Goal: Task Accomplishment & Management: Use online tool/utility

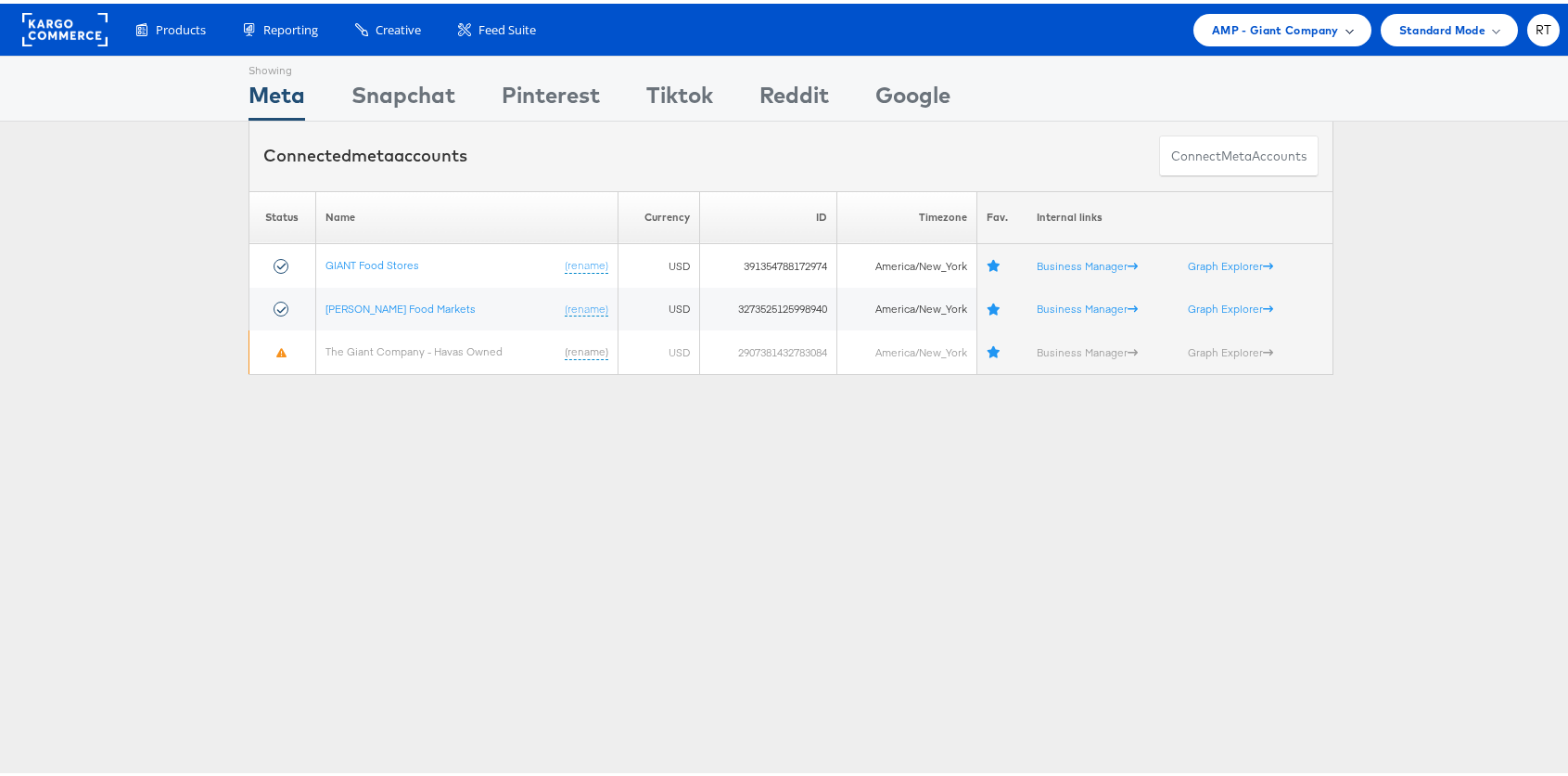
click at [1212, 27] on span "AMP - Giant Company" at bounding box center [1275, 26] width 127 height 20
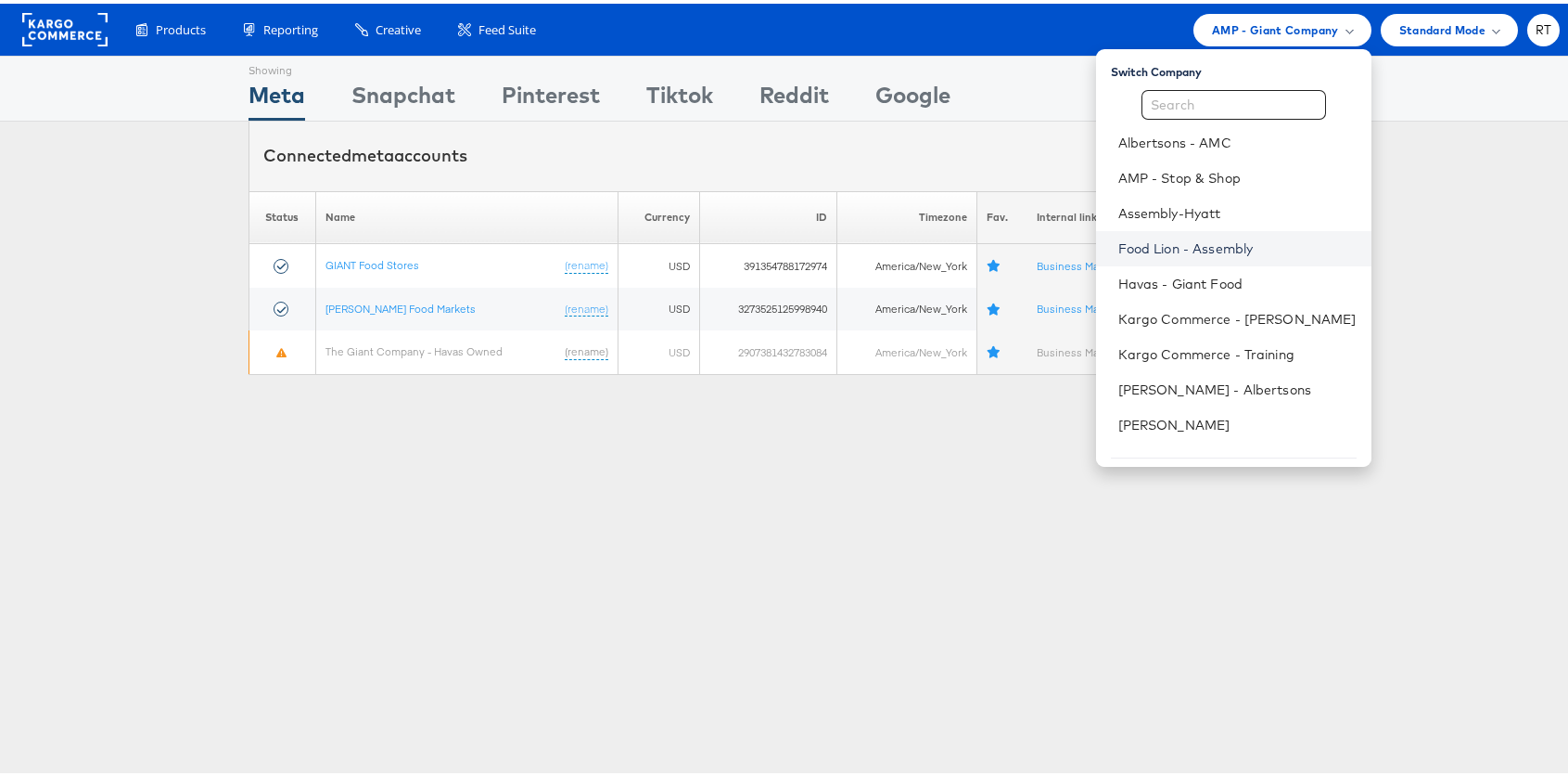
click at [1216, 249] on link "Food Lion - Assembly" at bounding box center [1237, 245] width 238 height 19
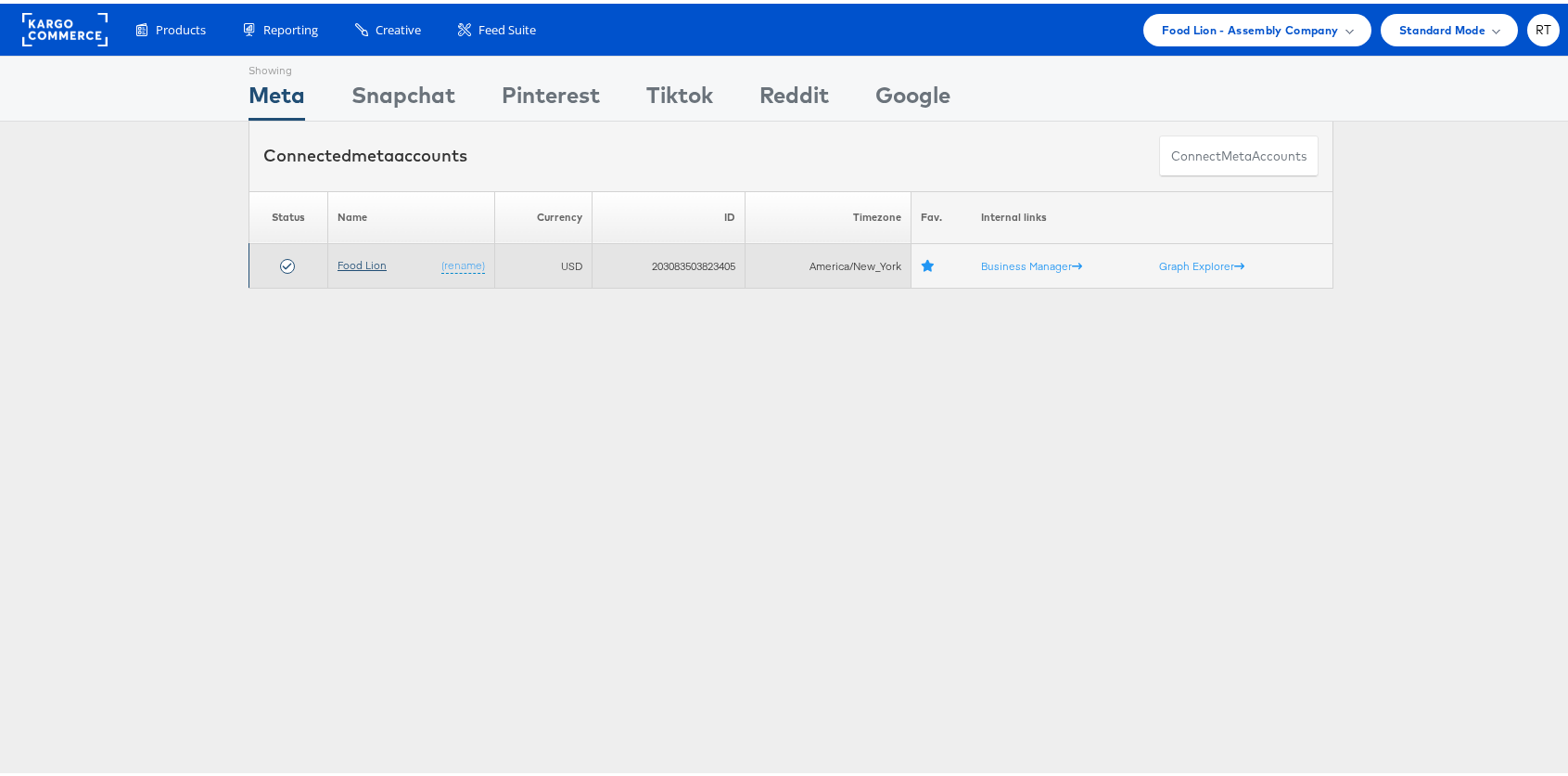
click at [360, 258] on link "Food Lion" at bounding box center [362, 261] width 49 height 14
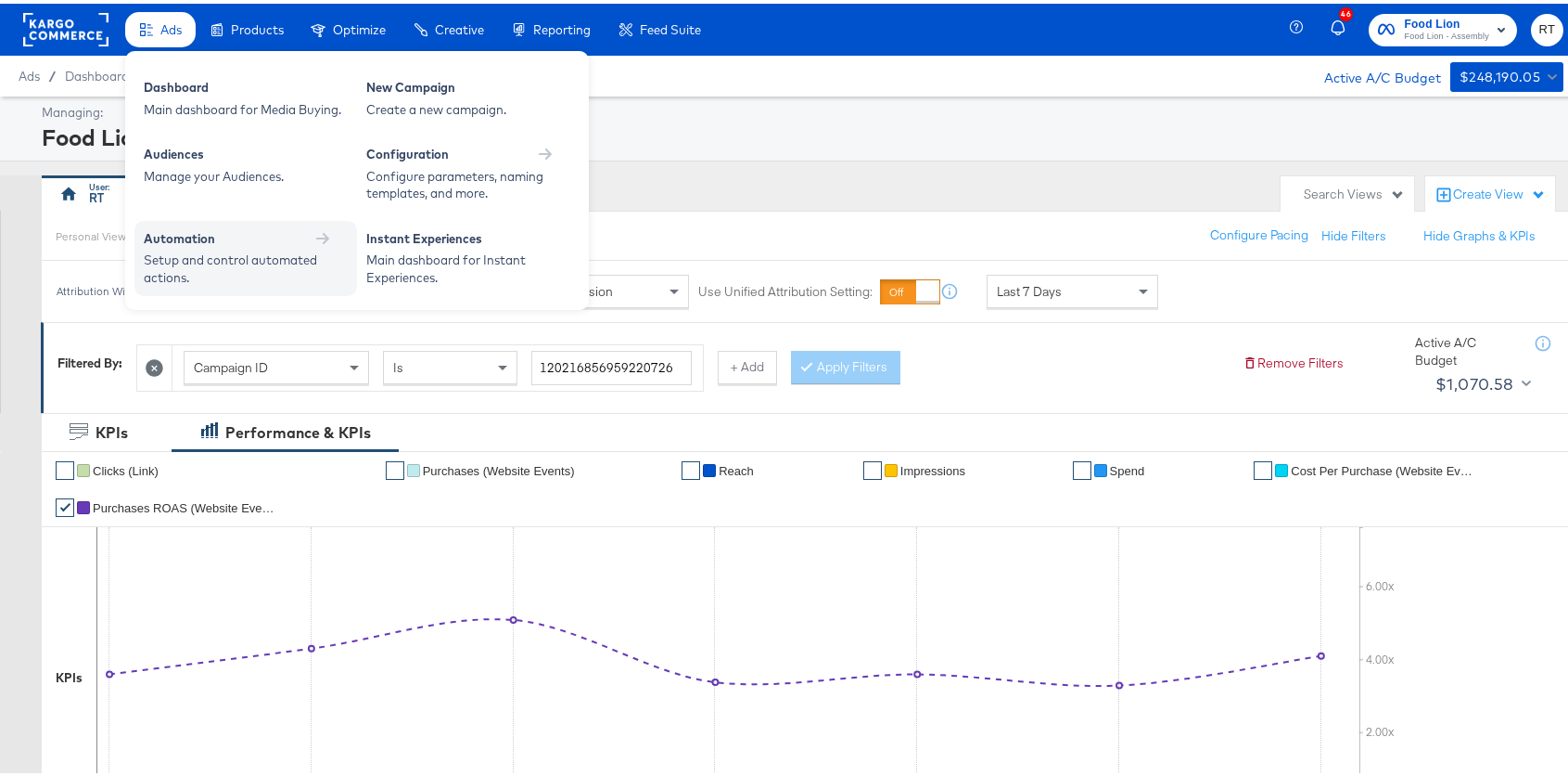
click at [278, 278] on div "Setup and control automated actions." at bounding box center [236, 264] width 185 height 34
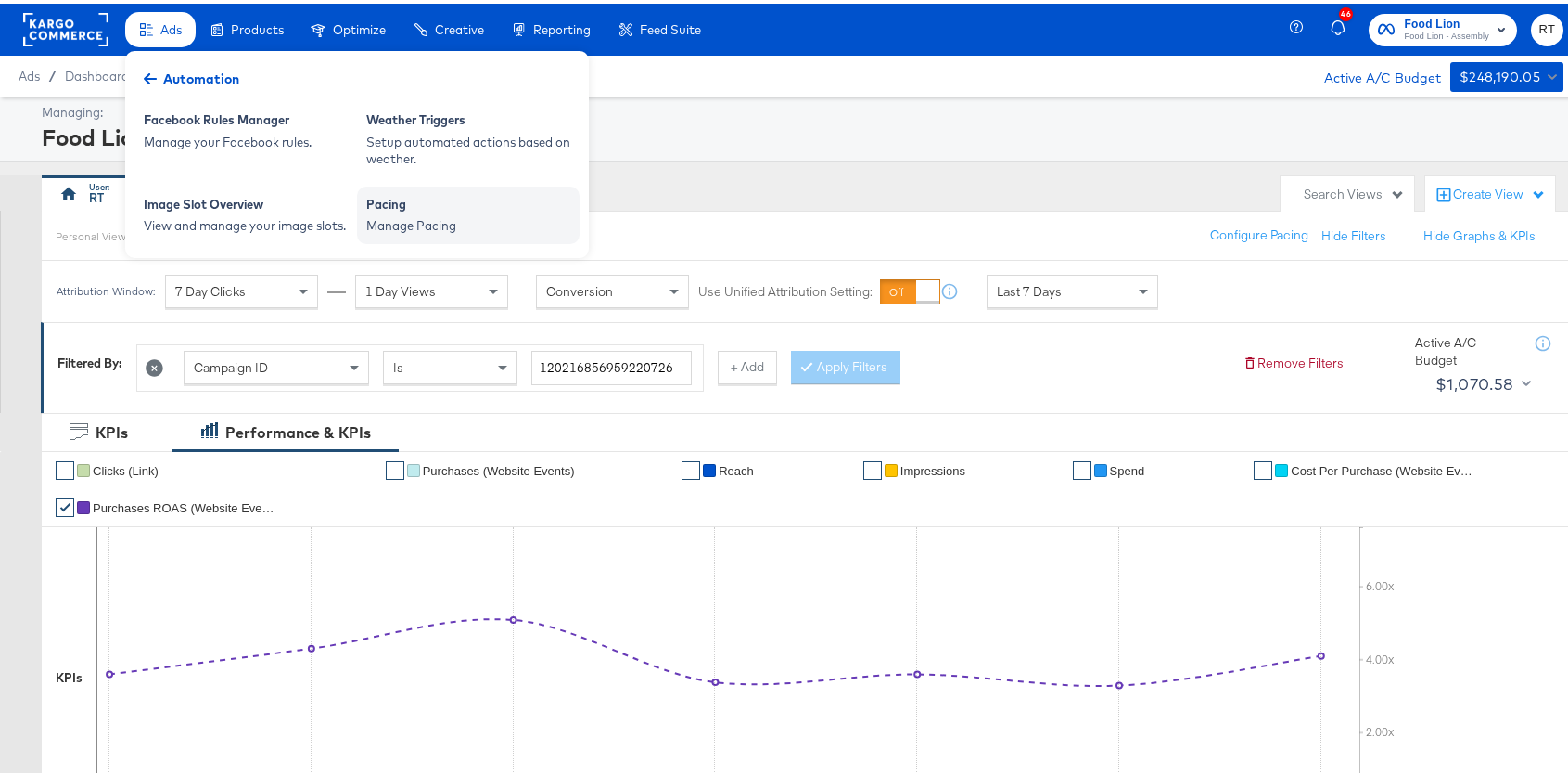
click at [405, 234] on div "Pacing Manage Pacing" at bounding box center [468, 211] width 222 height 58
click at [405, 207] on div "Pacing" at bounding box center [468, 203] width 204 height 22
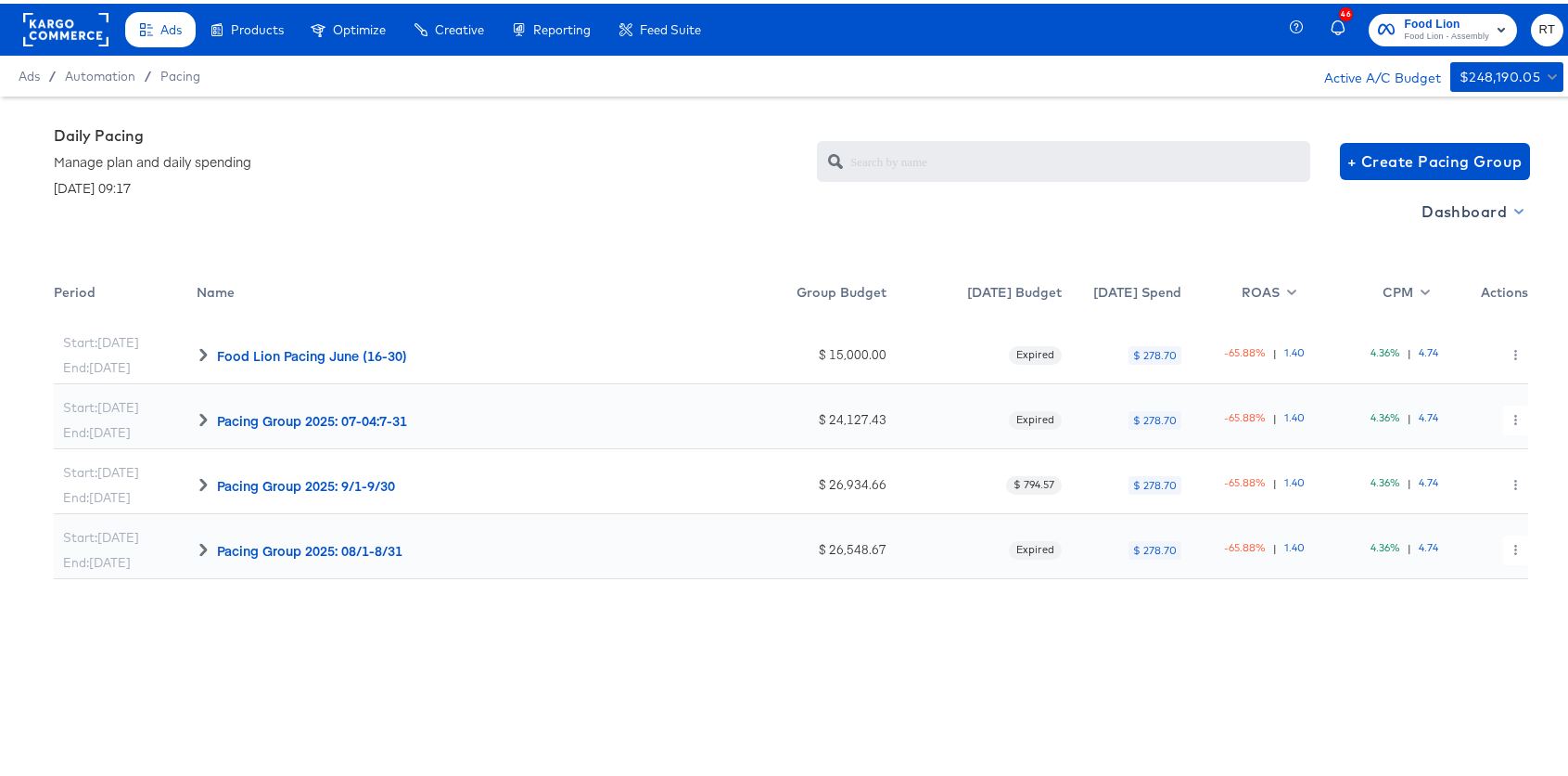
click at [1472, 208] on span "Dashboard" at bounding box center [1470, 207] width 100 height 26
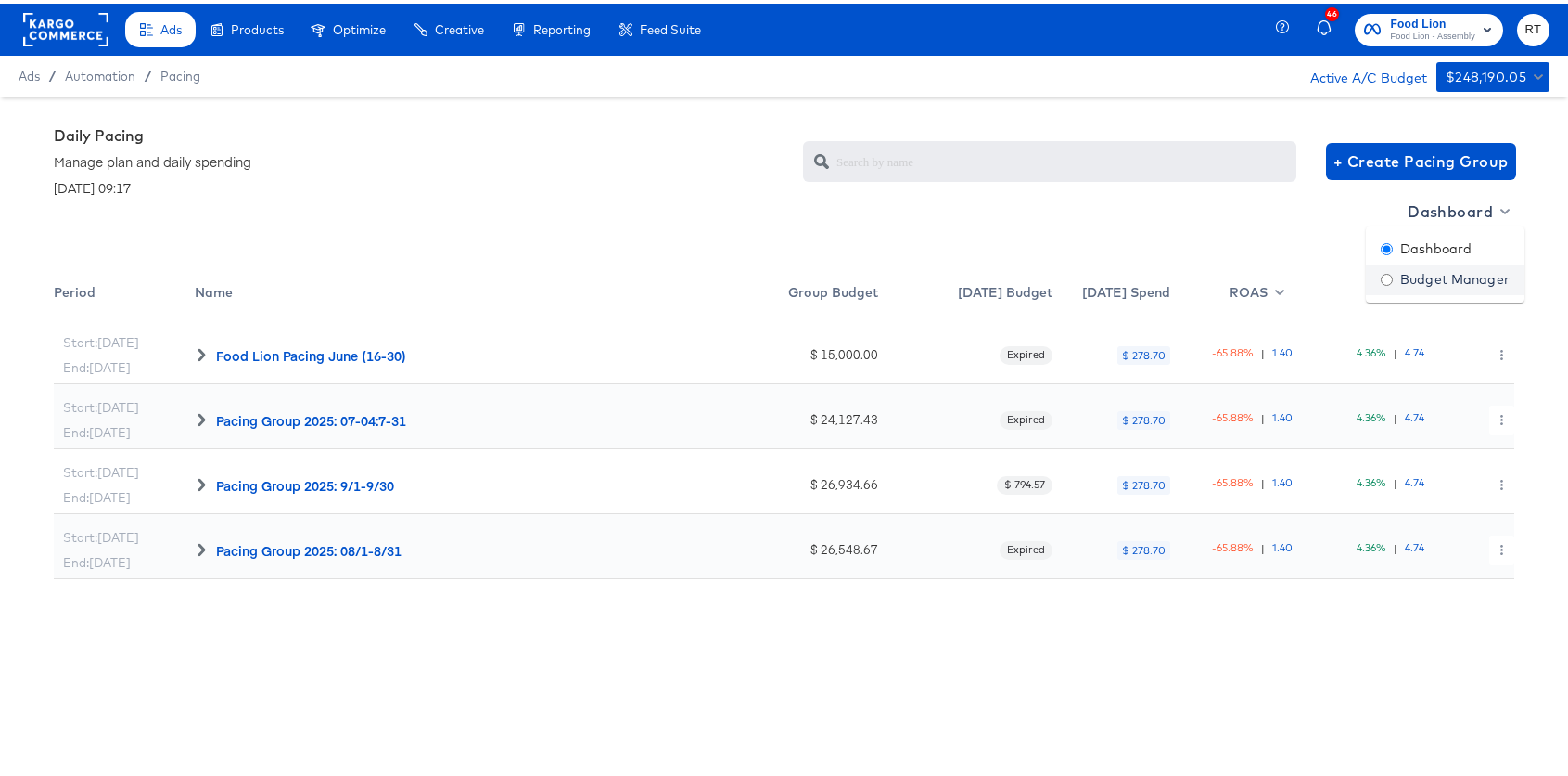
click at [1430, 274] on div "Budget Manager" at bounding box center [1445, 275] width 129 height 20
radio input "false"
radio input "true"
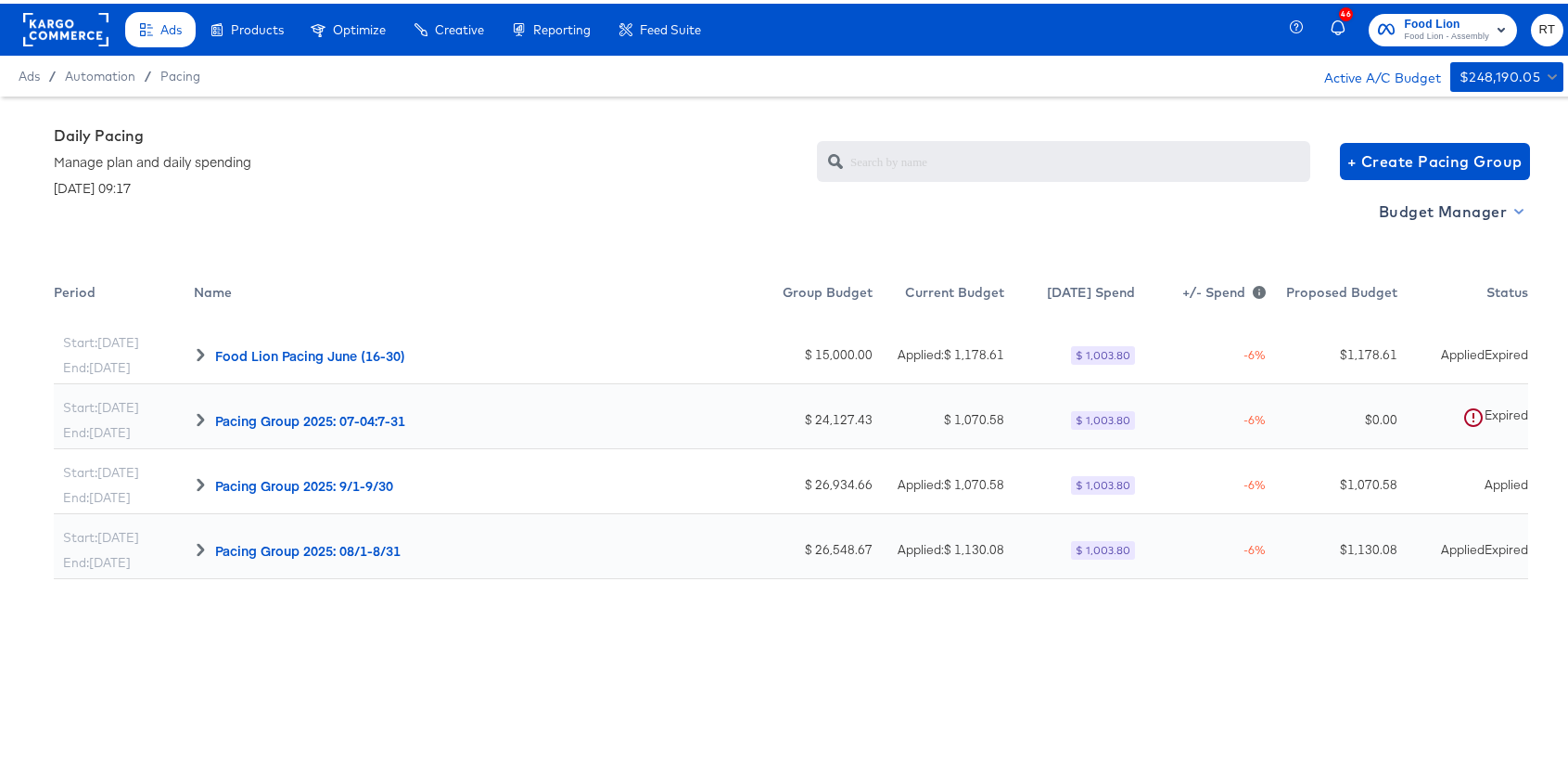
click at [1483, 213] on span "Budget Manager" at bounding box center [1450, 207] width 142 height 26
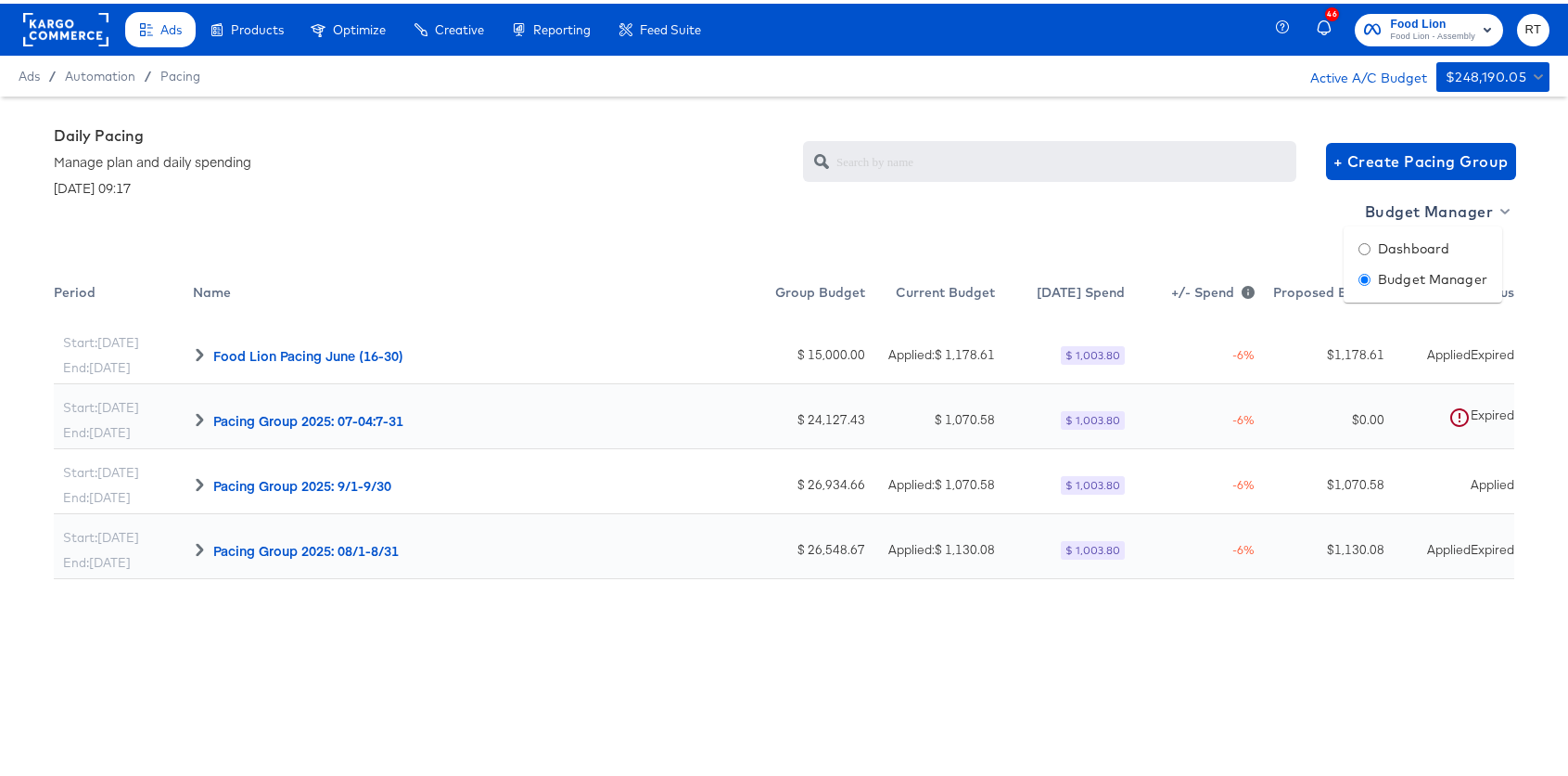
click at [1269, 652] on div at bounding box center [791, 388] width 1582 height 776
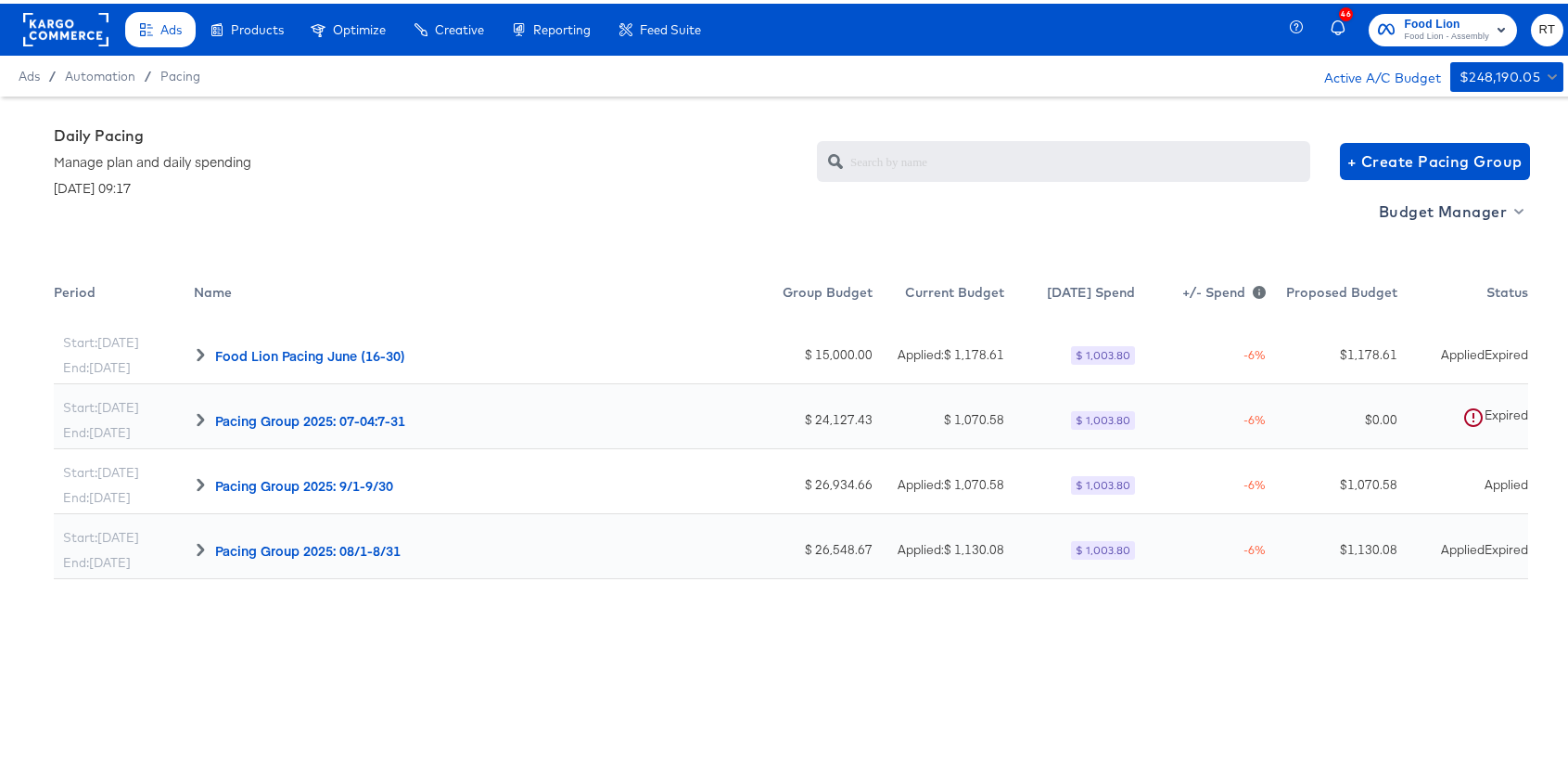
click at [1495, 481] on div "Applied" at bounding box center [1506, 480] width 44 height 18
click at [1500, 480] on div "Applied" at bounding box center [1506, 480] width 44 height 18
drag, startPoint x: 1408, startPoint y: 207, endPoint x: 1401, endPoint y: 224, distance: 18.4
click at [1408, 207] on span "Budget Manager" at bounding box center [1450, 207] width 142 height 26
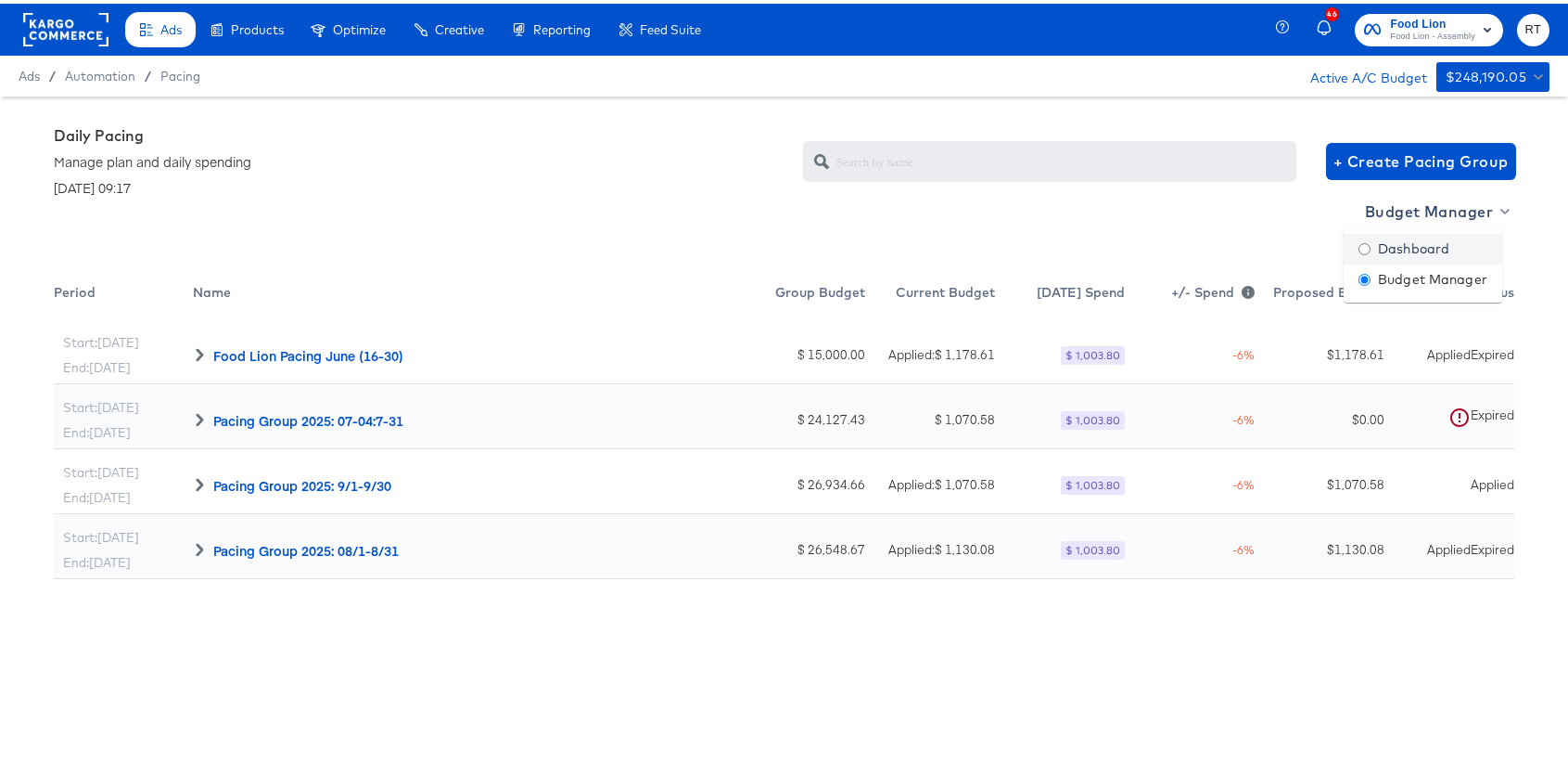
click at [1392, 248] on div "Dashboard" at bounding box center [1404, 245] width 91 height 20
radio input "true"
radio input "false"
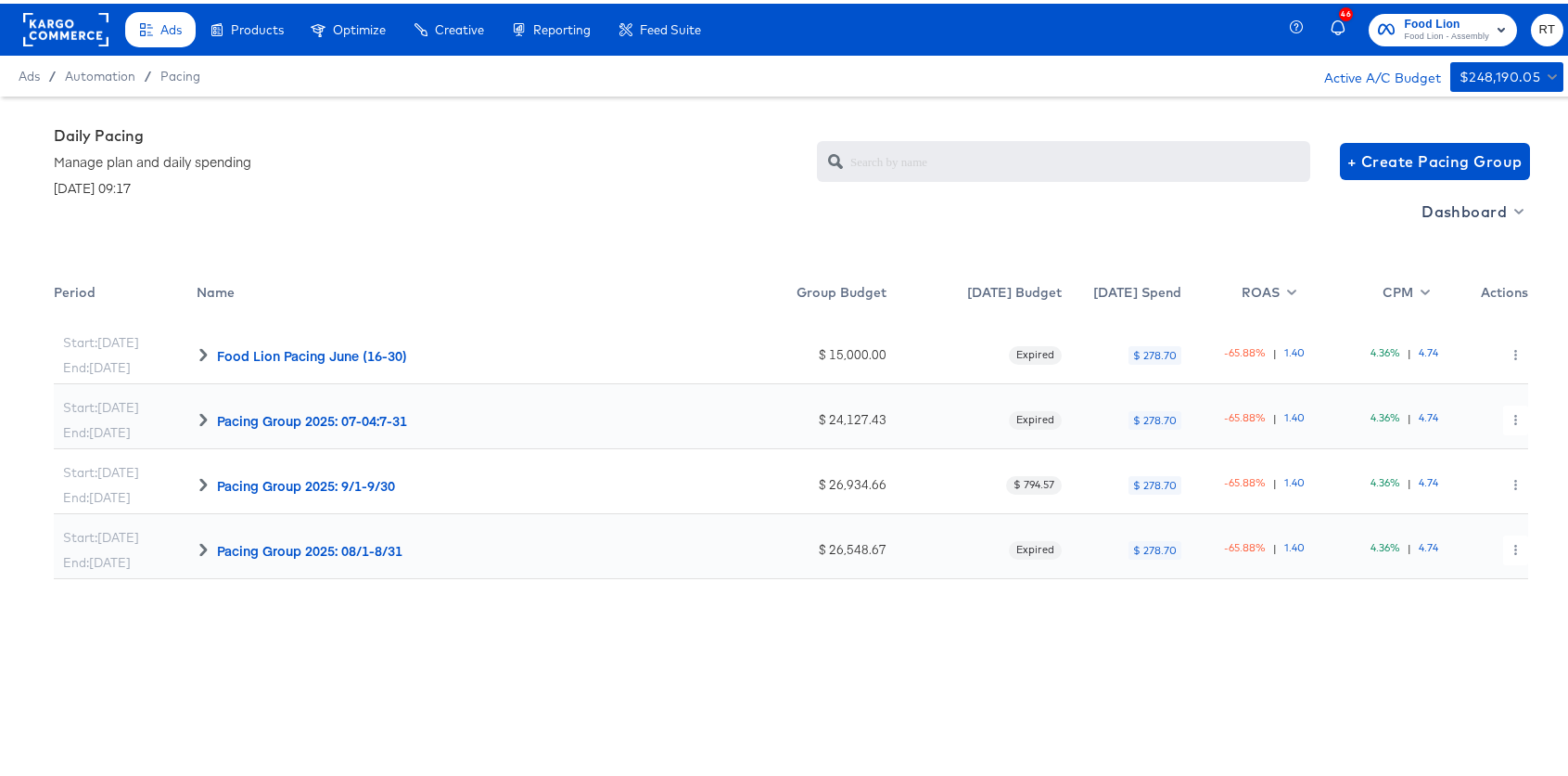
click at [574, 210] on div "Dashboard" at bounding box center [791, 231] width 1474 height 76
click at [1466, 153] on span "+ Create Pacing Group" at bounding box center [1435, 158] width 175 height 26
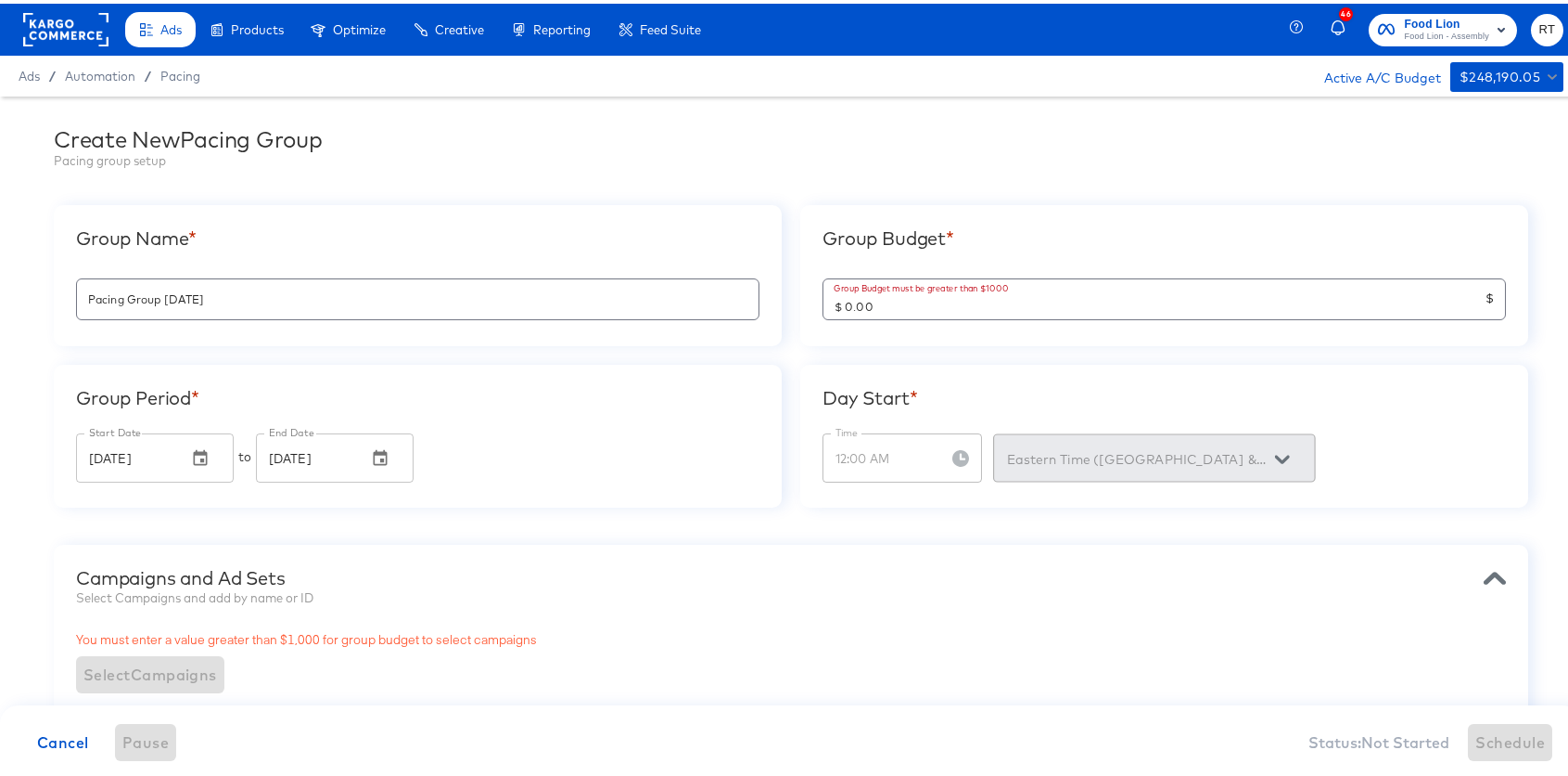
click at [456, 206] on div "Group Name * Pacing Group 2025-09-30" at bounding box center [418, 272] width 728 height 141
drag, startPoint x: 302, startPoint y: 307, endPoint x: -12, endPoint y: 264, distance: 316.9
click at [0, 264] on html "Ads Products Optimize Creative Reporting Feed Suite 46 Food Lion Food Lion - As…" at bounding box center [791, 388] width 1582 height 776
type input "Foodlion - October Pacing"
click at [377, 169] on div "Create New Pacing Group Pacing group setup" at bounding box center [791, 147] width 1474 height 49
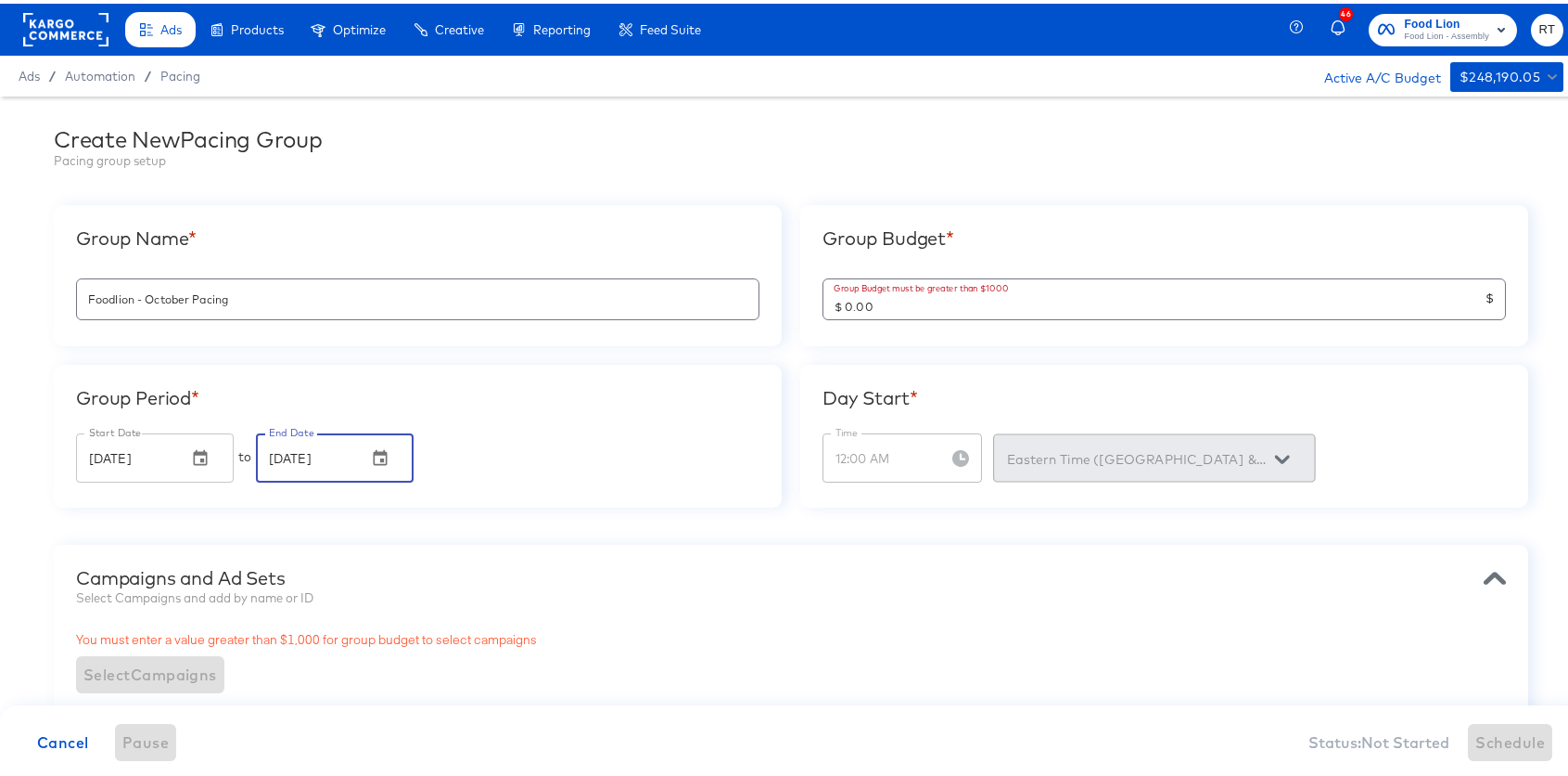
click at [315, 453] on input "Oct 07, 2025" at bounding box center [304, 454] width 97 height 48
click at [377, 461] on icon "button" at bounding box center [380, 453] width 14 height 16
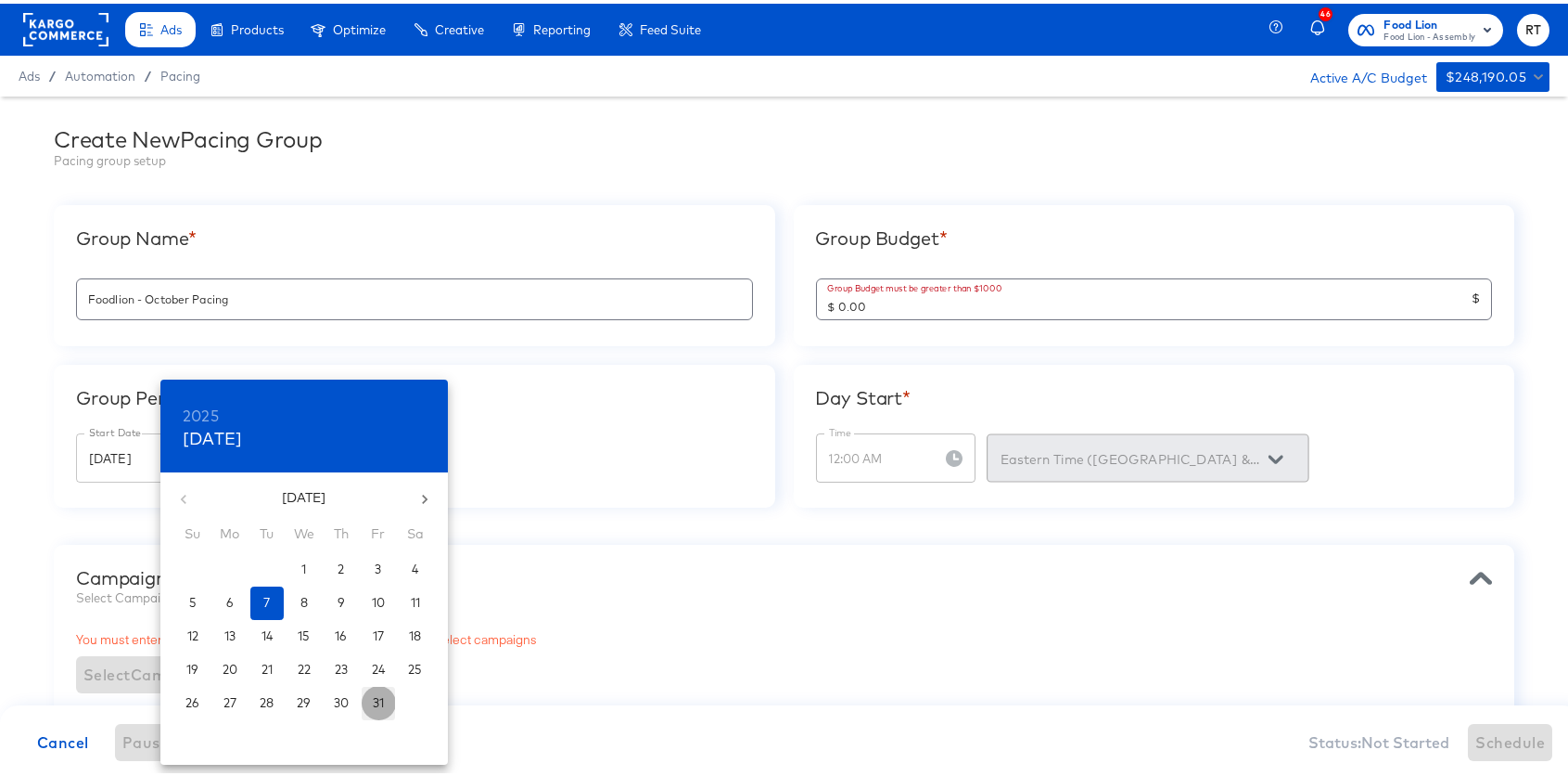
click at [375, 698] on p "31" at bounding box center [379, 699] width 11 height 18
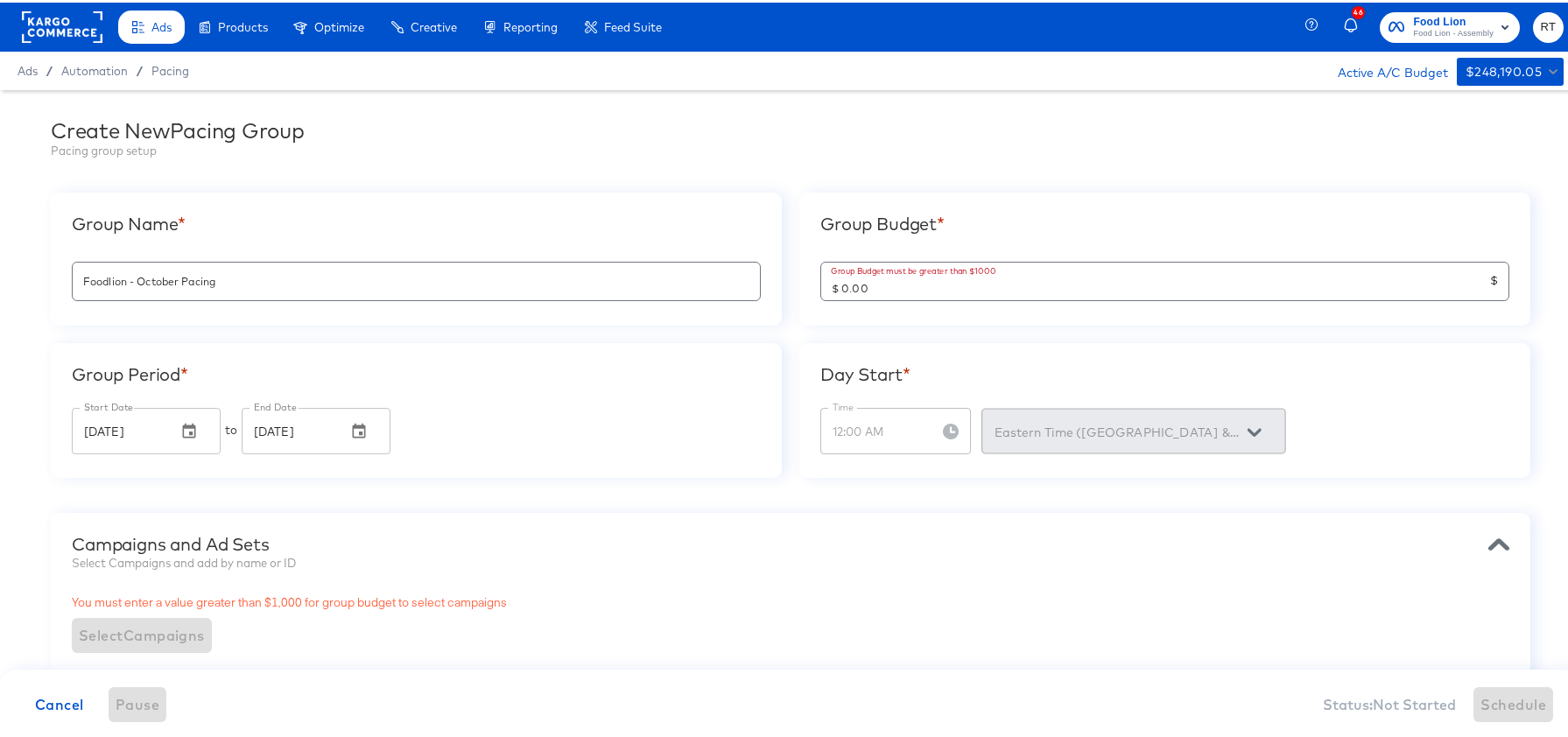
click at [896, 157] on div "Create New Pacing Group Pacing group setup" at bounding box center [790, 139] width 1479 height 47
click at [734, 576] on div "Campaigns and Ad Sets Select Campaigns and add by name or ID You must enter a v…" at bounding box center [790, 631] width 1479 height 243
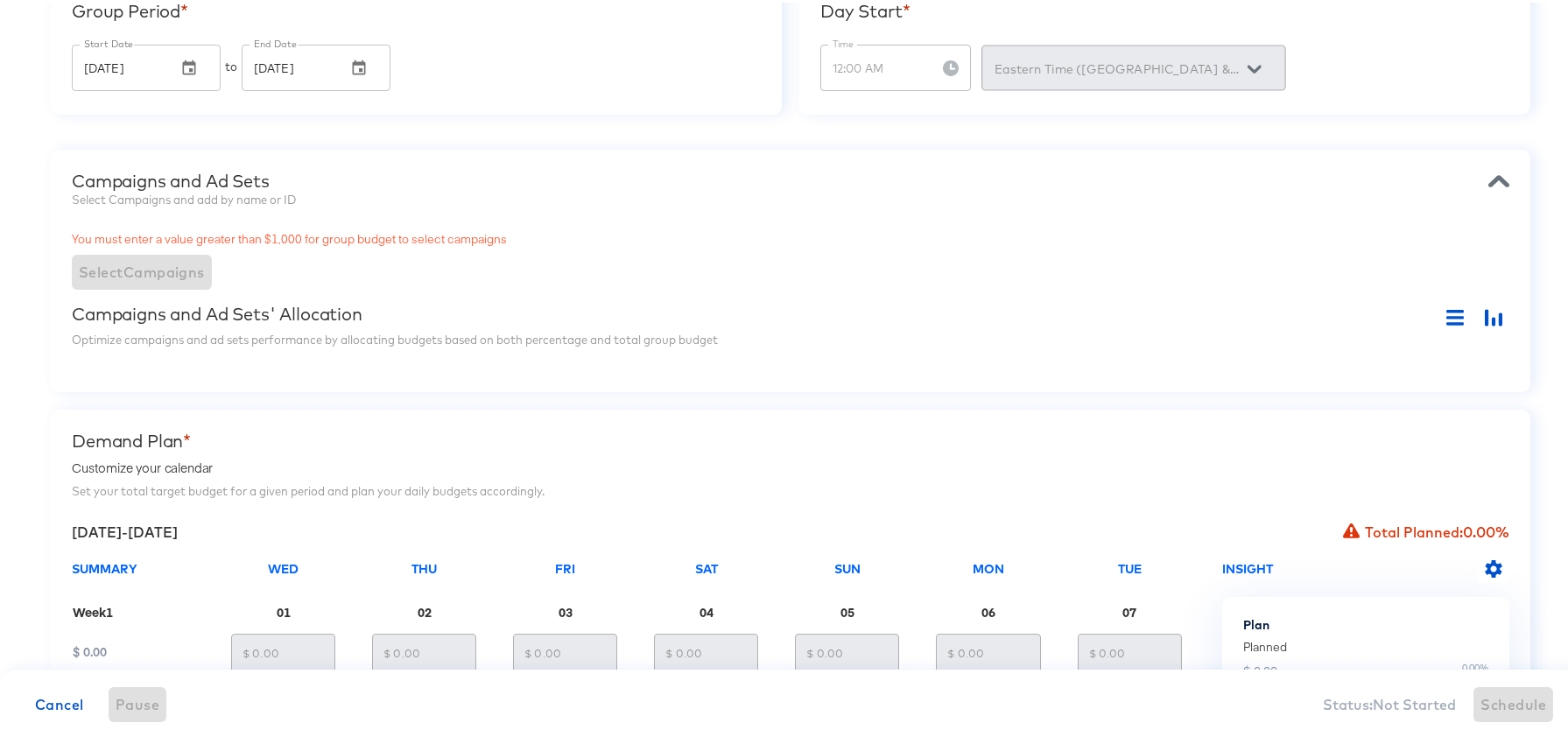
scroll to position [364, 0]
click at [160, 265] on div "You must enter a value greater than $1,000 for group budget to select campaigns…" at bounding box center [790, 257] width 1437 height 60
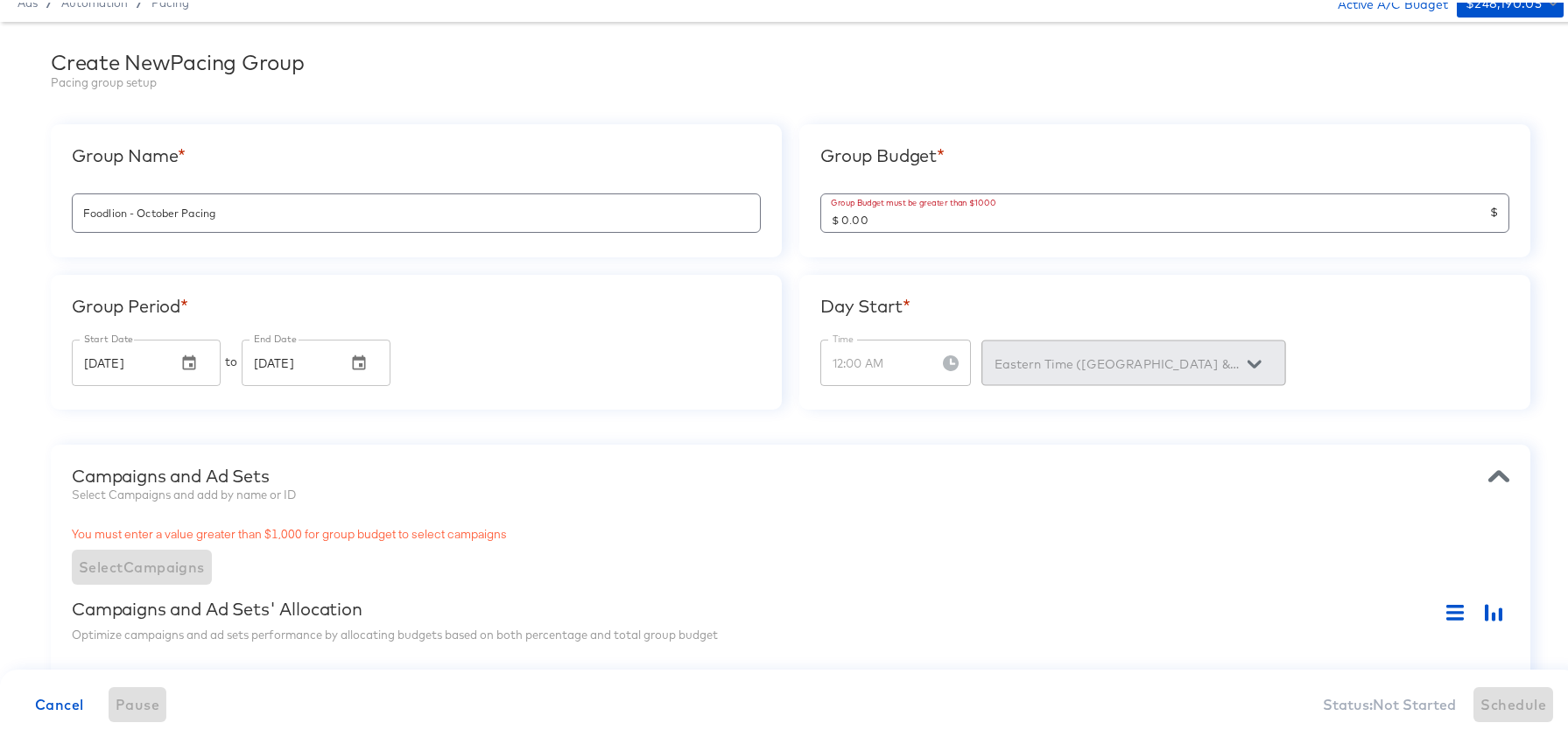
scroll to position [67, 0]
drag, startPoint x: 887, startPoint y: 217, endPoint x: 565, endPoint y: 182, distance: 323.9
click at [565, 182] on div "Group Name * Foodlion - October Pacing Group Budget * Group Budget must be grea…" at bounding box center [790, 266] width 1479 height 285
type input "$ 26,548.67"
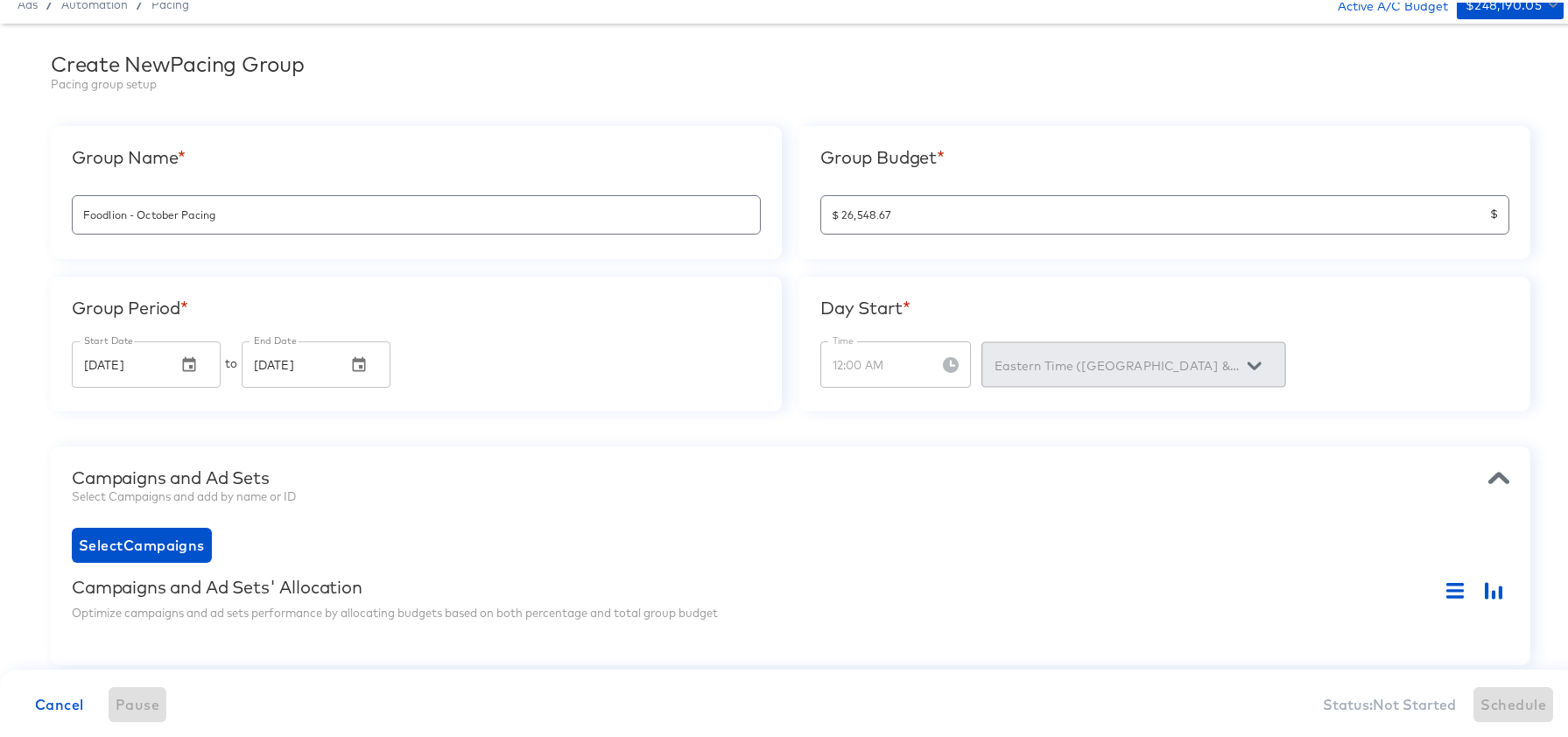
click at [1257, 130] on div "Group Budget * $ 26,548.67 $" at bounding box center [1164, 190] width 731 height 133
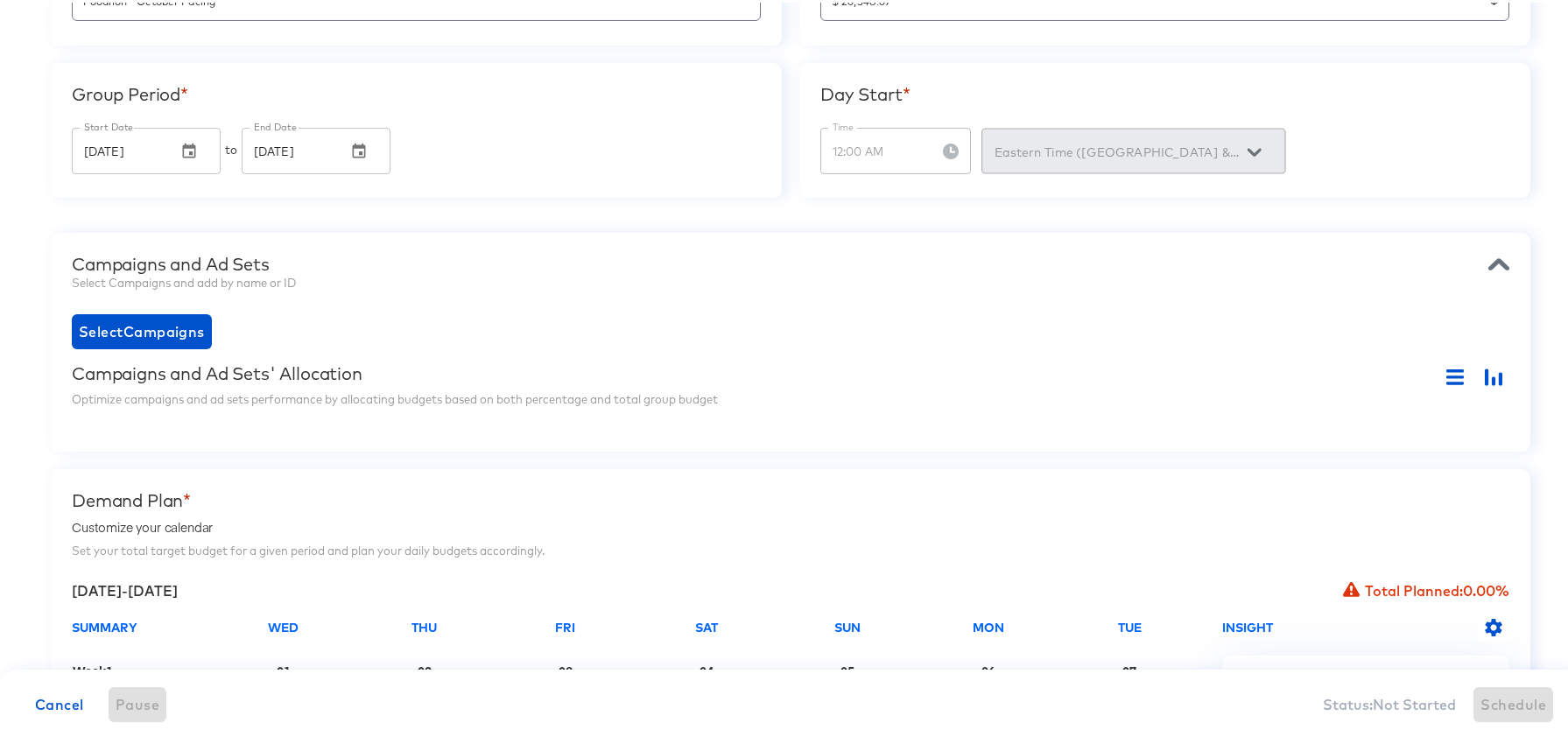
scroll to position [291, 0]
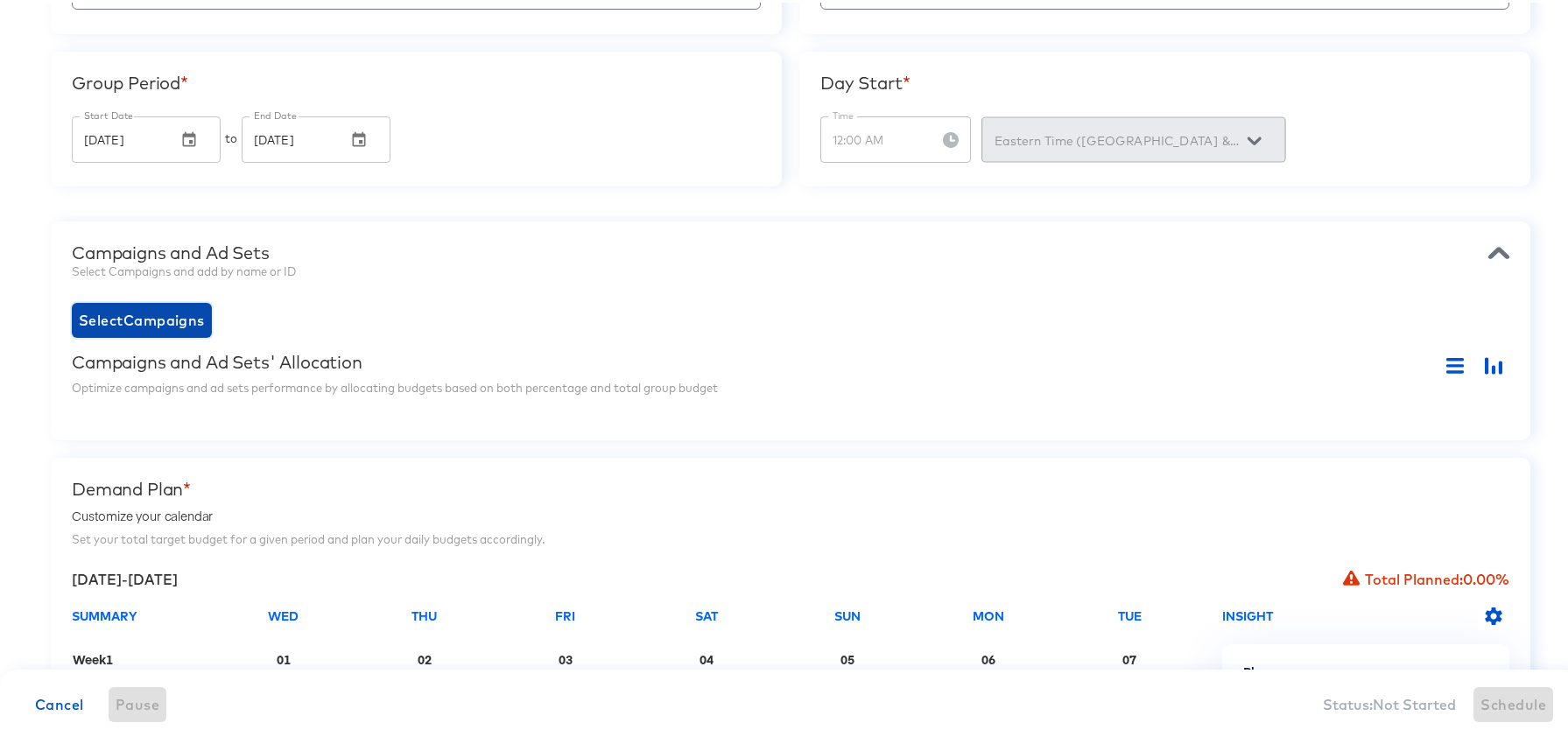
click at [167, 326] on span "Select Campaigns" at bounding box center [142, 318] width 126 height 25
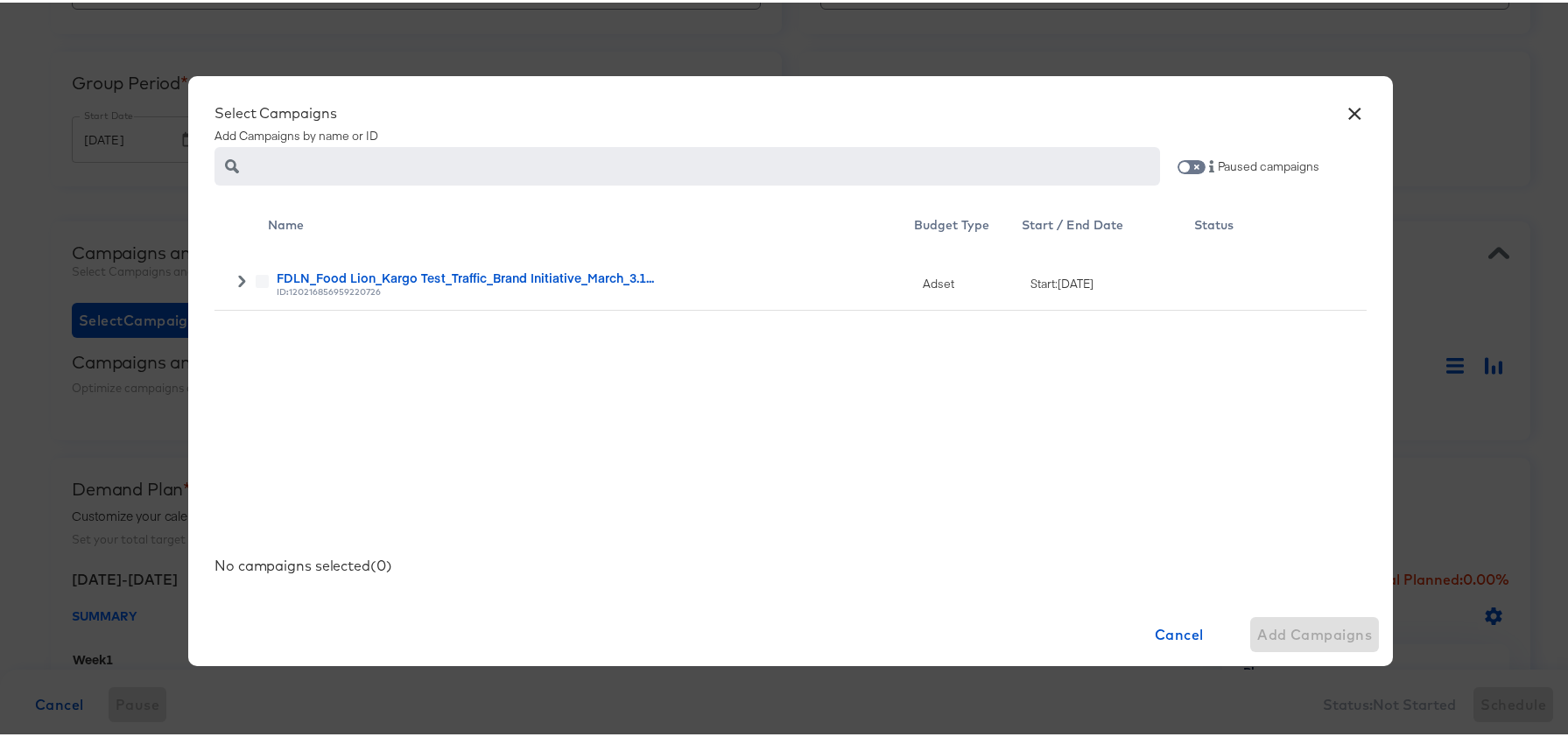
click at [260, 277] on label at bounding box center [262, 278] width 13 height 13
click at [258, 277] on label at bounding box center [262, 278] width 13 height 13
click at [235, 277] on icon at bounding box center [241, 278] width 12 height 12
click at [255, 340] on icon at bounding box center [262, 339] width 13 height 13
click at [0, 0] on input "checkbox" at bounding box center [0, 0] width 0 height 0
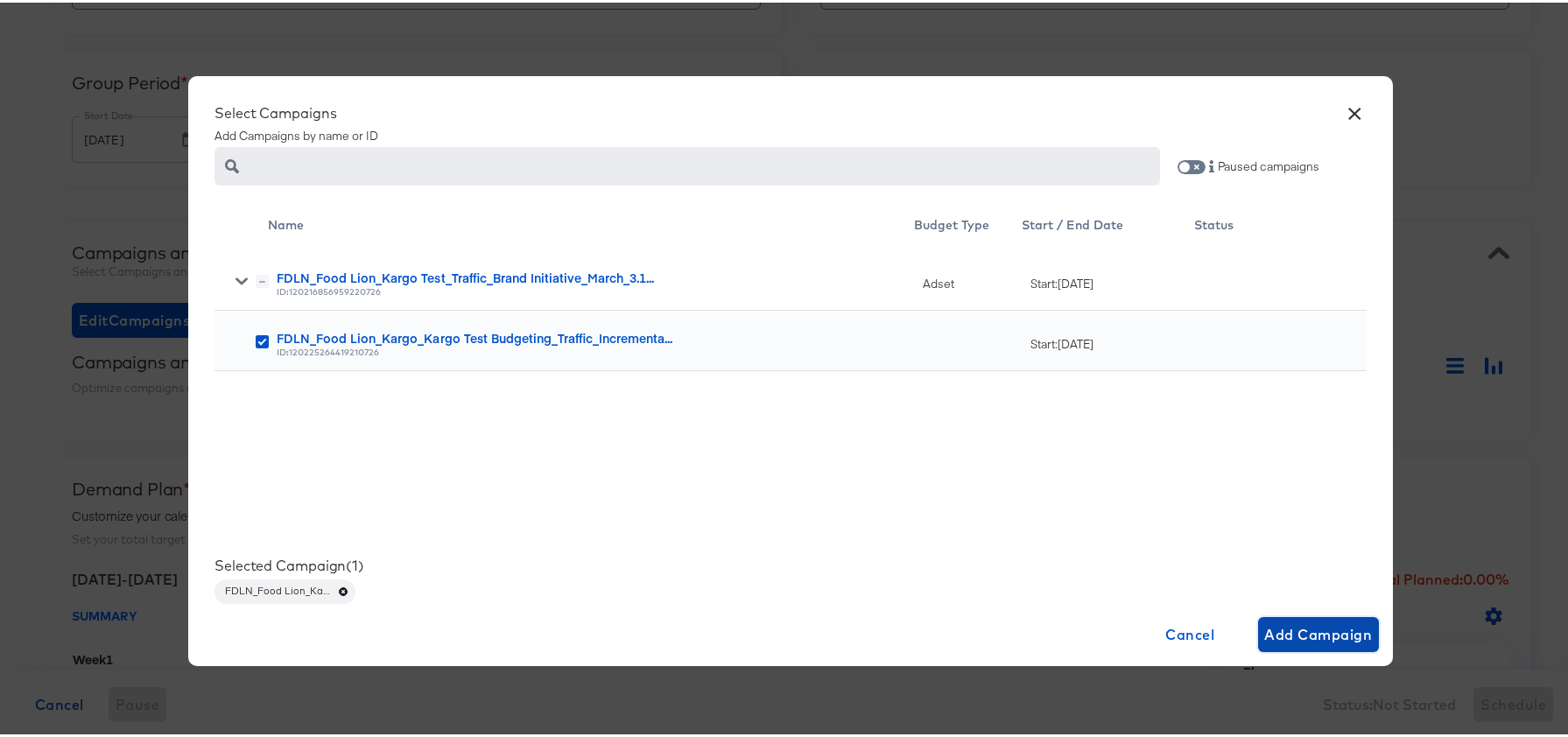
click at [1300, 641] on span "Add Campaign" at bounding box center [1319, 632] width 108 height 25
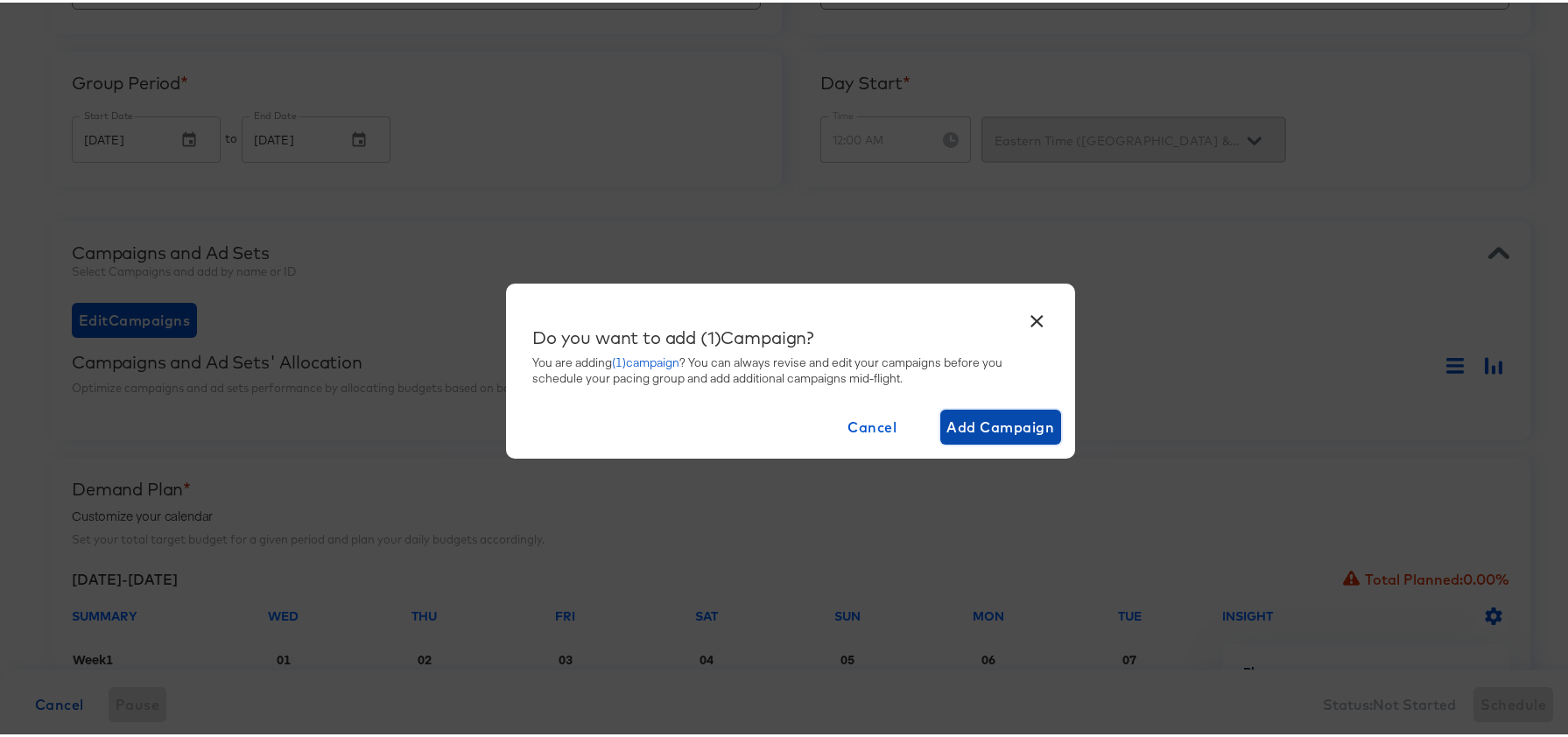
click at [975, 433] on span "Add Campaign" at bounding box center [1001, 425] width 108 height 25
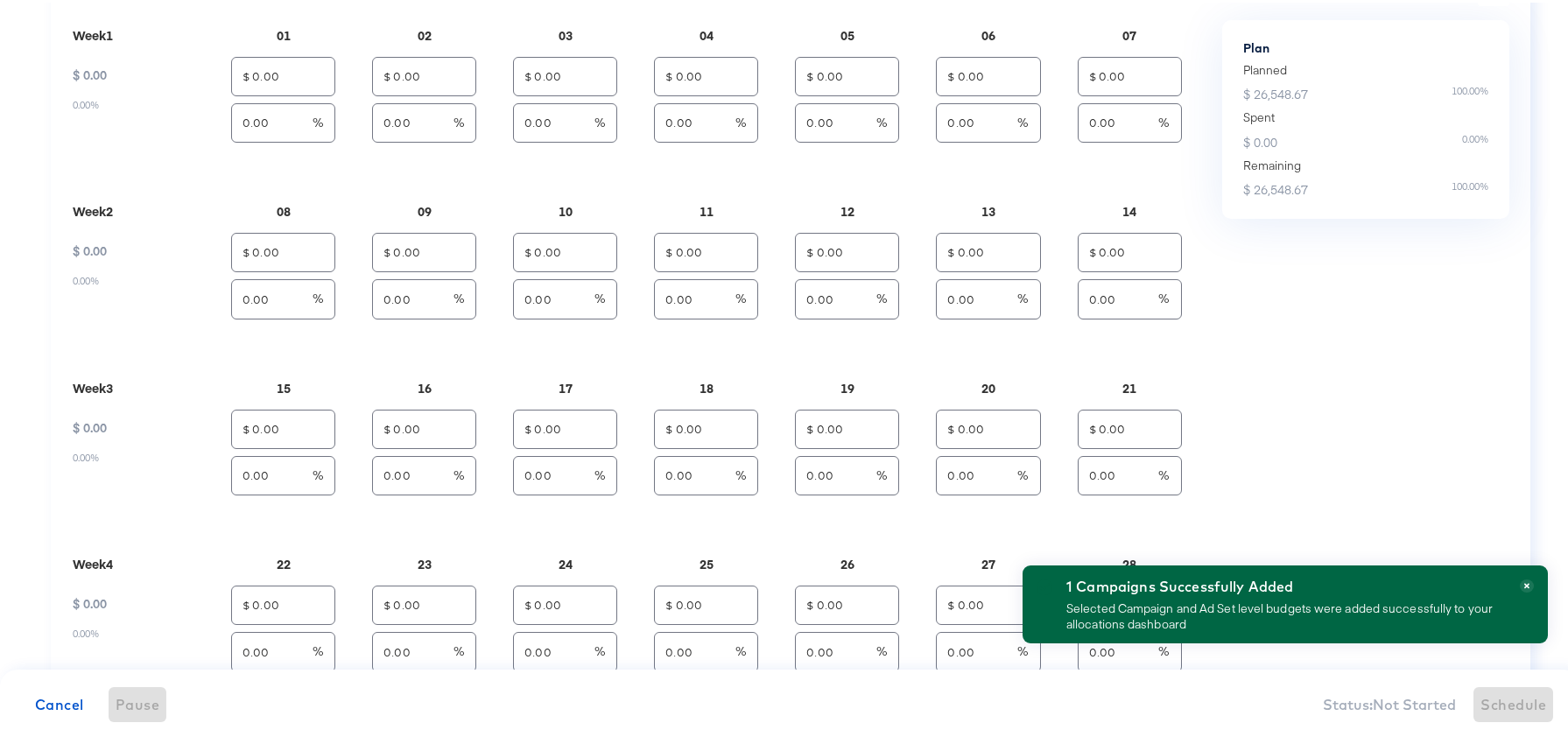
scroll to position [1301, 0]
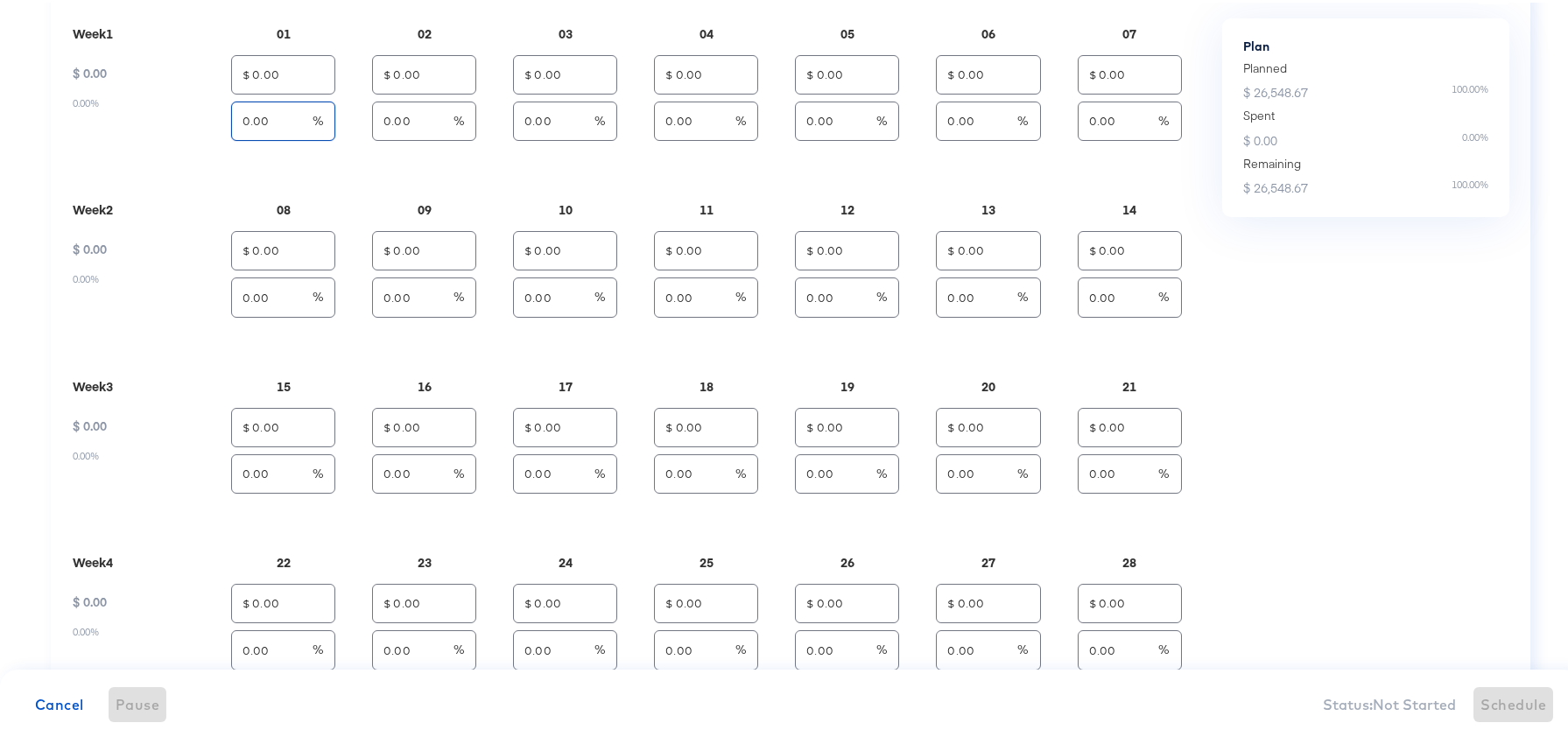
drag, startPoint x: 282, startPoint y: 121, endPoint x: 170, endPoint y: 86, distance: 117.3
click at [169, 87] on div "SUMMARY Wed Thu Fri Sat Sun Mon Tue Week 1 $ 0.00 0.00% 01 $ 0.00 0.00 % 02 $ 0…" at bounding box center [647, 439] width 1150 height 917
type input "3.12"
type input "$ 828.32"
type input "3.12"
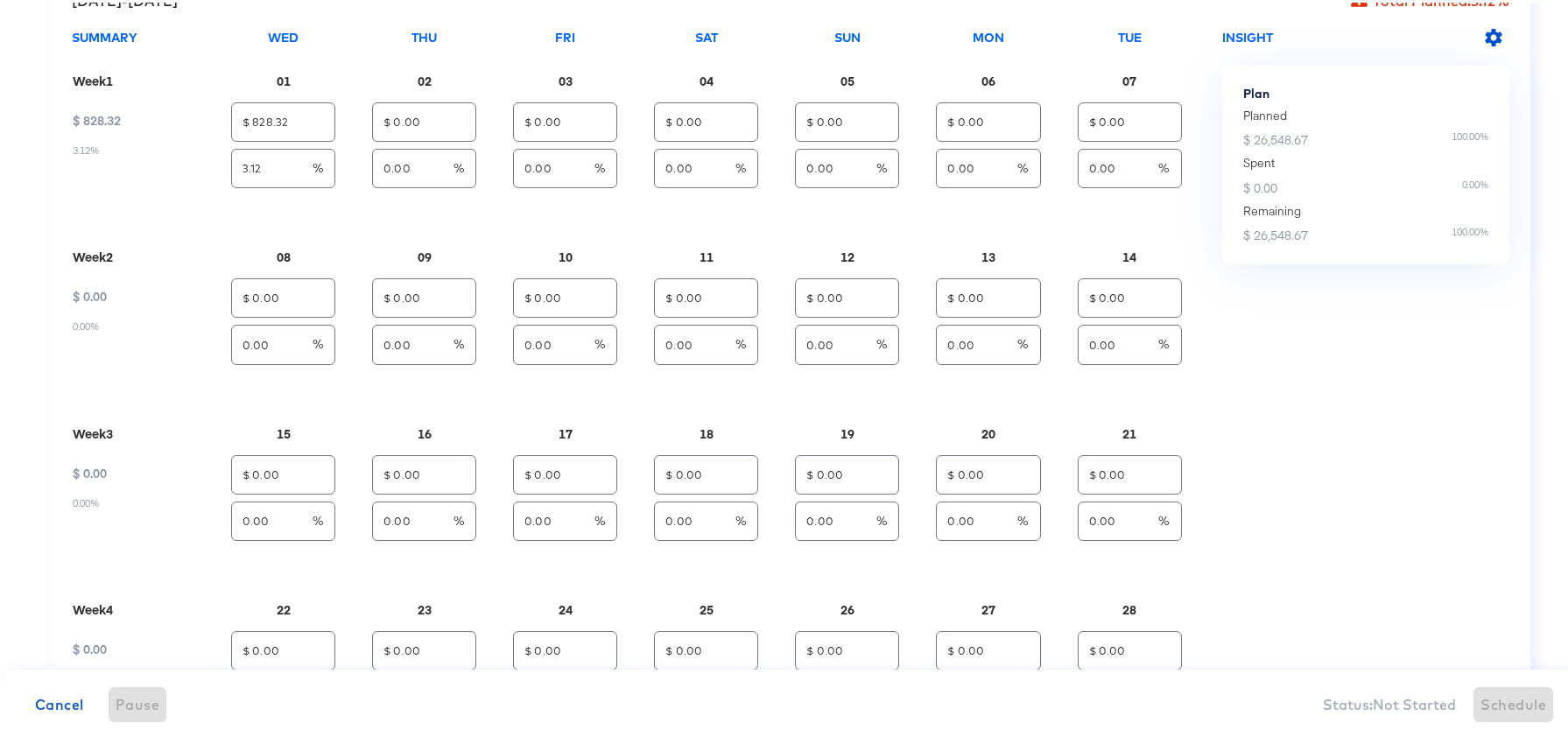
scroll to position [1263, 0]
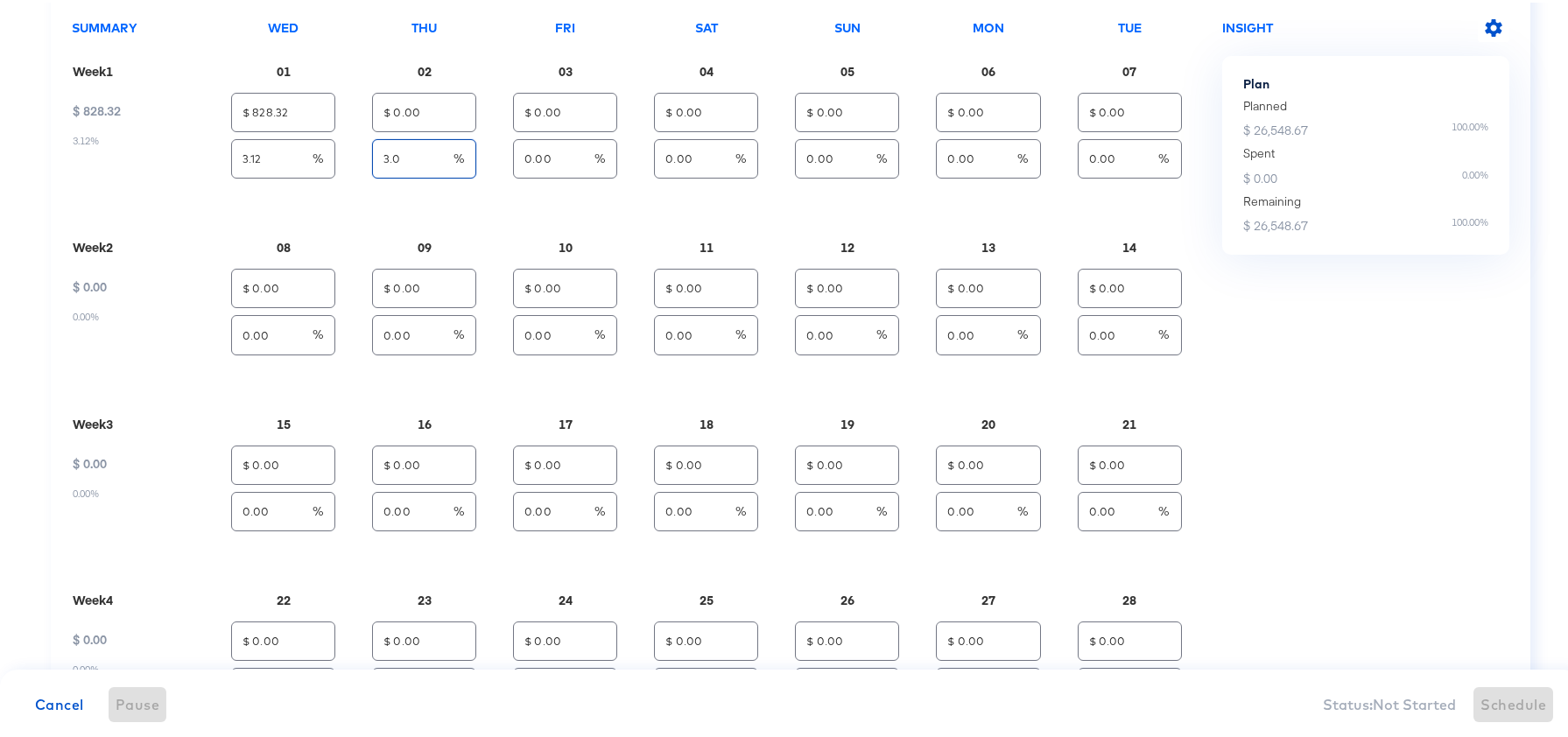
type input "3.01"
type input "$ 799.11"
type input "3.01"
type input "3.29"
type input "3"
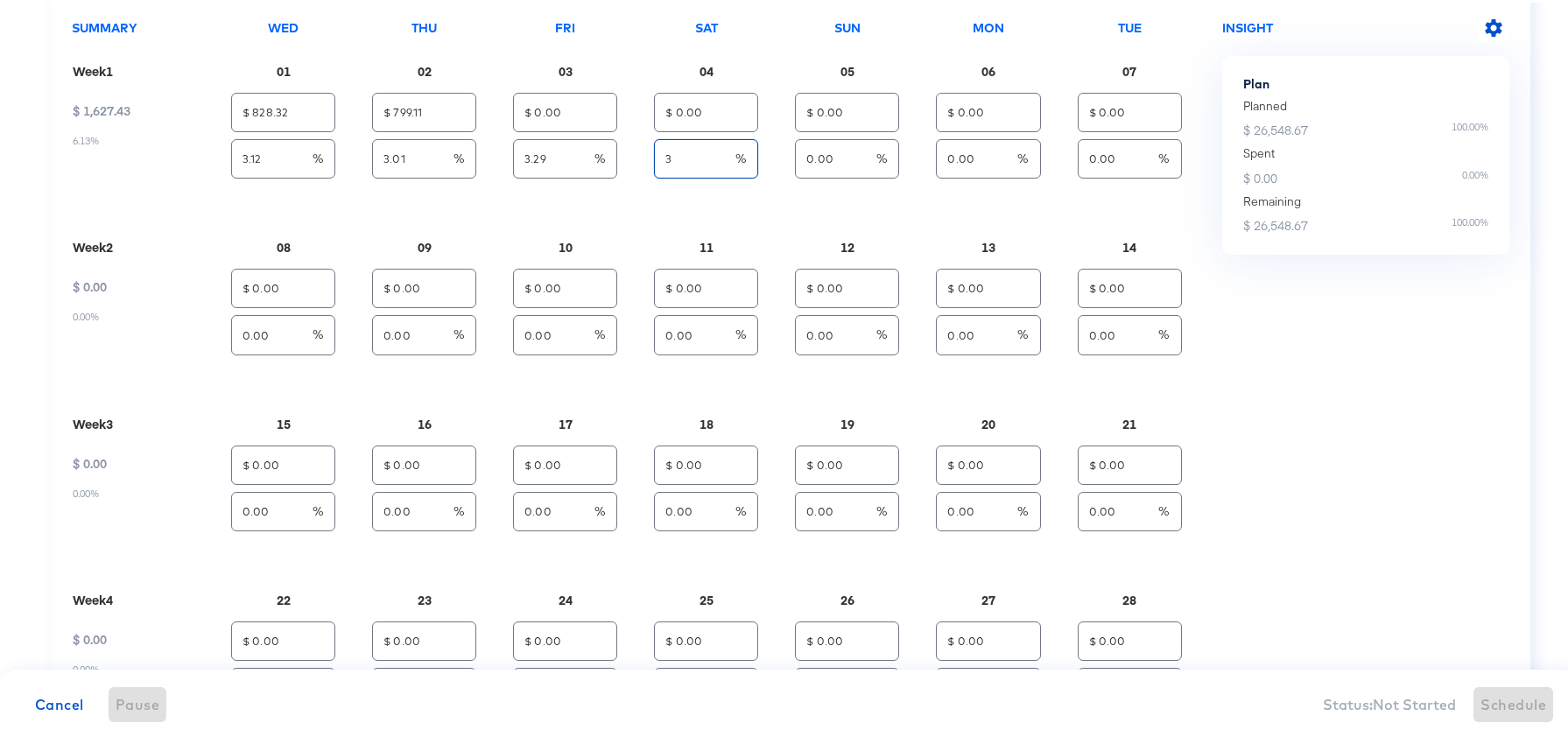
type input "$ 873.45"
type input "3.35"
type input "$ 0.00"
type input "0.00"
type input "$ 796.46"
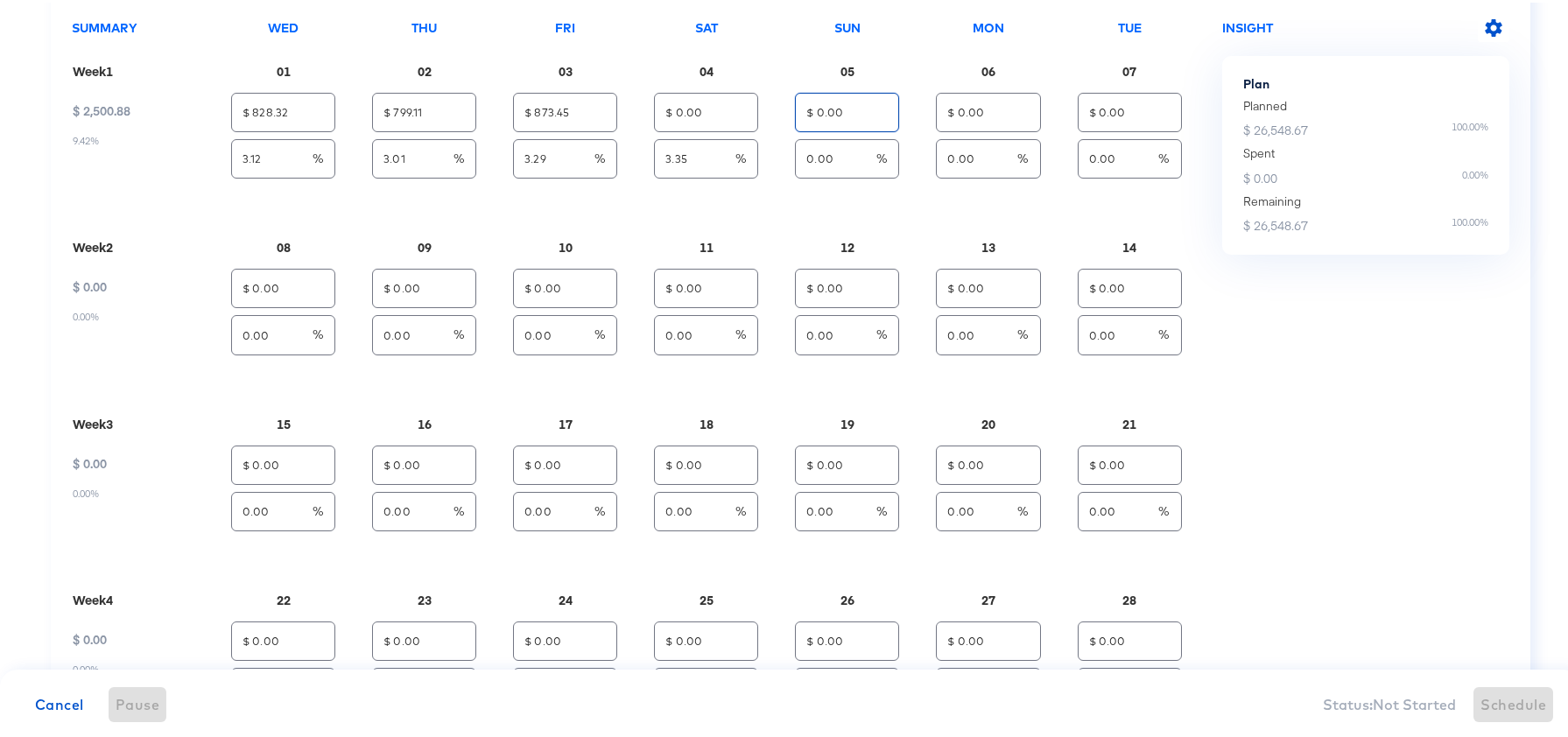
type input "3.00"
type input "3.33"
type input "$ 873.45"
type input "3.29"
type input "$ 889.38"
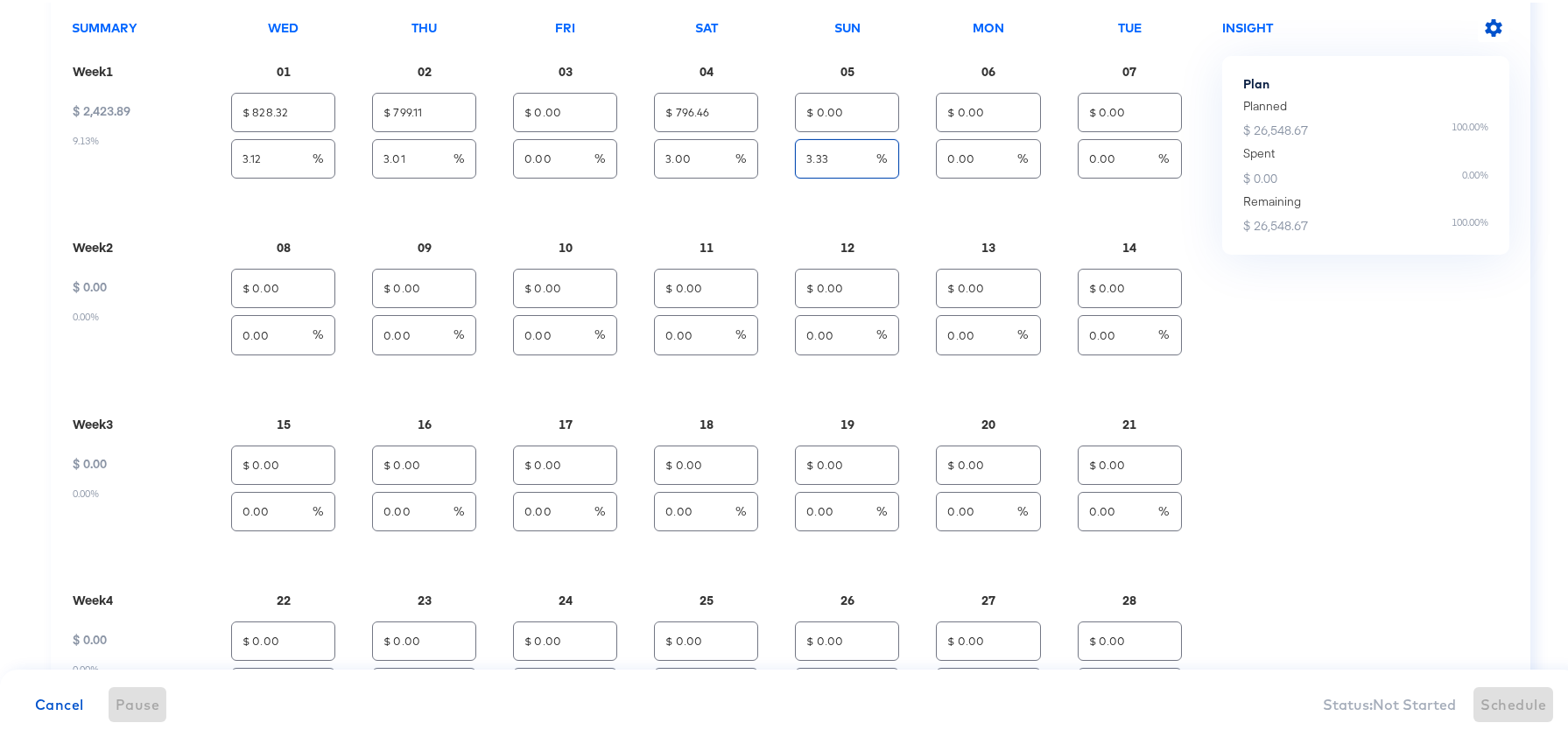
type input "3.35"
type input "3.33"
type input "3.6"
type input "$ 0.00"
type input "0.00"
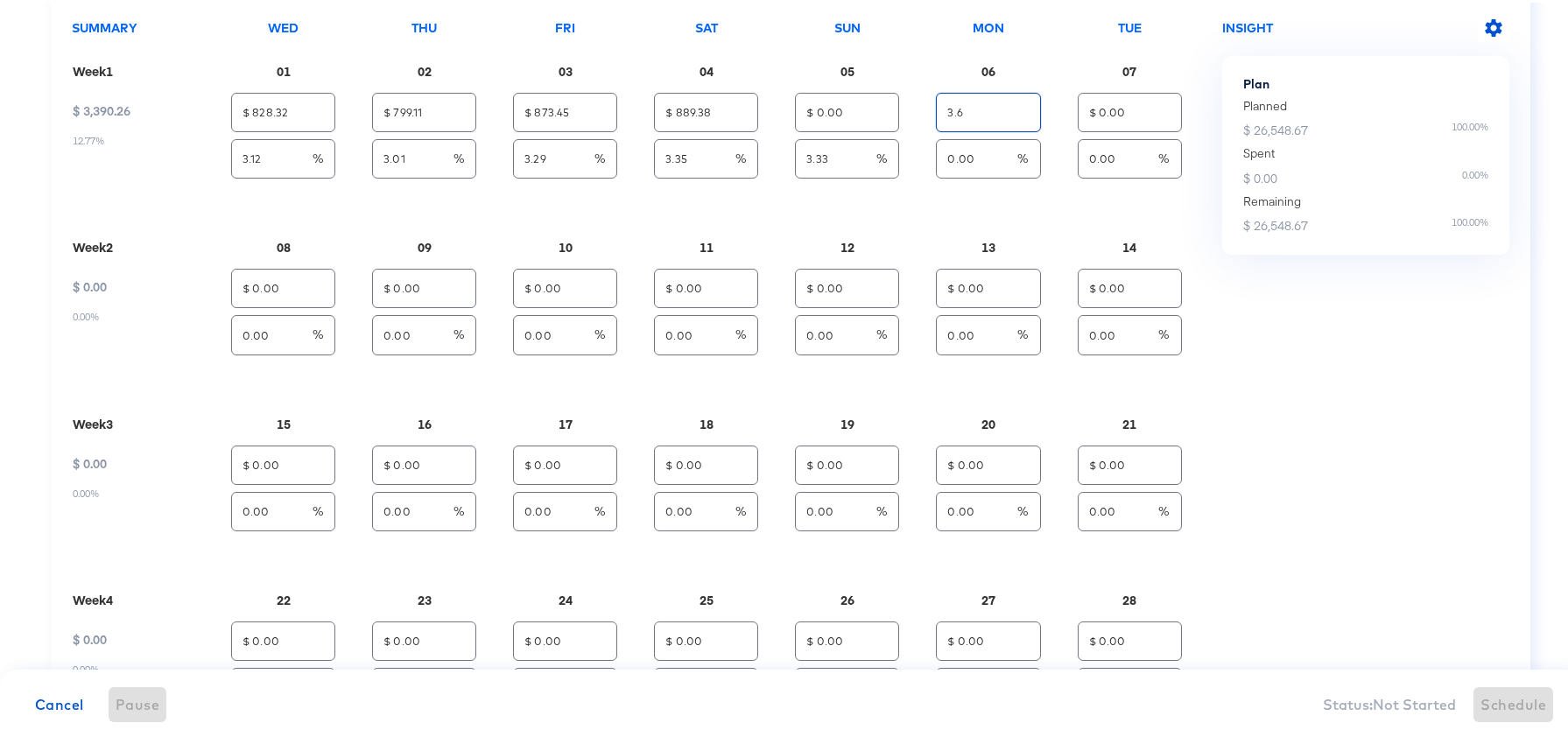
type input "$ 796.46"
type input "3.00"
type input "$ 884.07"
type input "3.62"
type input "$ 873.45"
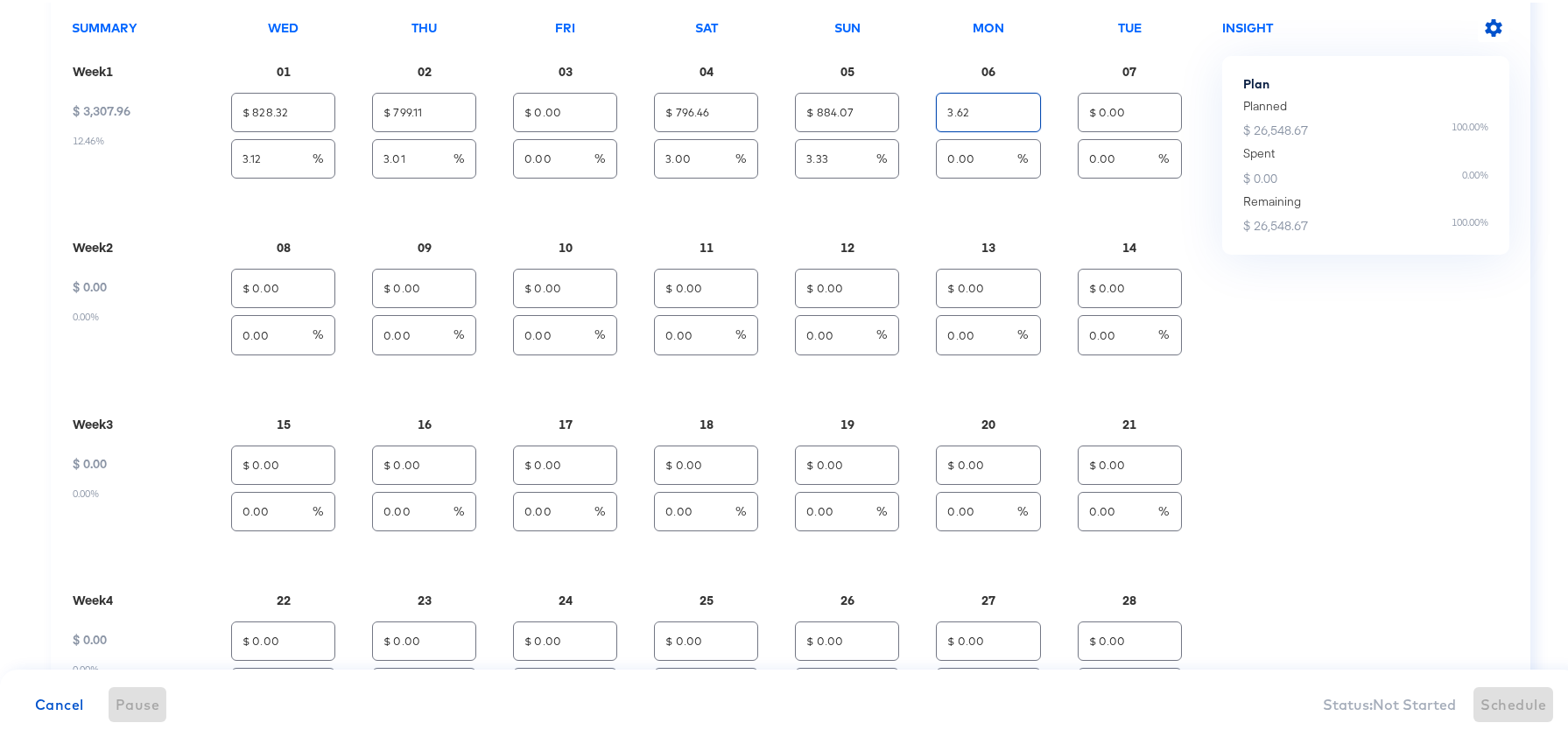
type input "3.29"
type input "$ 889.38"
type input "3.35"
type input "$ 0.00"
type input "0.00"
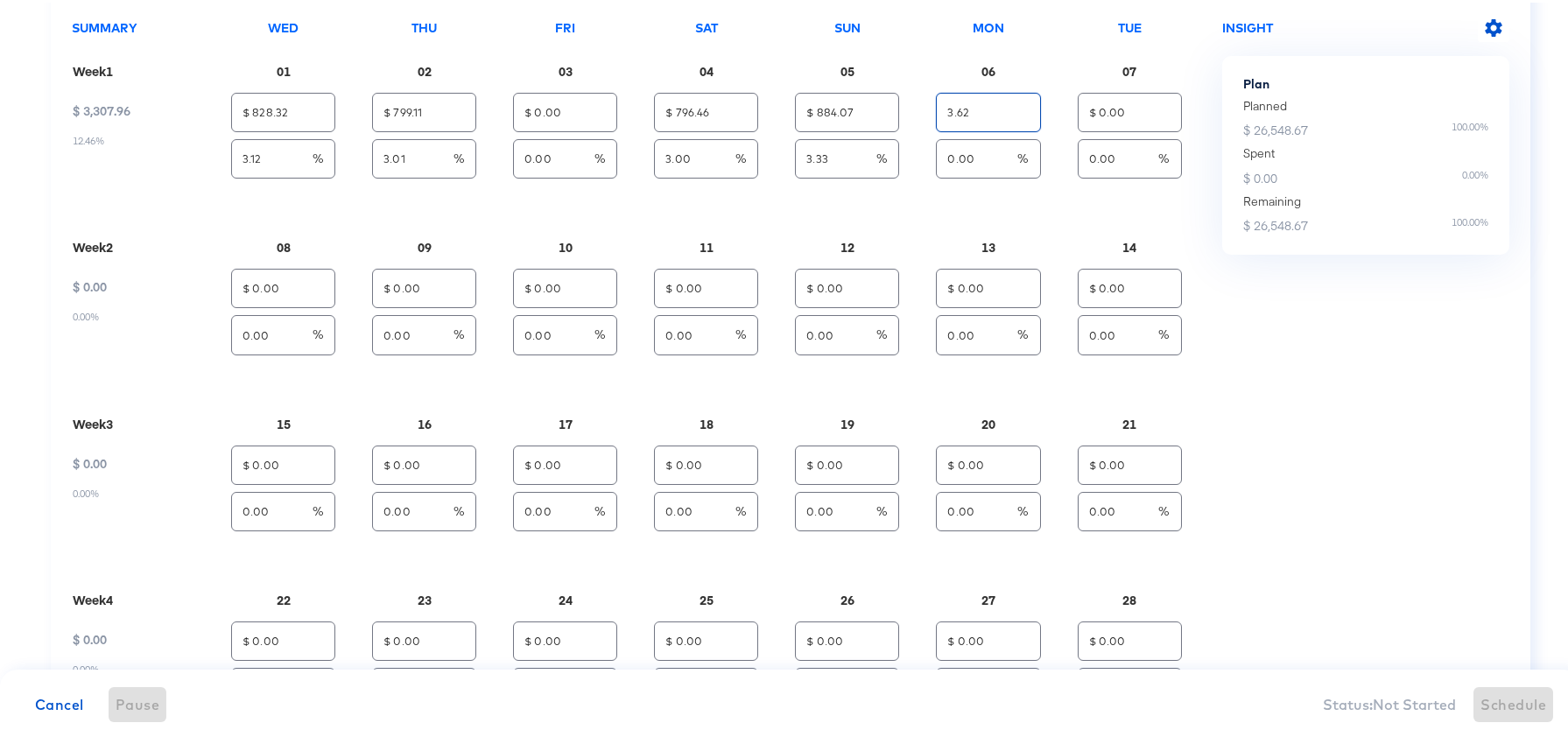
type input "$ 3.60"
type input "0.01"
type input "$ 0.00"
type input "0.00"
type input "$ 796.46"
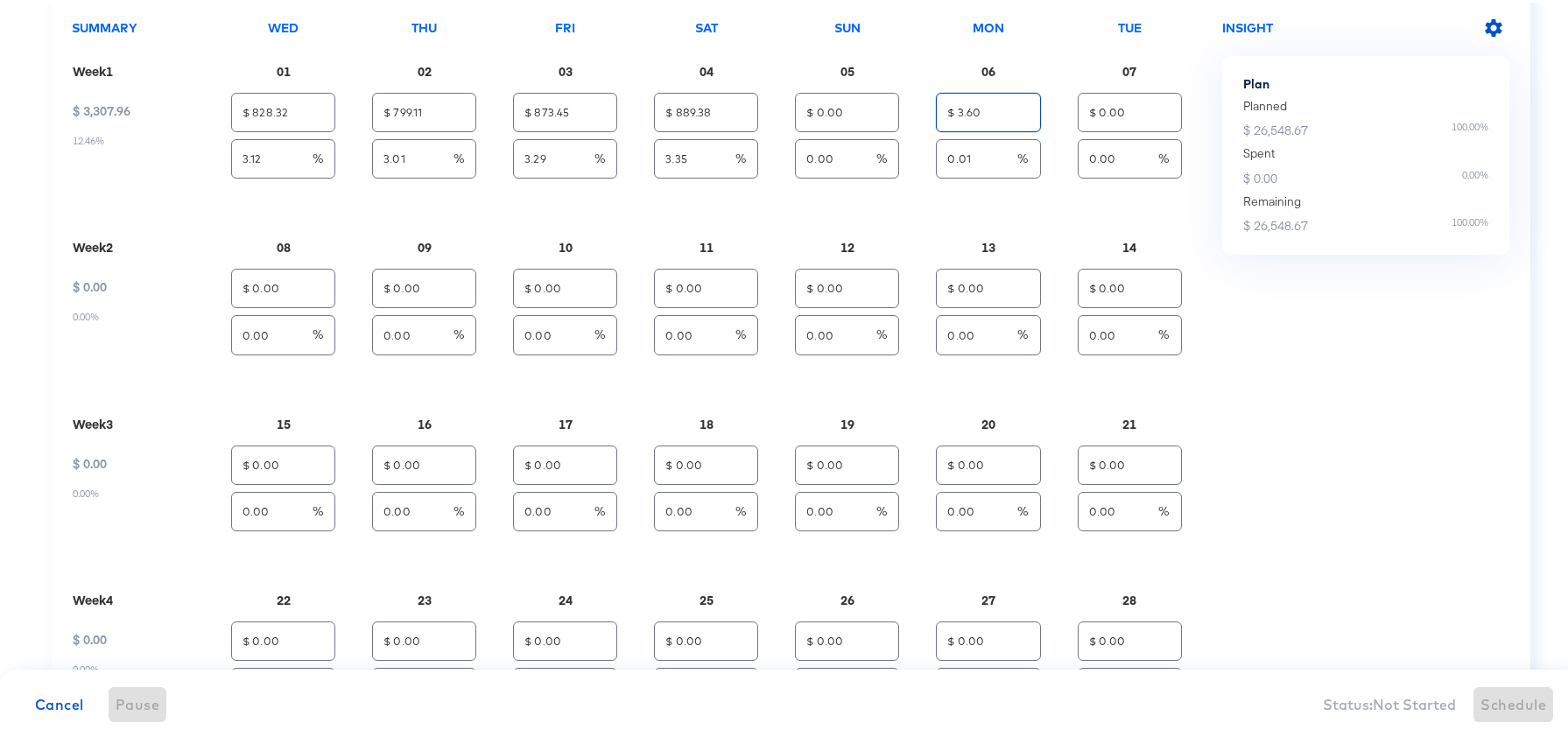
type input "3.00"
type input "$ 884.07"
type input "3.33"
type input "$ 3.62"
type input "3.62"
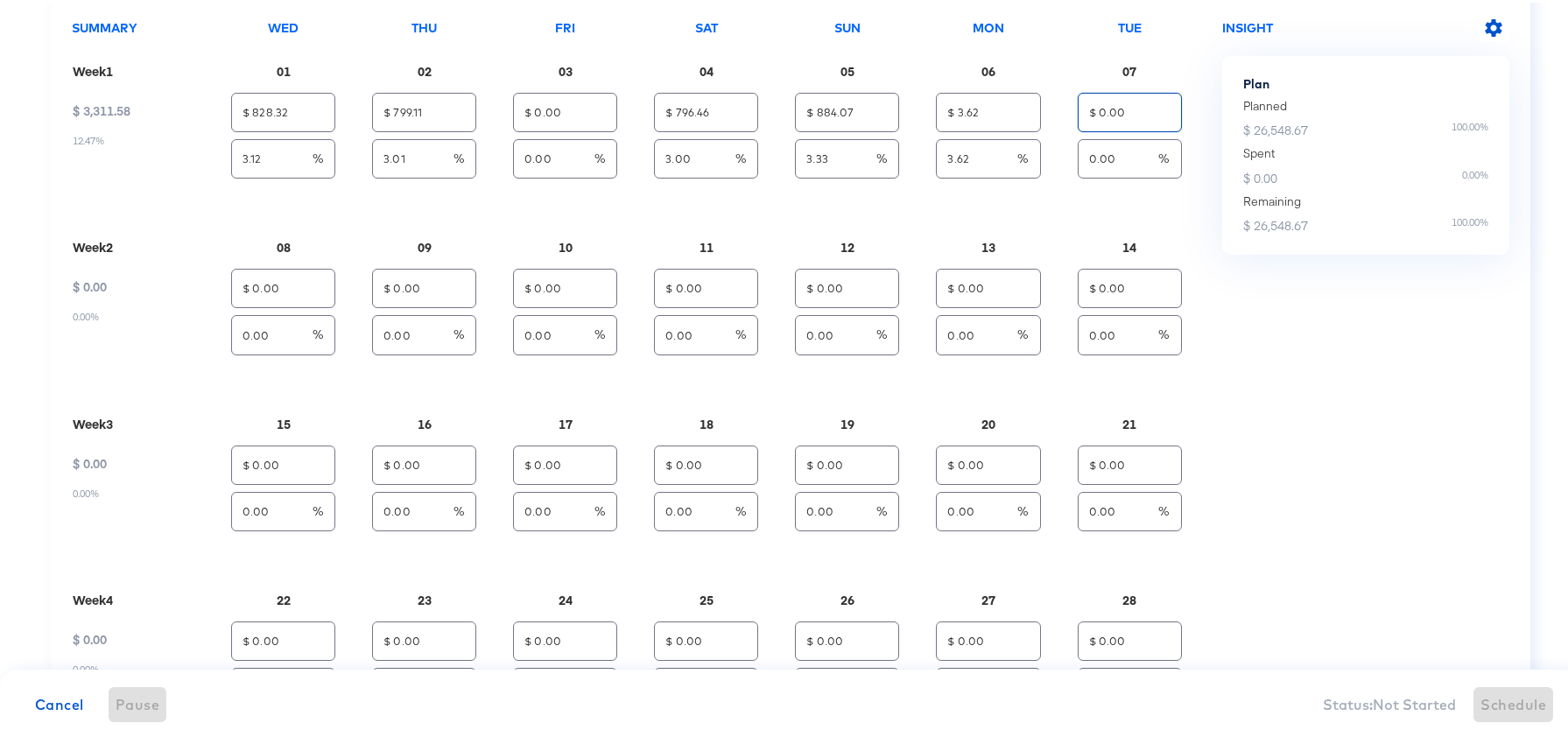
type input "$ 961.06"
type input "2"
type input "2.93"
type input "$ 530.97"
type input "2.00"
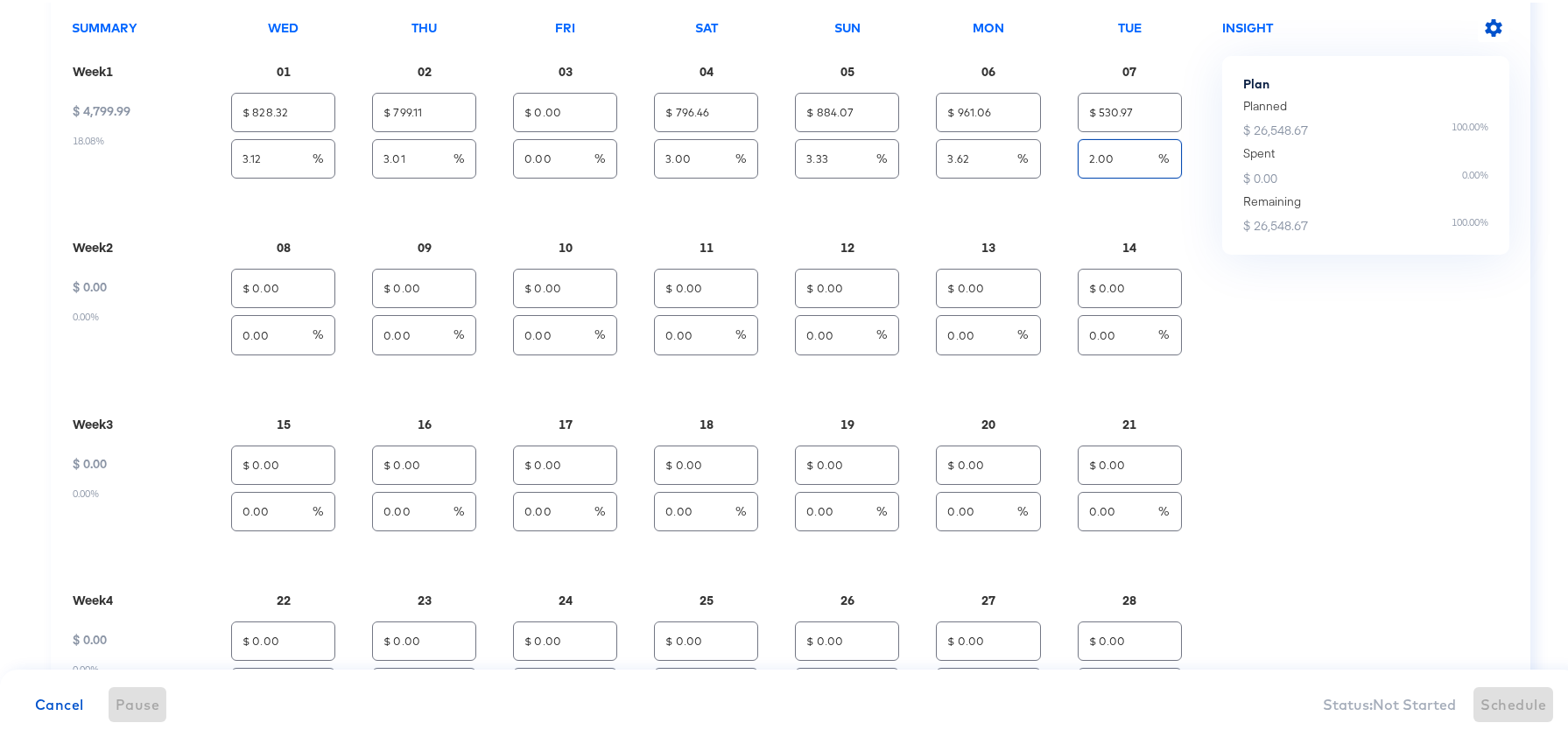
type input "$ 777.88"
type input "2.93"
type input "3.12"
type input "3"
type input "$ 828.32"
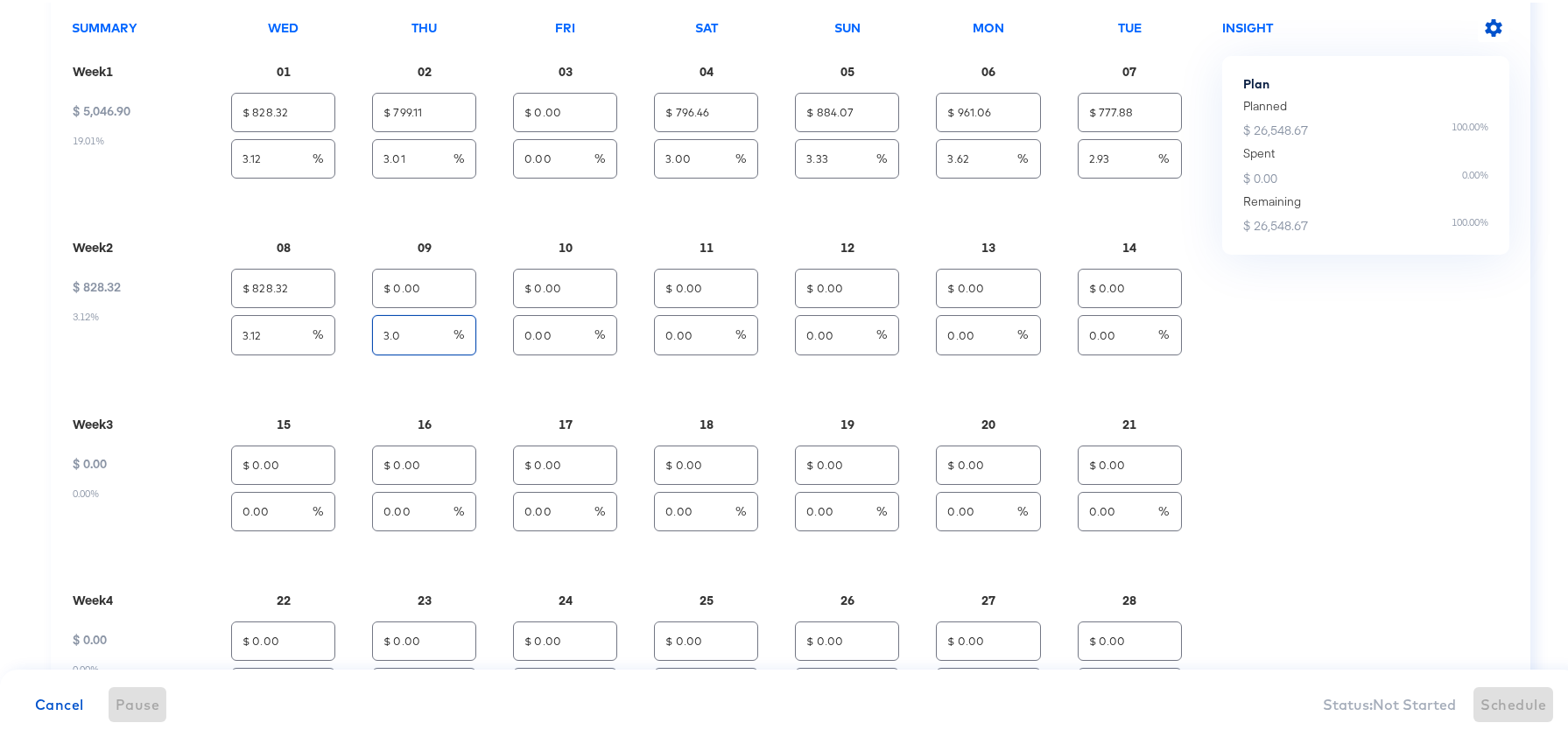
type input "3.01"
type input "$ 0.00"
type input "0.00"
type input "$ 796.46"
type input "3.00"
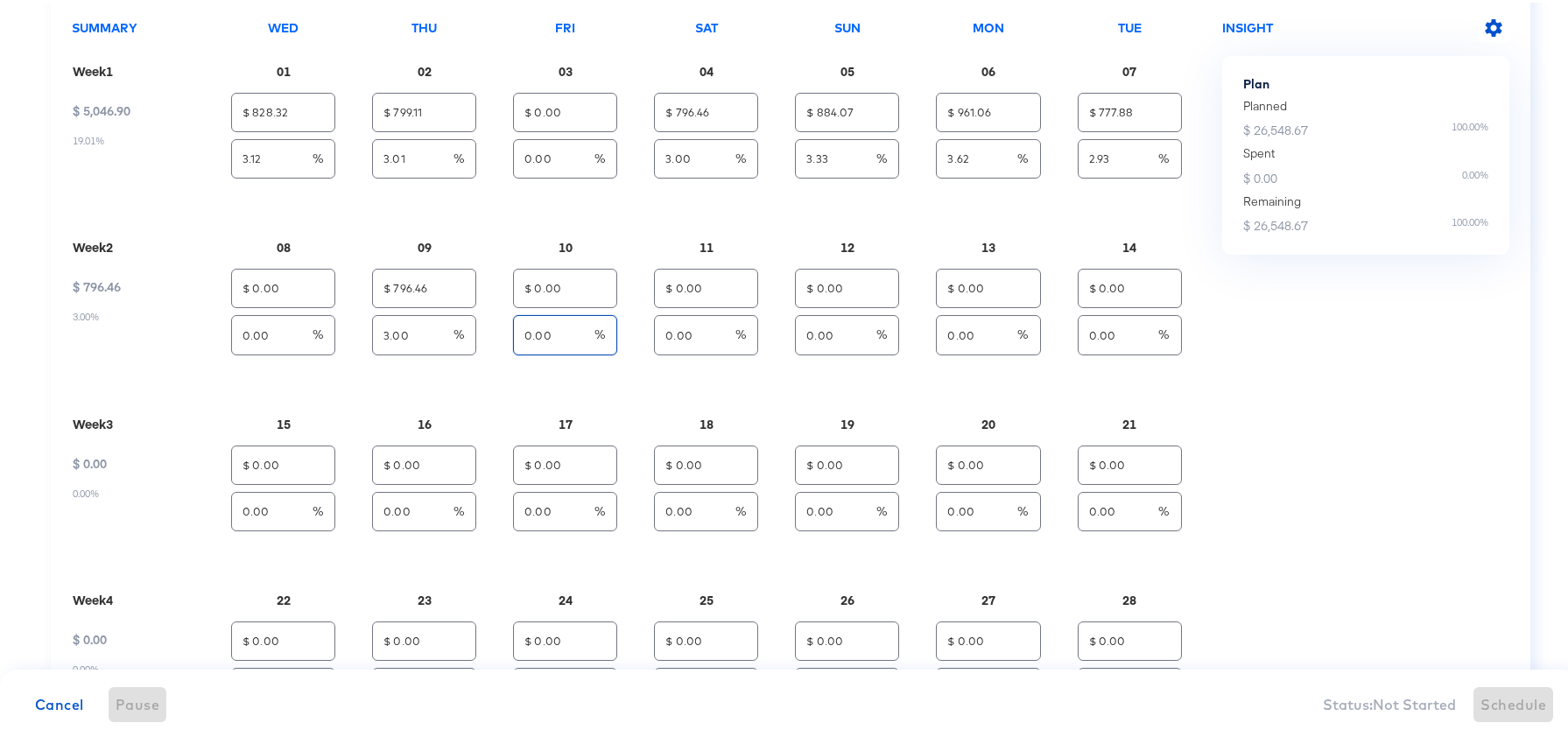
type input "$ 828.32"
type input "3.12"
type input "$ 799.11"
type input "3.01"
type input "3.29"
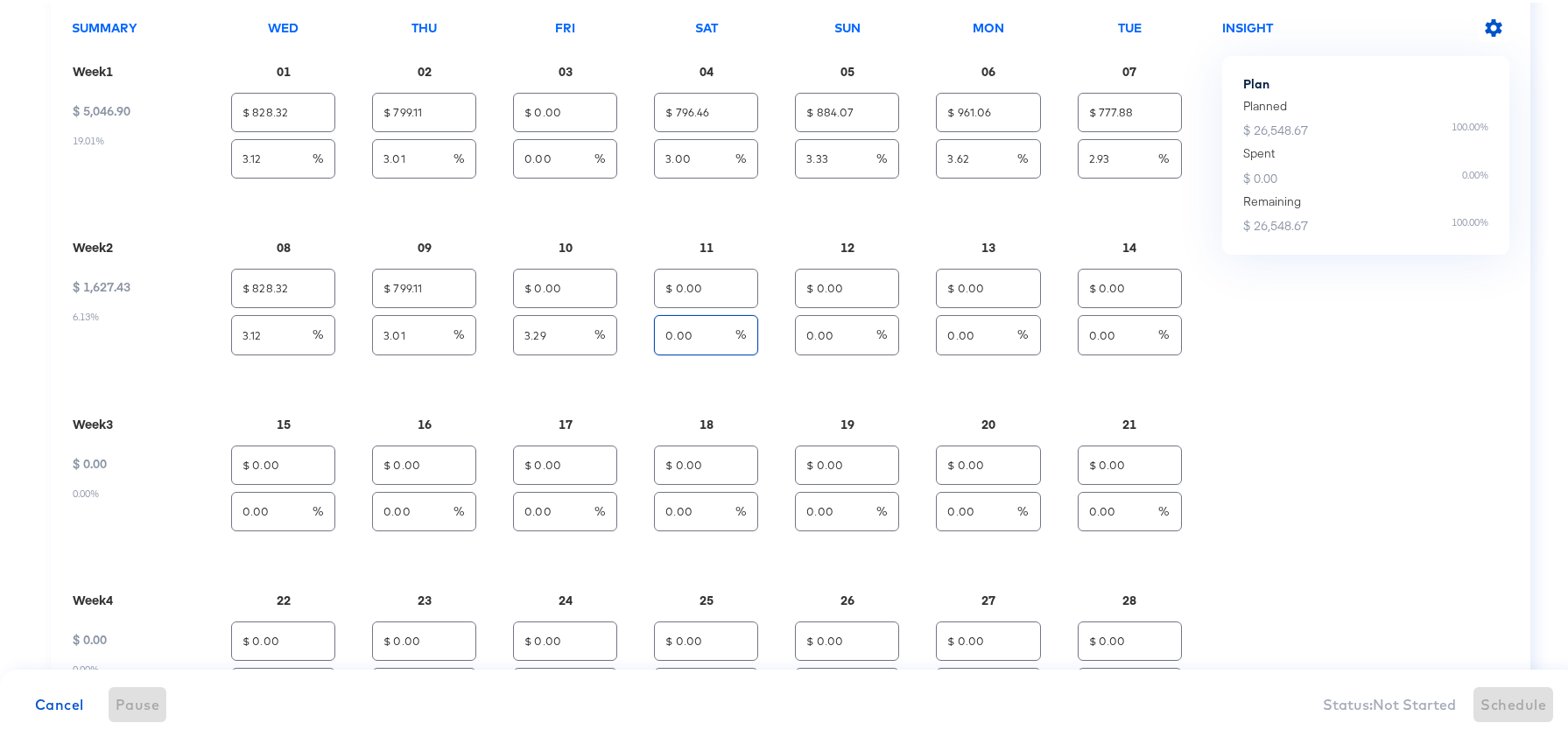
type input "3"
type input "$ 873.45"
type input "3.35"
type input "$ 0.00"
type input "0.00"
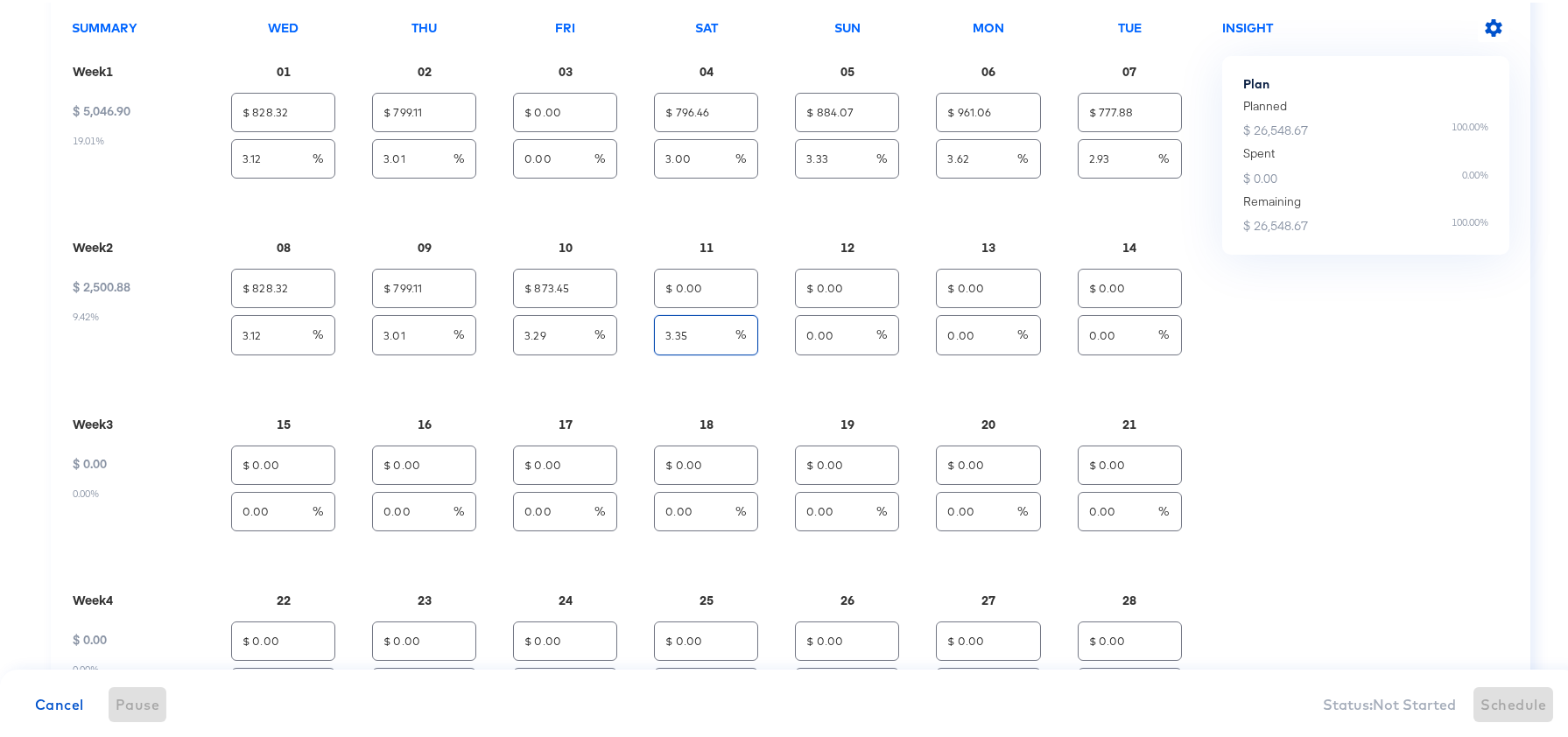
type input "$ 796.46"
type input "3.00"
type input "3"
type input "$ 873.45"
type input "3.29"
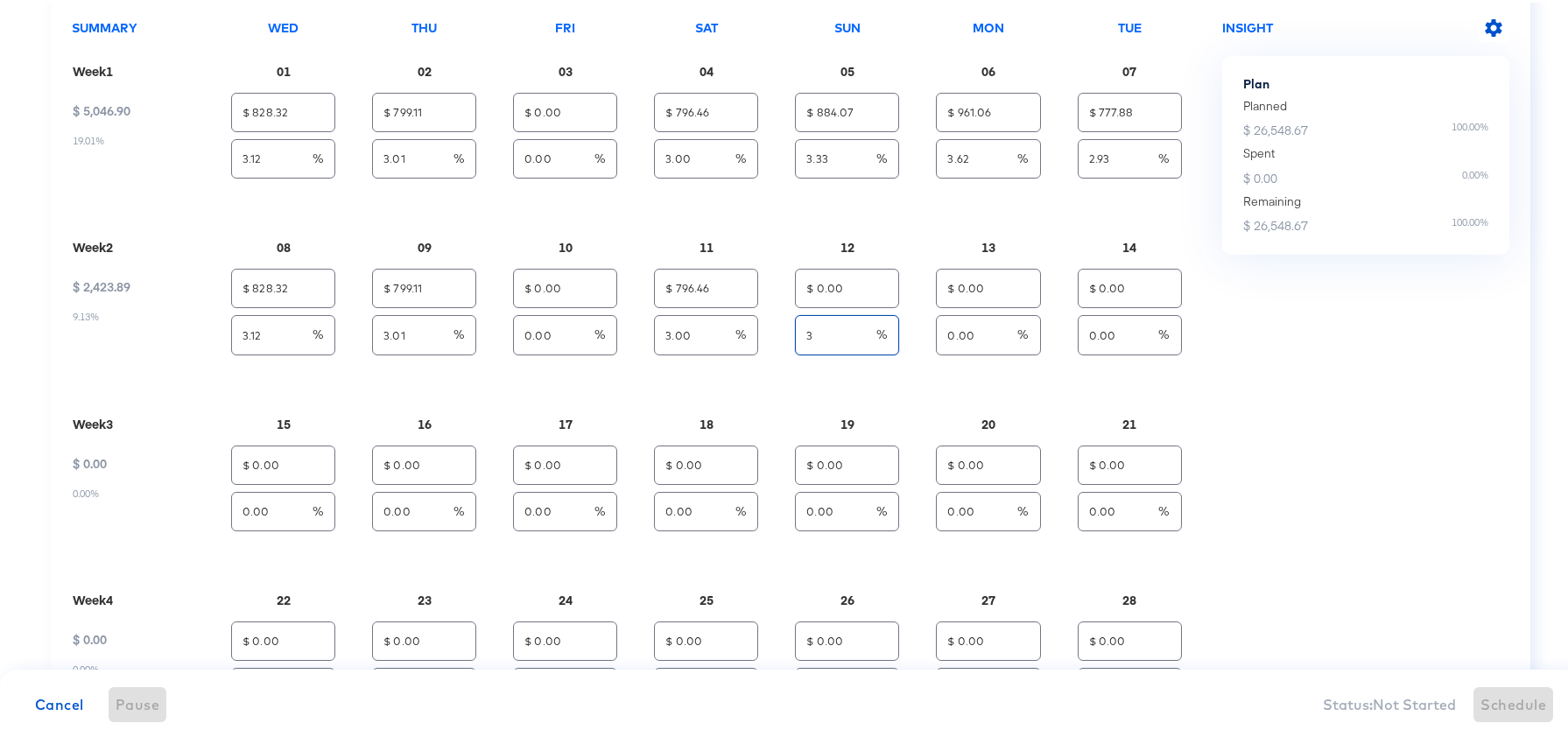
type input "$ 889.38"
type input "3.35"
type input "3.33"
type input "$ 0.00"
type input "0.00"
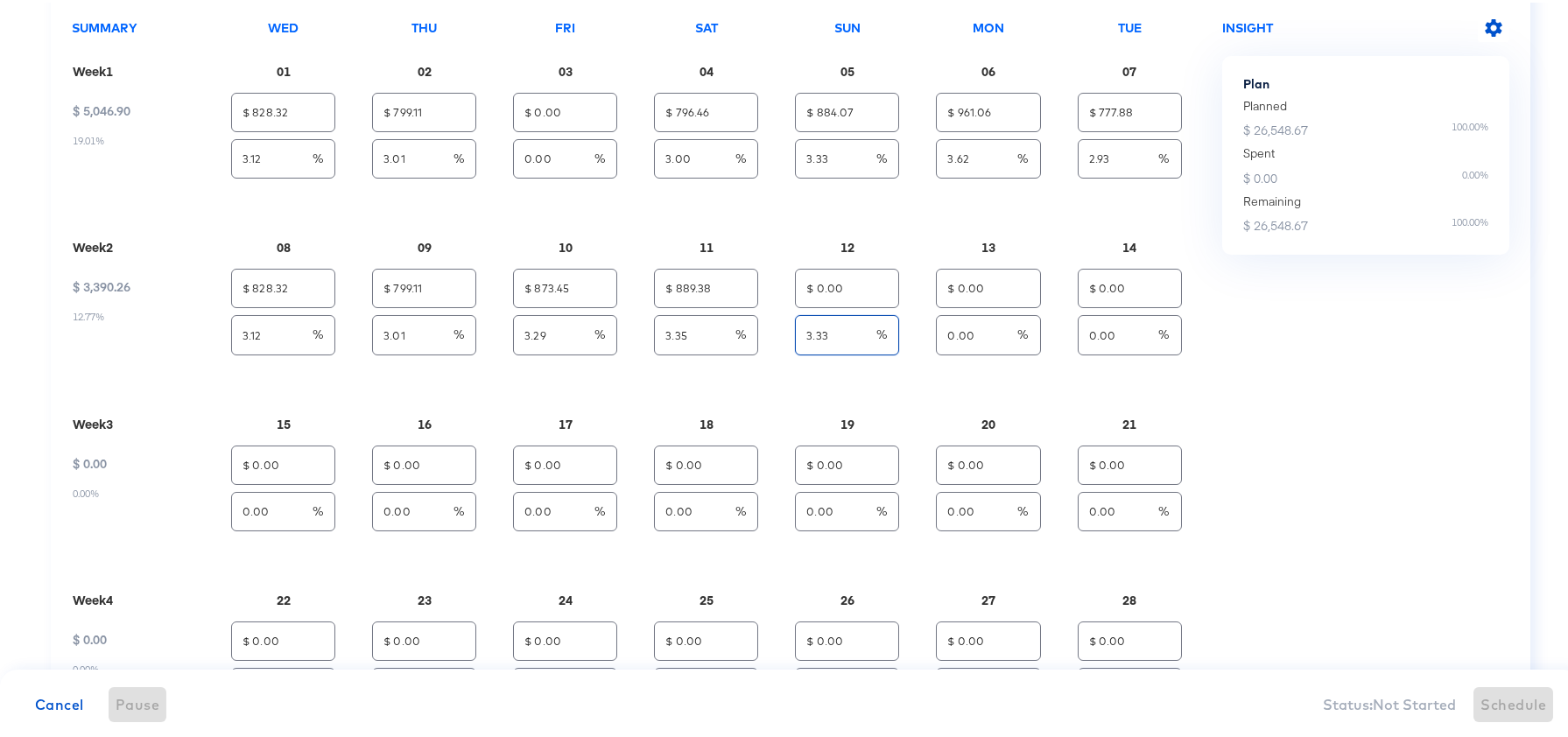
type input "$ 796.46"
type input "3.00"
type input "$ 796.46"
type input "3.00"
type input "3"
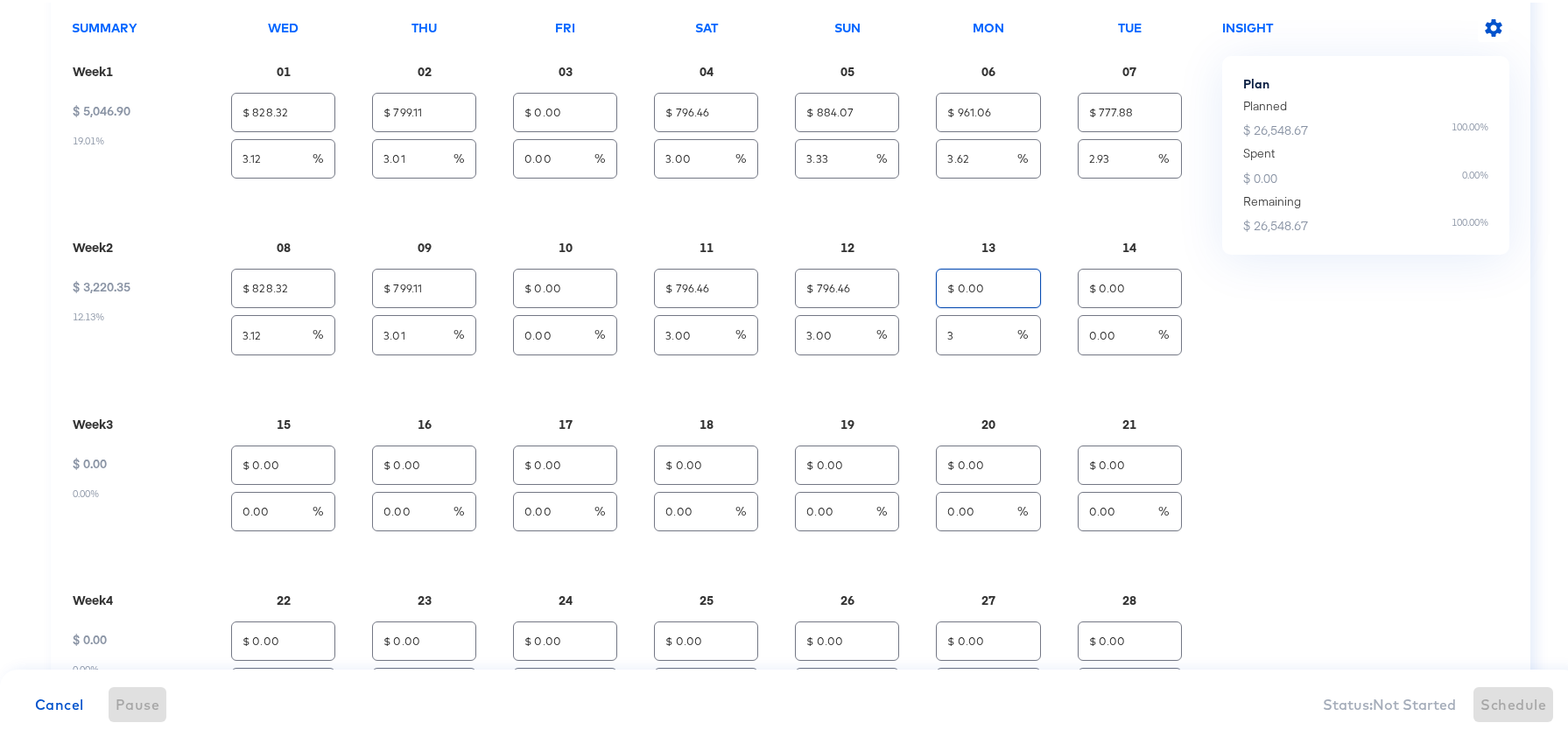
type input "$ 873.45"
type input "3.29"
type input "$ 889.38"
type input "3.35"
type input "$ 884.07"
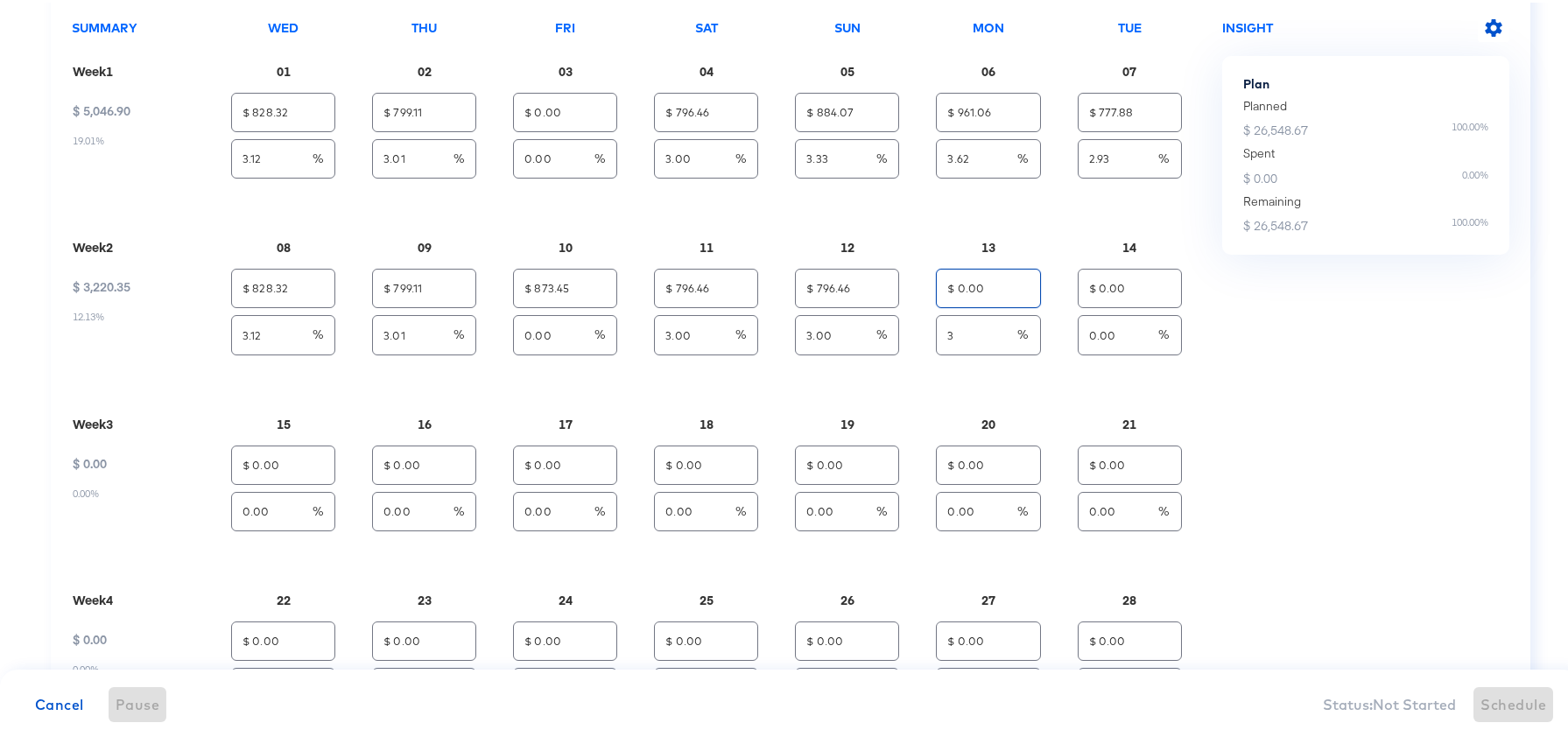
type input "3.33"
type input "3.62"
type input "$ 0.00"
type input "0.00"
type input "$ 796.46"
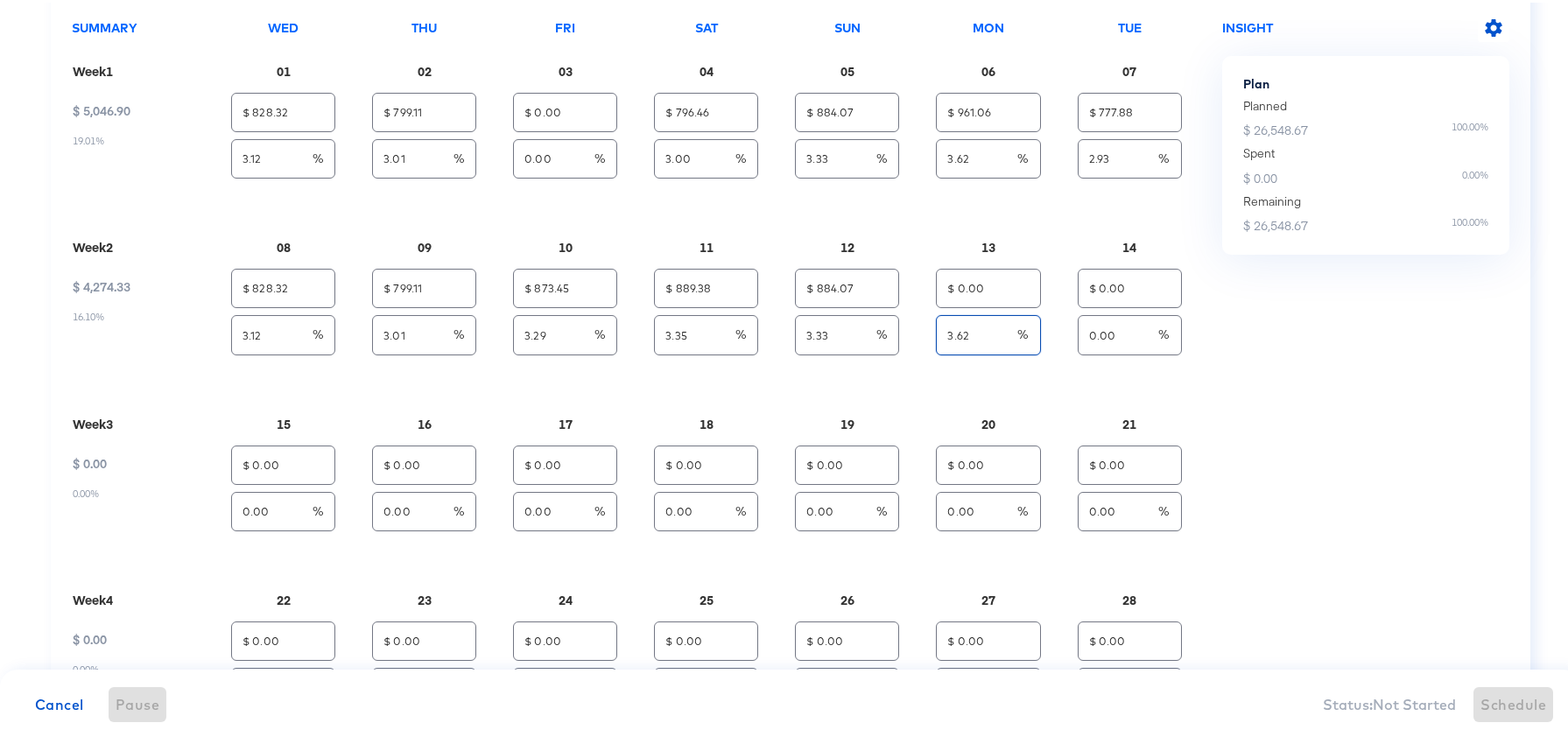
type input "3.00"
type input "$ 796.46"
type input "3.00"
type input "$ 796.46"
type input "3.00"
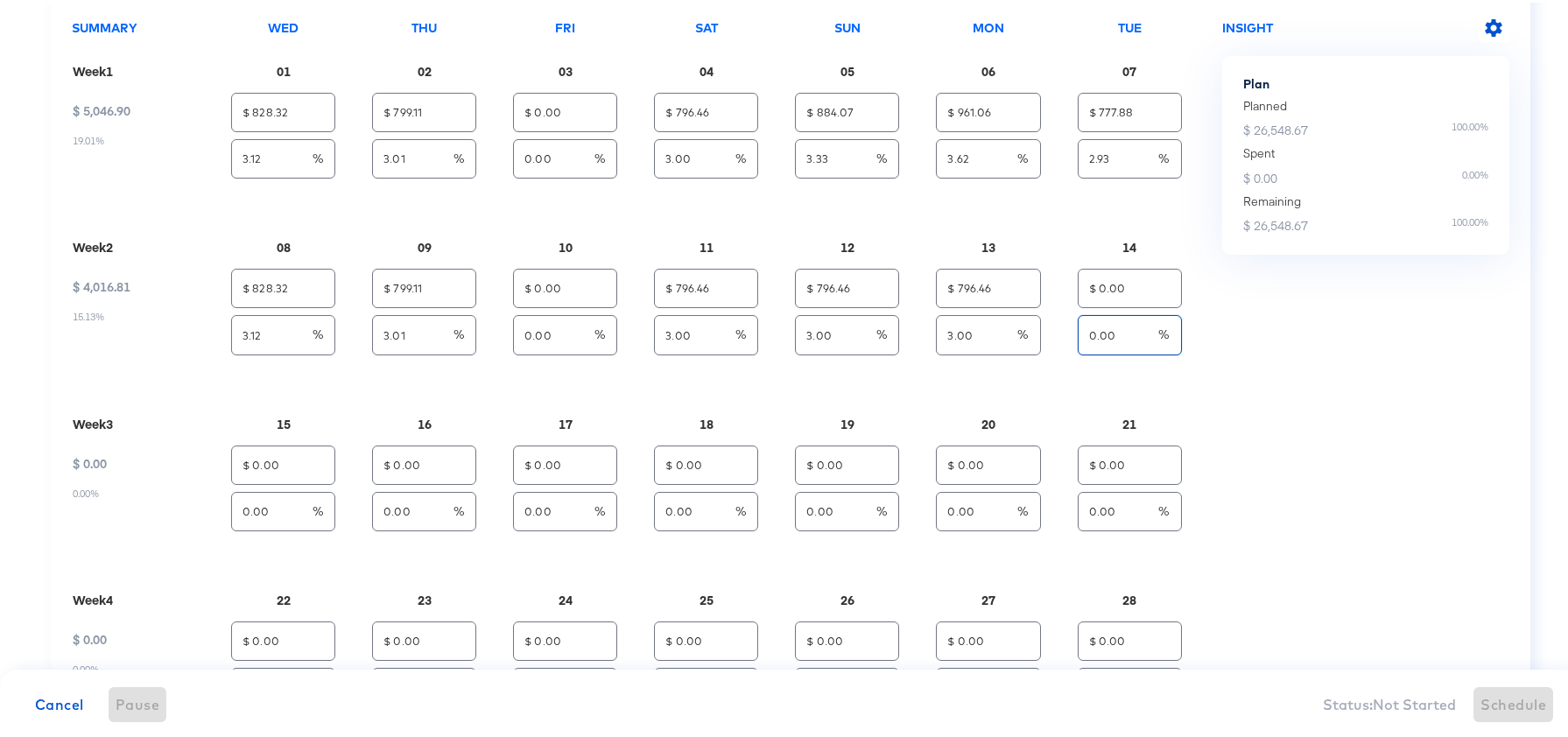
type input "$ 873.45"
type input "3.29"
type input "$ 889.38"
type input "3.35"
type input "$ 884.07"
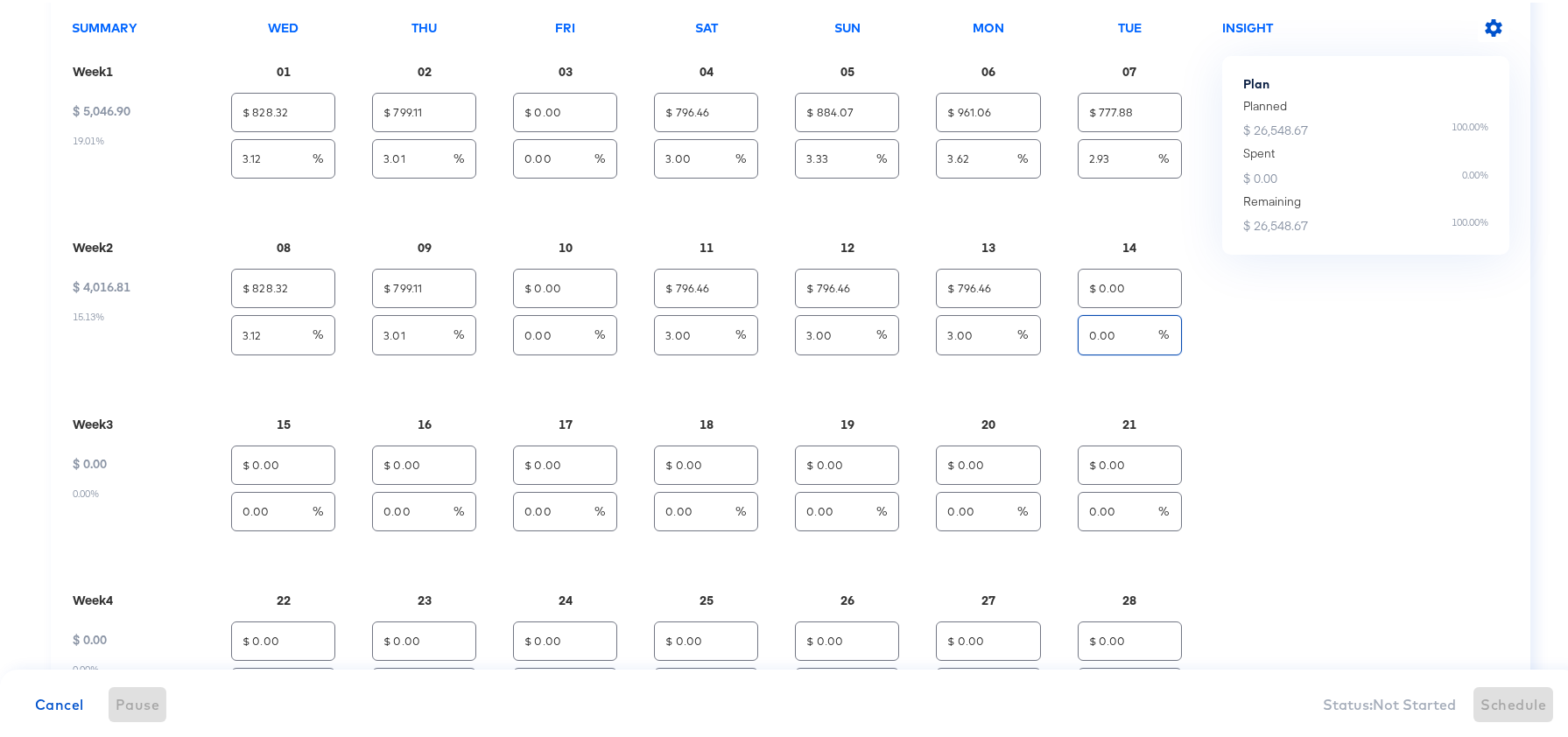
type input "3.33"
type input "$ 961.06"
type input "3.62"
type input "2.93"
type input "$ 777.88"
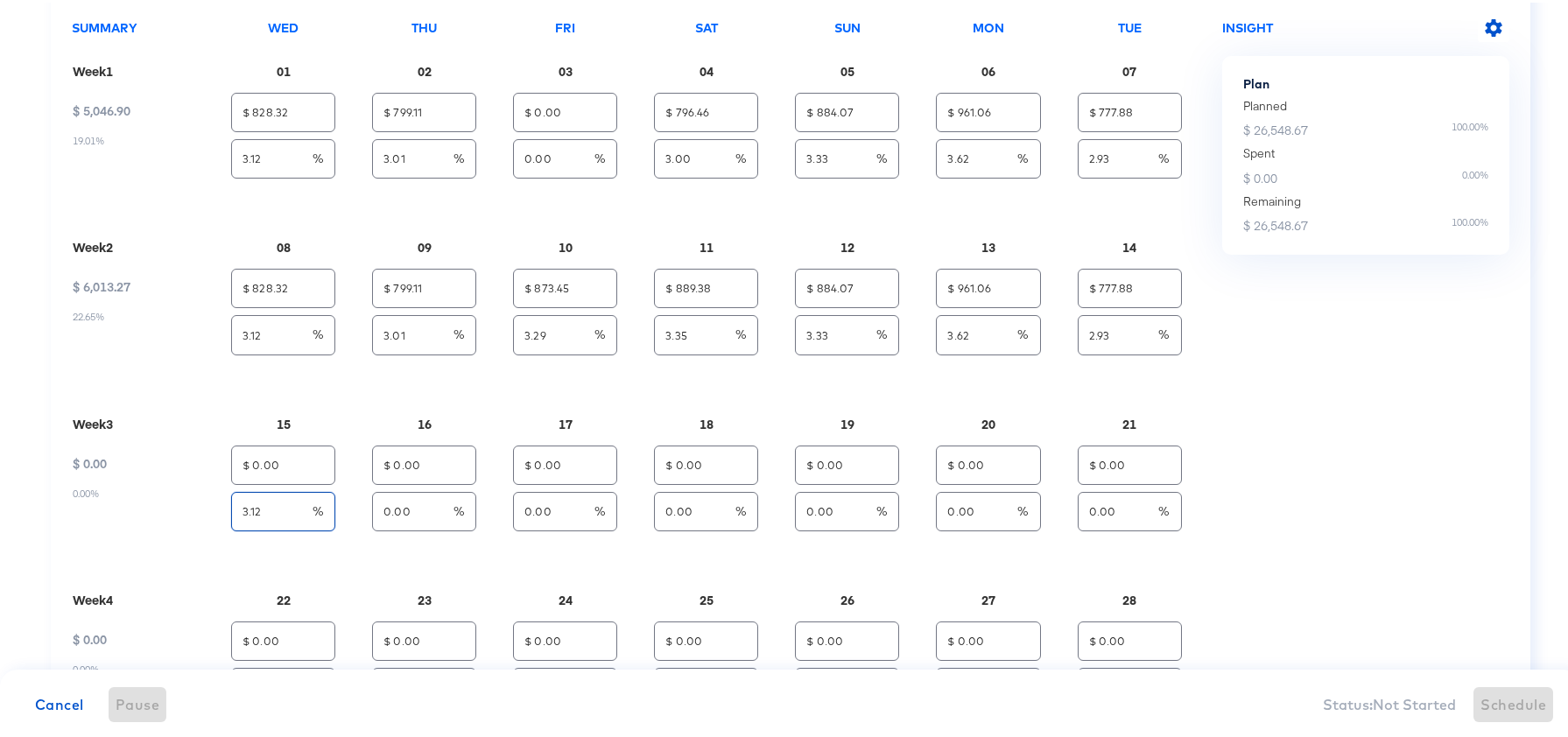
type input "3.12"
type input "$ 828.32"
type input "3.01"
type input "$ 799.11"
type input "3.29"
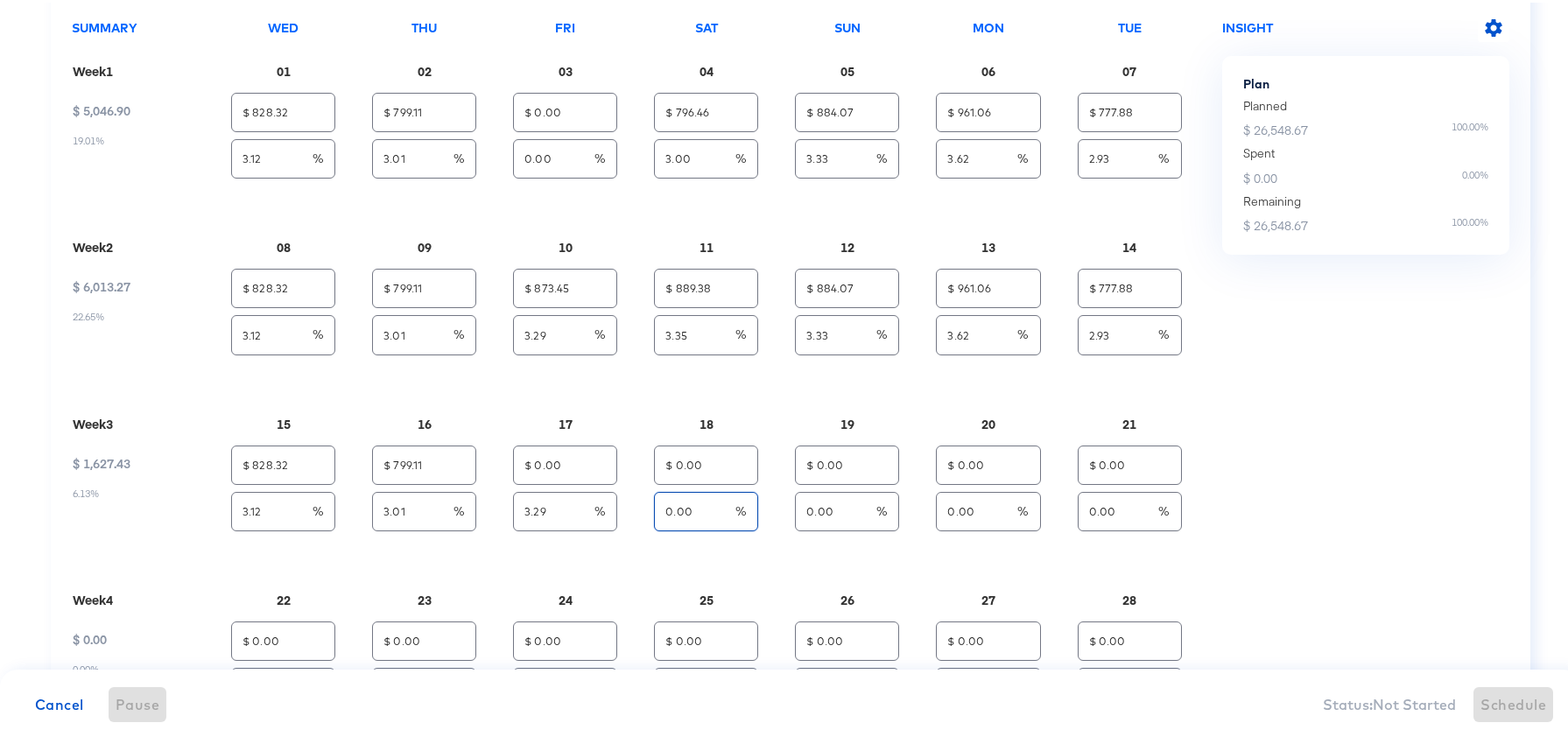
type input "3"
type input "$ 873.45"
type input "3.35"
type input "$ 0.00"
type input "0.00"
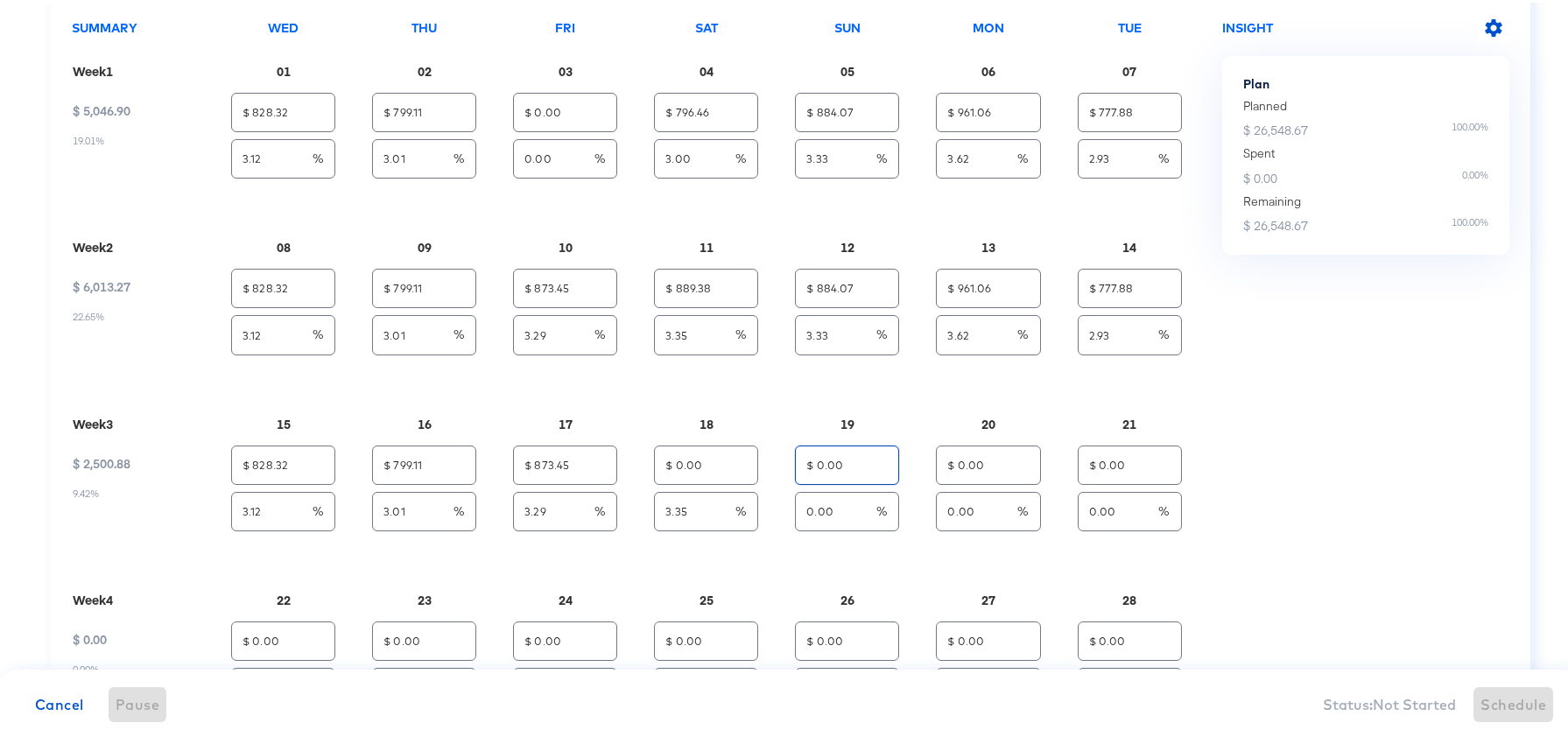
type input "$ 796.46"
type input "3.00"
type input "3"
type input "$ 873.45"
type input "3.29"
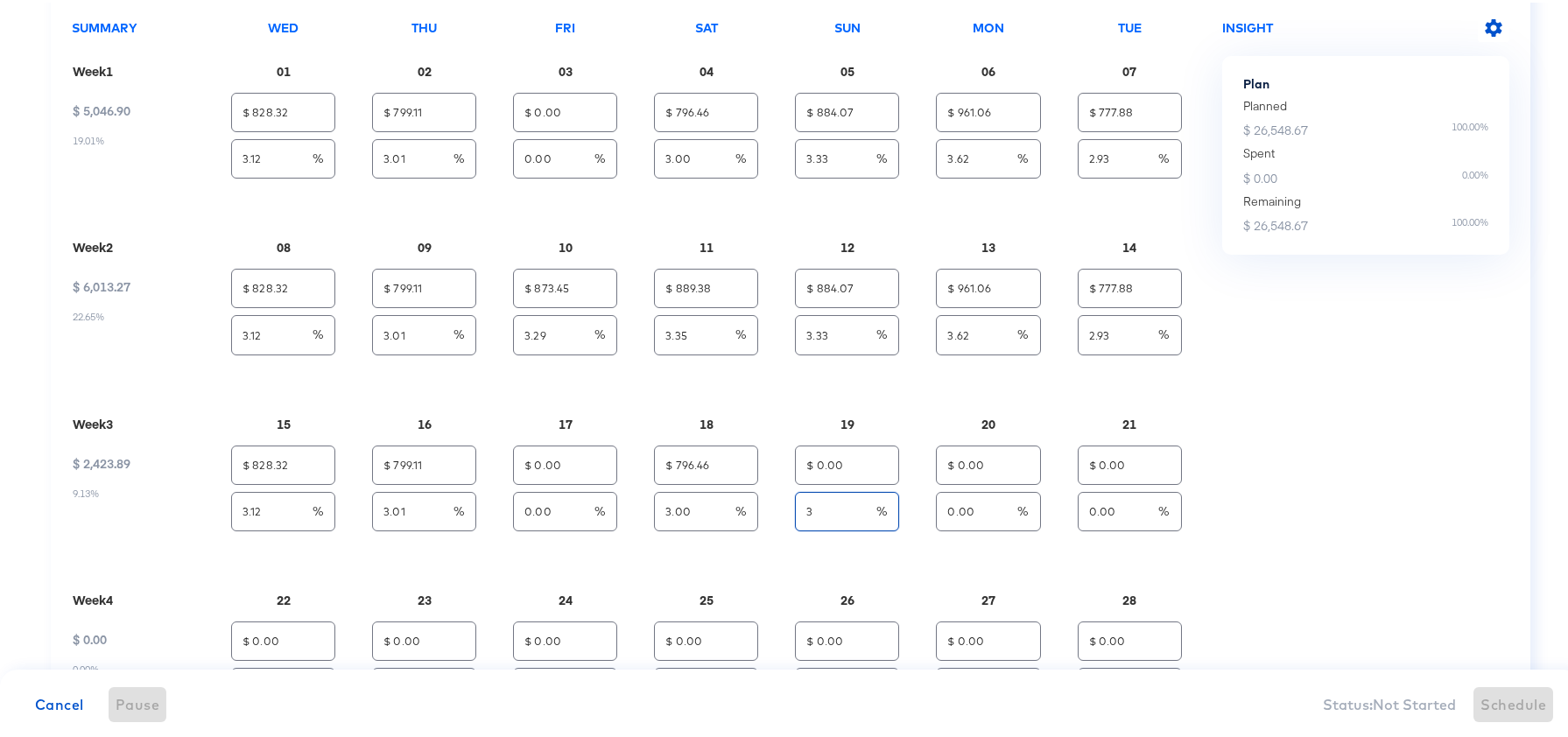
type input "$ 889.38"
type input "3.35"
type input "3.33"
type input "$ 0.00"
type input "0.00"
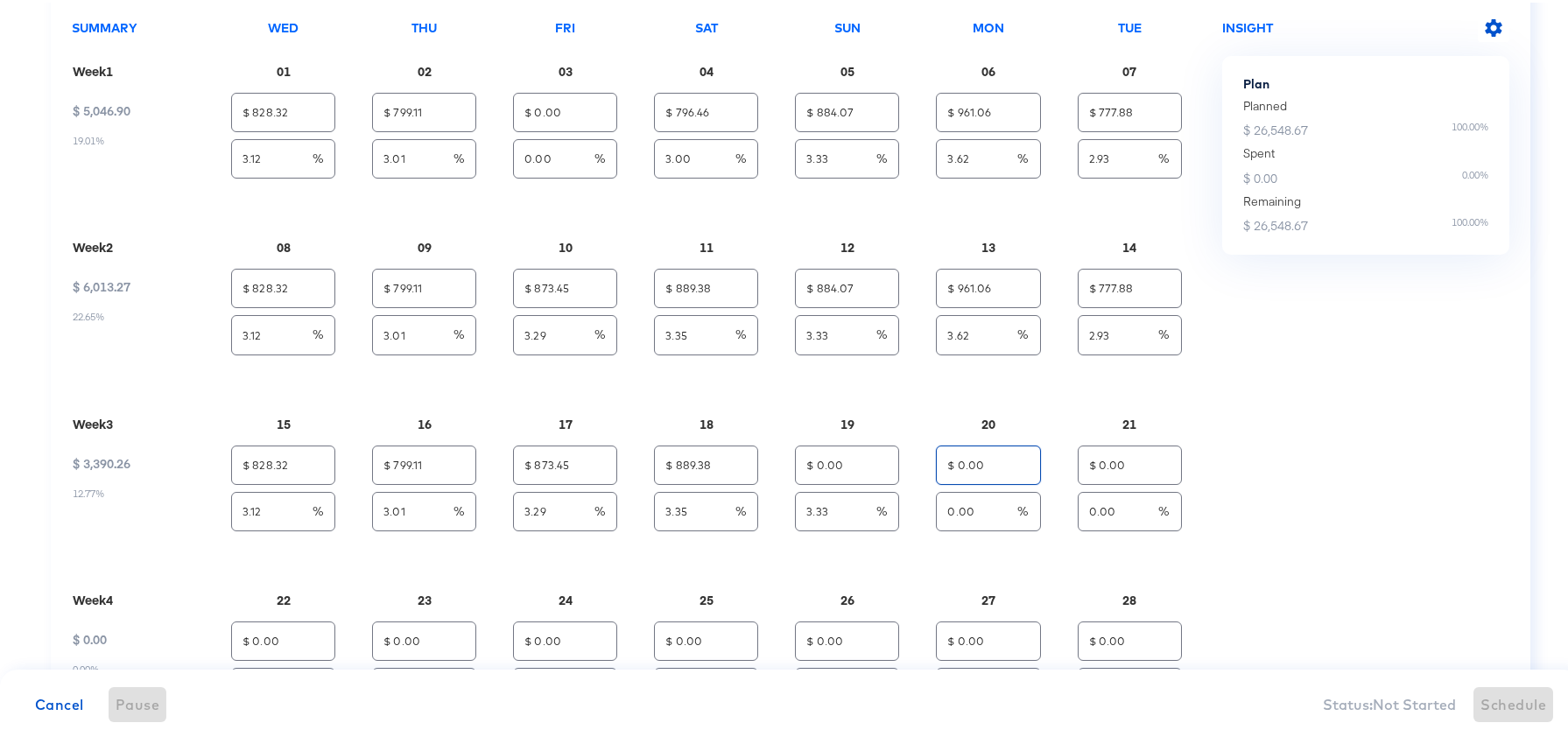
type input "$ 796.46"
type input "3.00"
type input "$ 796.46"
type input "3.00"
type input "3"
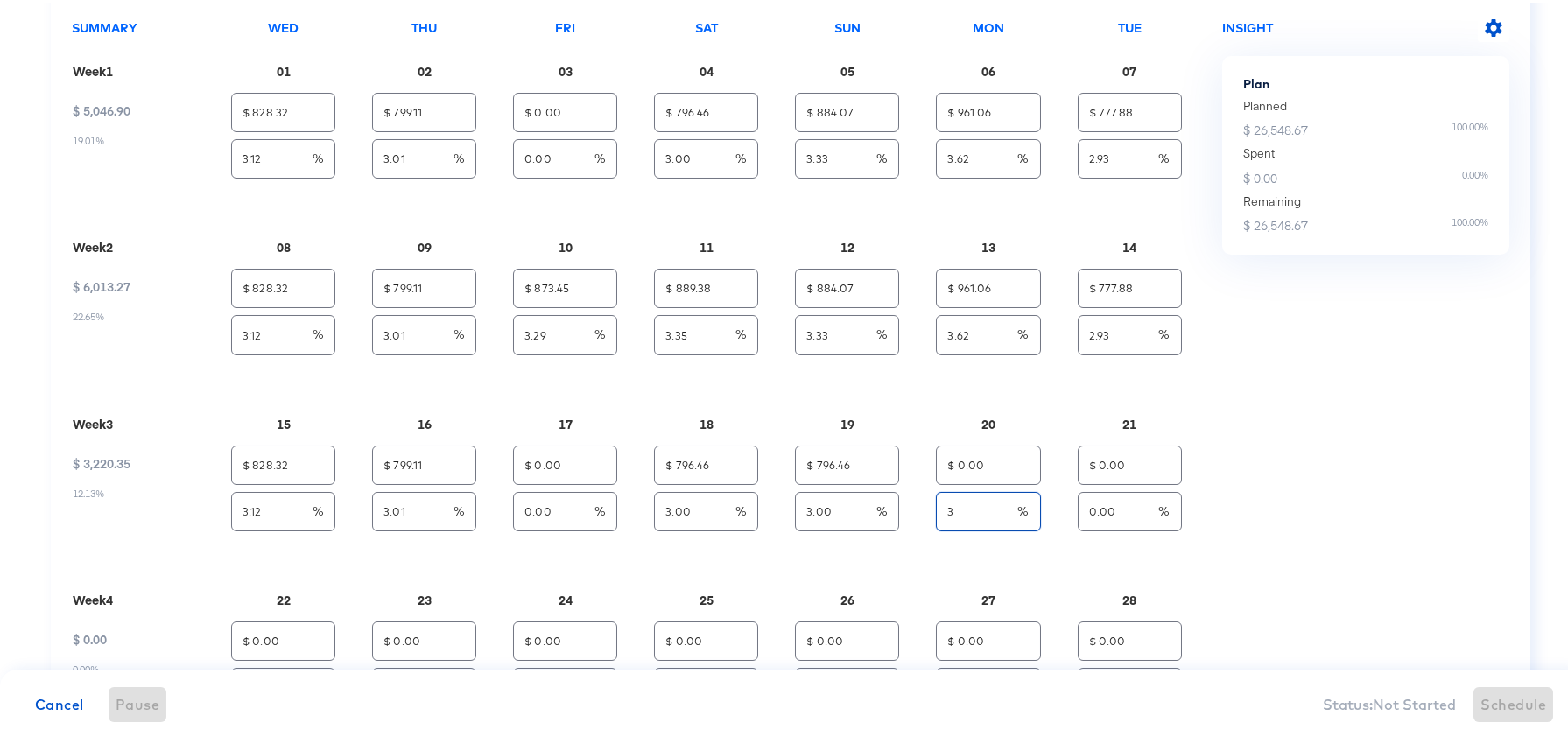
type input "$ 873.45"
type input "3.29"
type input "$ 889.38"
type input "3.35"
type input "$ 884.07"
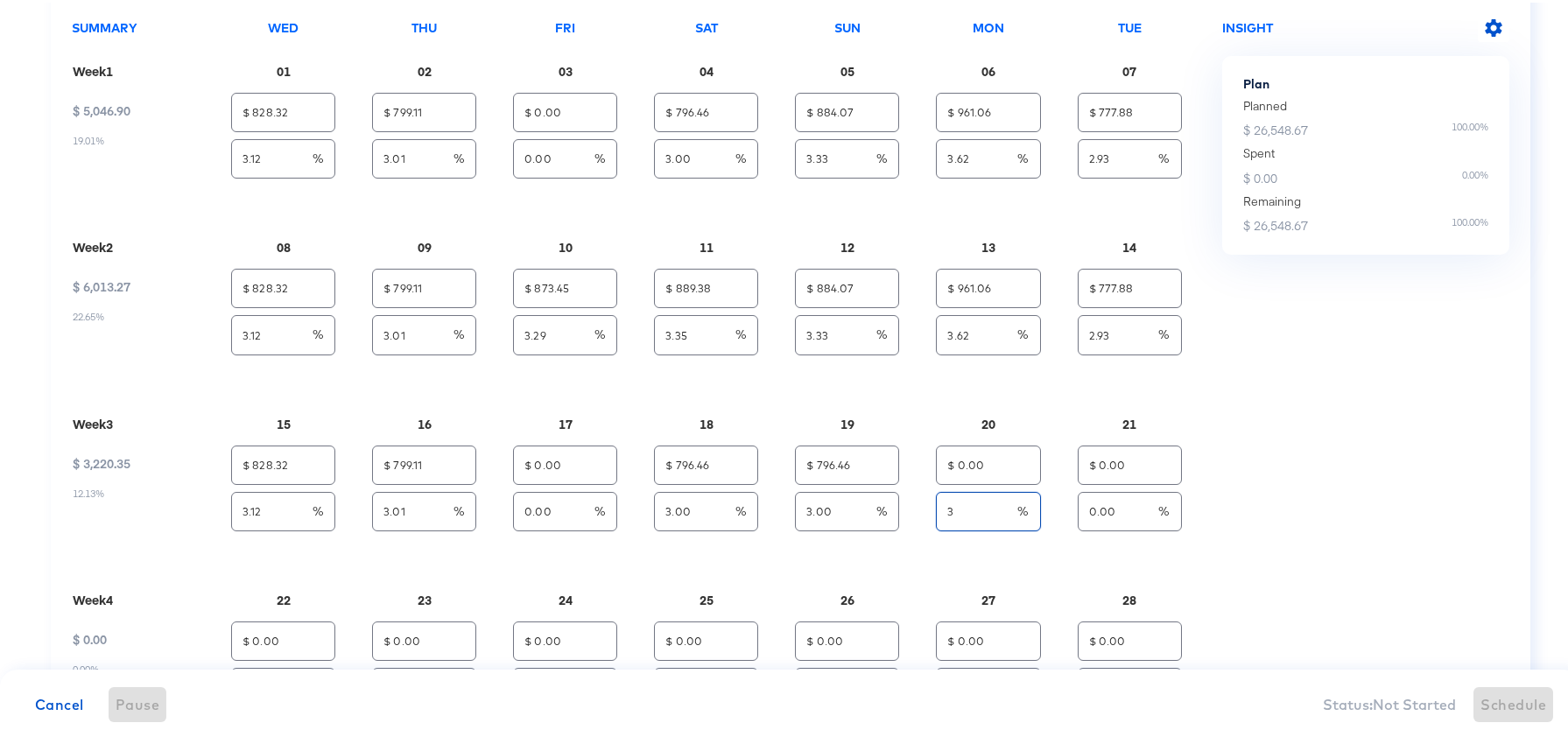
type input "3.33"
type input "3.00"
type input "$ 0.00"
type input "0.00"
type input "$ 796.46"
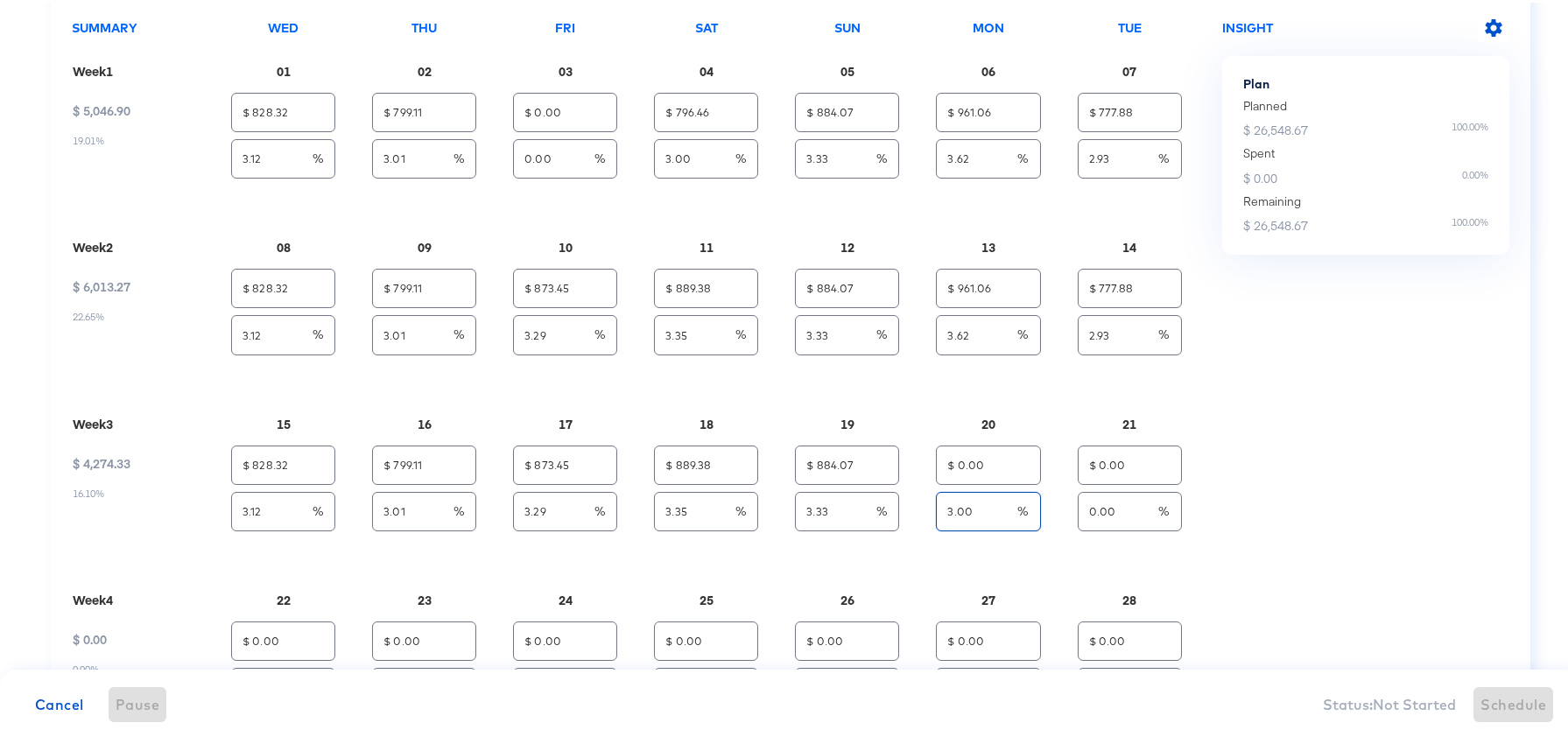
type input "3.00"
type input "$ 796.46"
type input "3.00"
type input "$ 796.46"
type input "3.00"
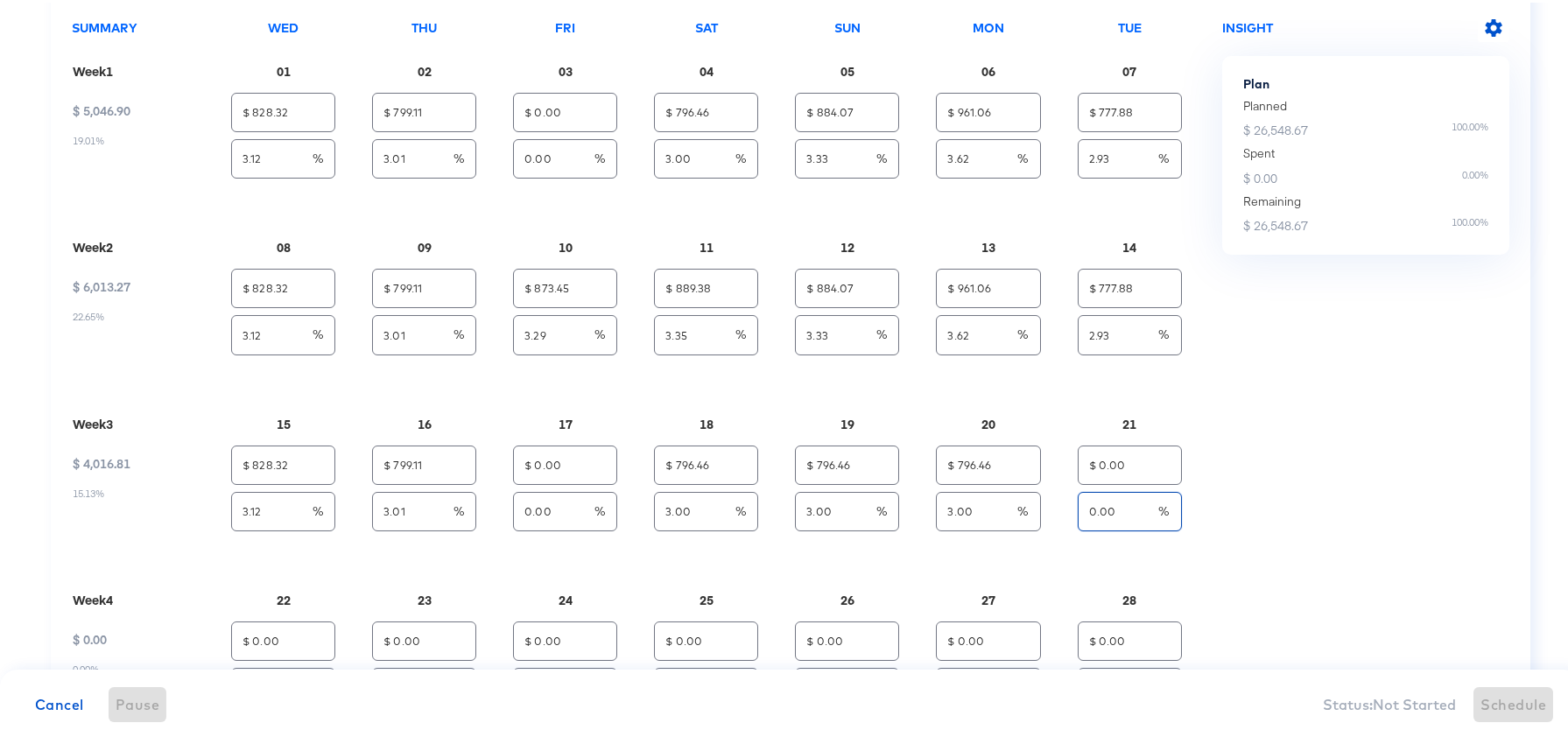
type input "2"
type input "$ 873.45"
type input "3.29"
type input "$ 889.38"
type input "3.35"
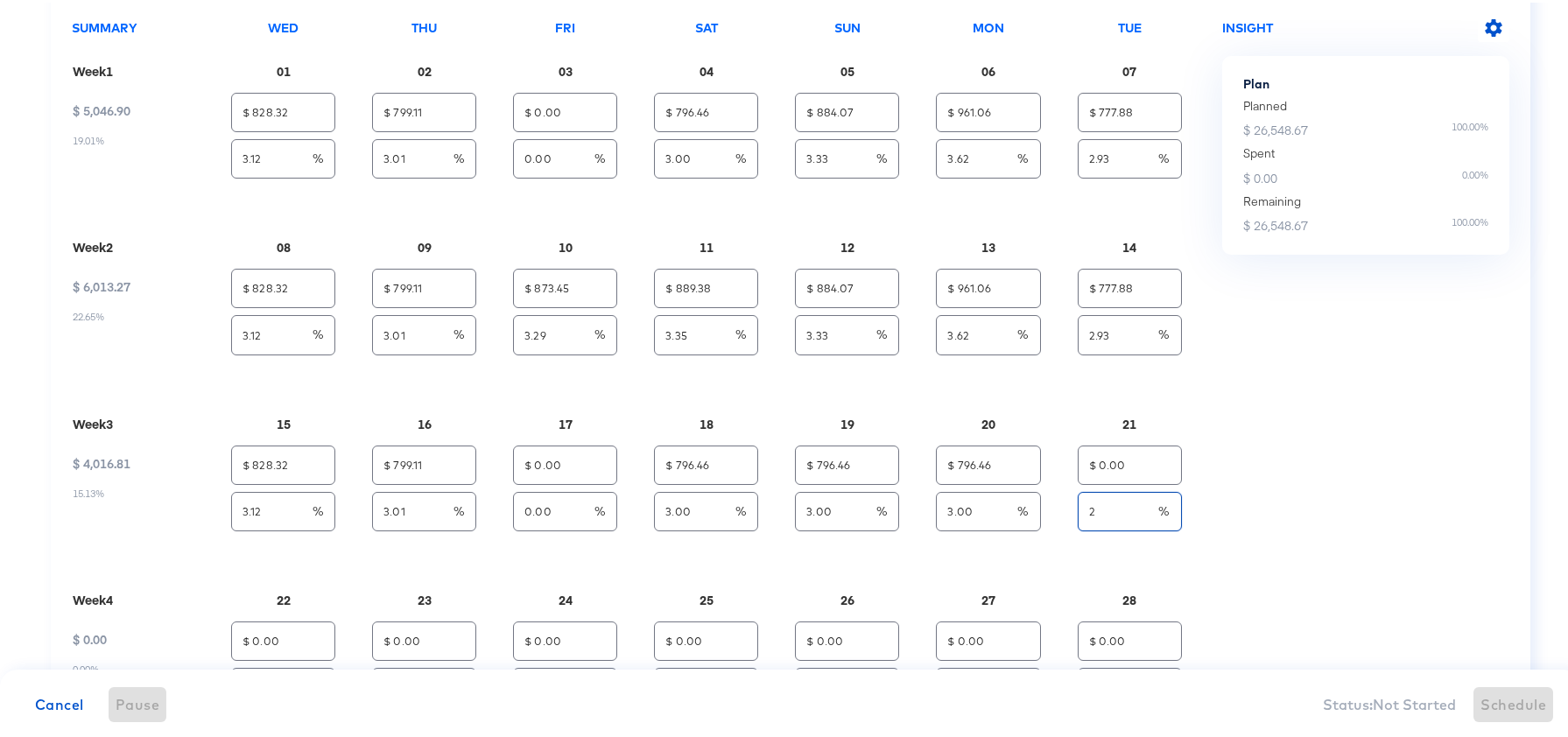
type input "$ 884.07"
type input "3.33"
type input "$ 961.06"
type input "3.62"
type input "2.93"
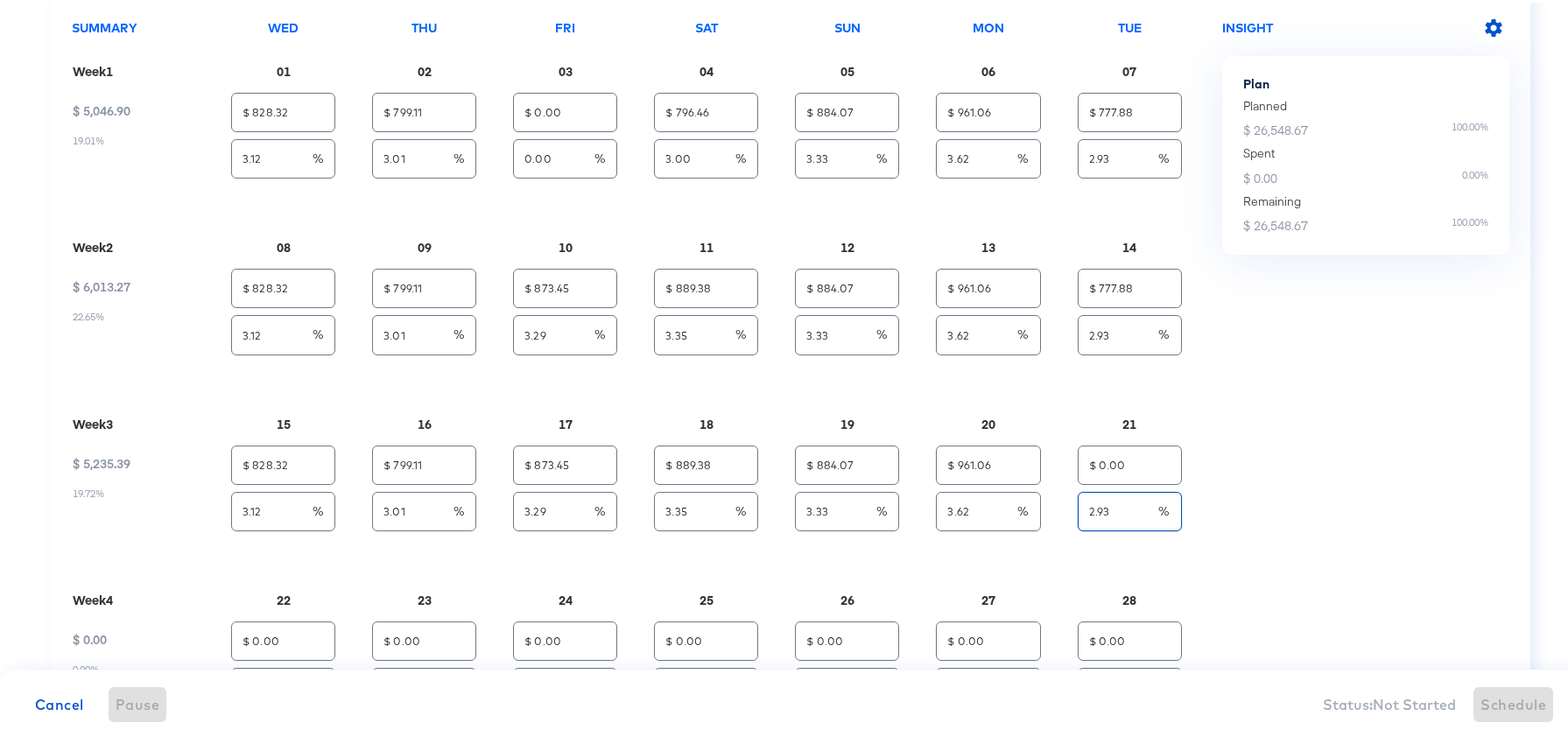
type input "$ 0.00"
type input "0.00"
type input "$ 796.46"
type input "3.00"
type input "$ 796.46"
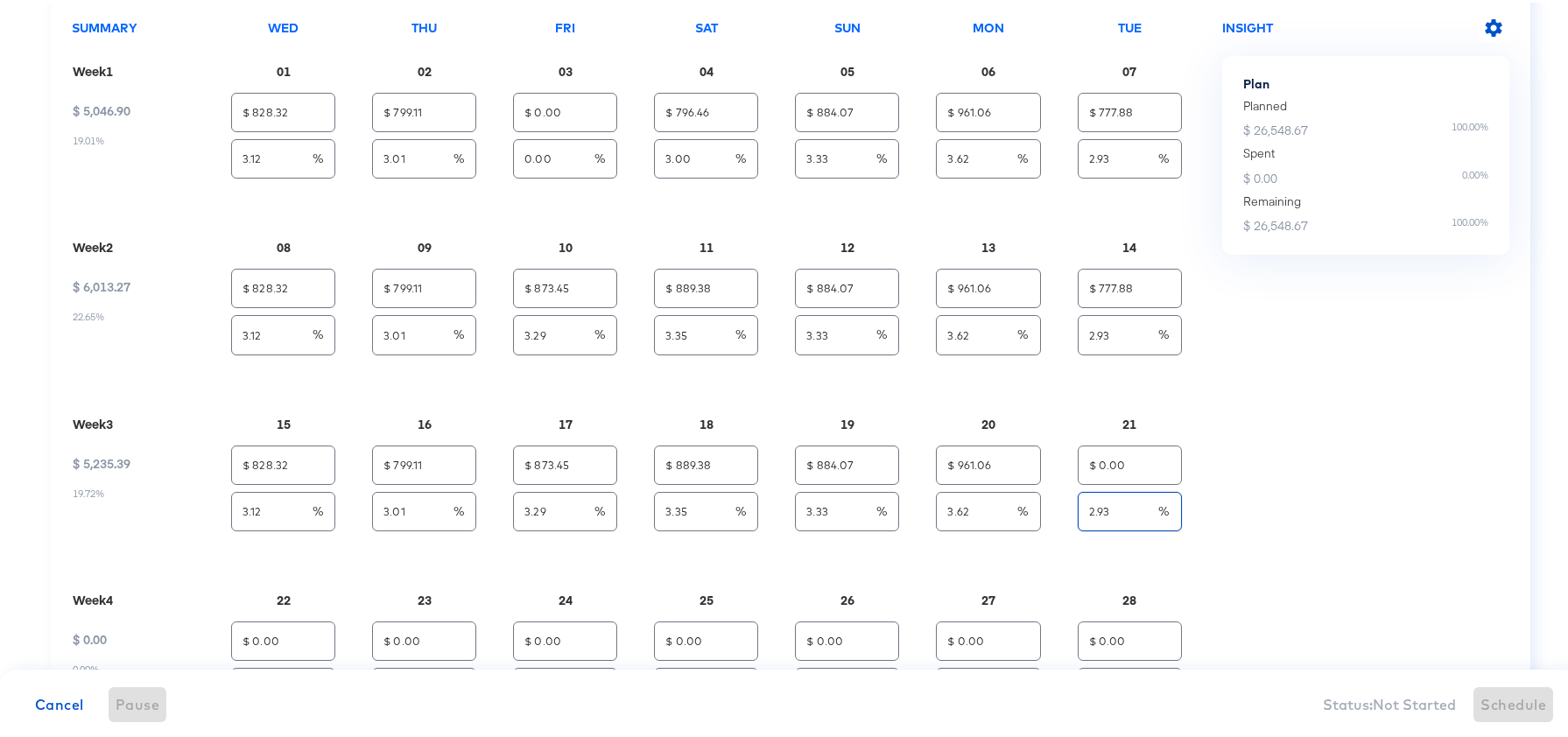
type input "3.00"
type input "$ 796.46"
type input "3.00"
type input "$ 530.97"
type input "2.00"
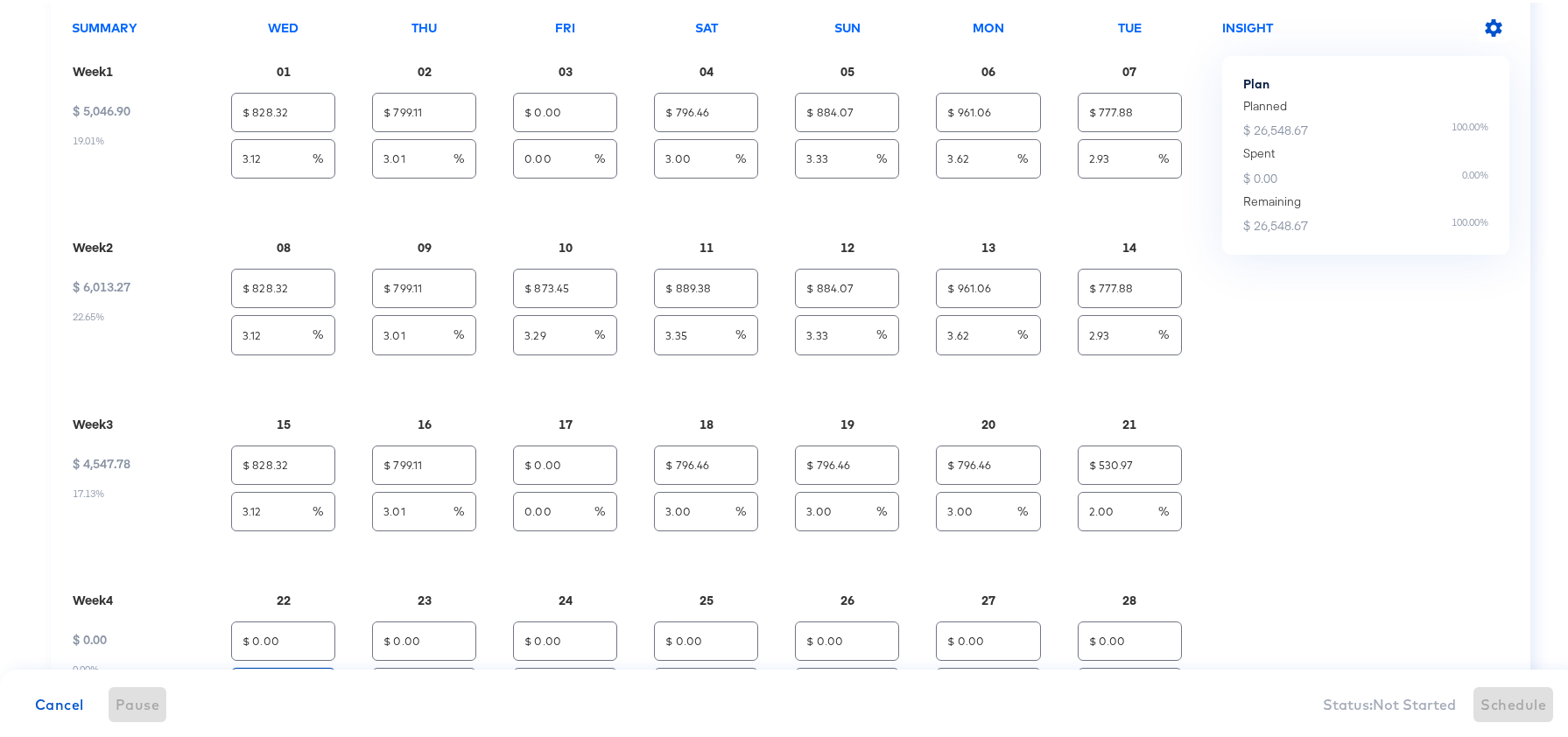
type input "$ 873.45"
type input "3.29"
type input "$ 889.38"
type input "3.35"
type input "$ 884.07"
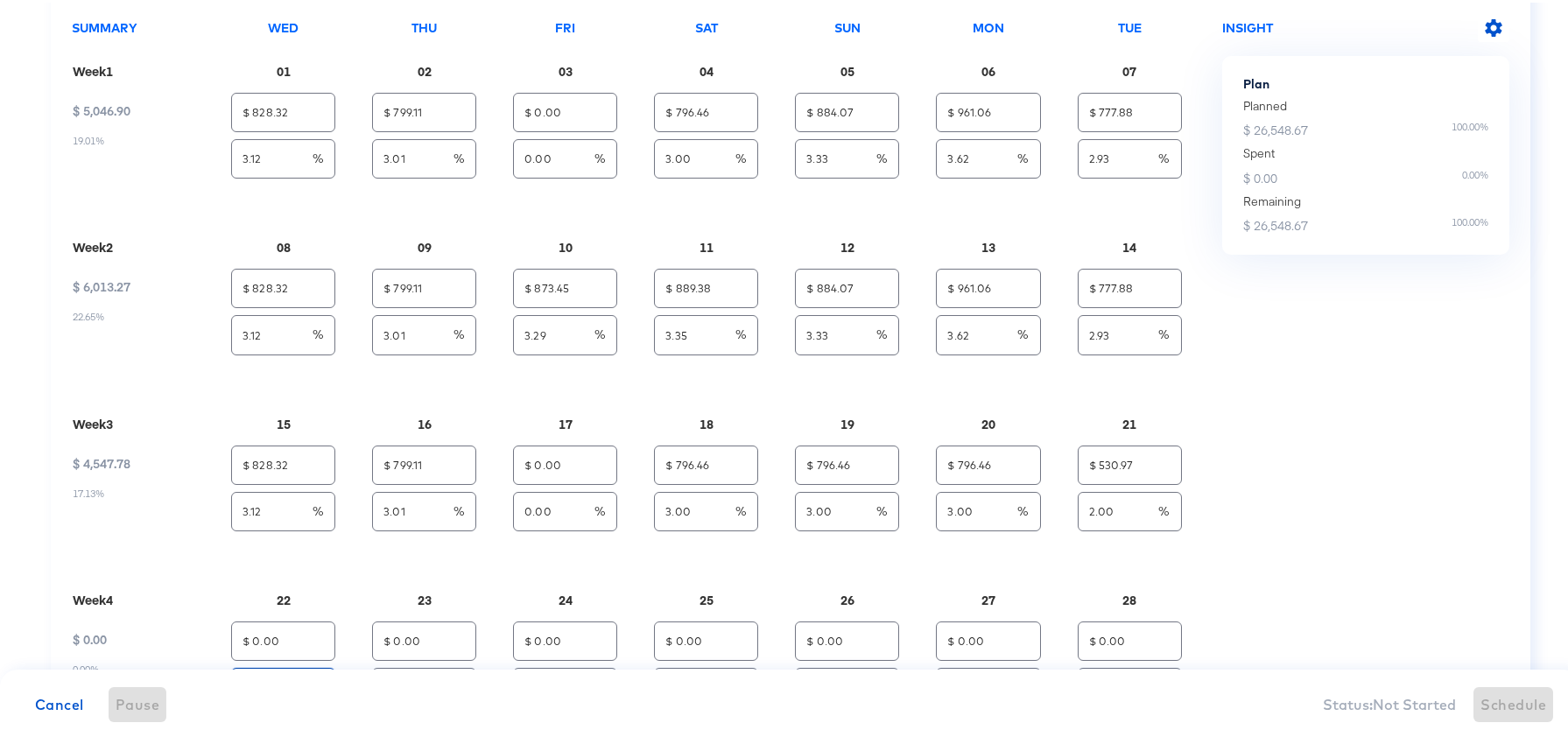
type input "3.33"
type input "$ 961.06"
type input "3.62"
type input "$ 777.88"
type input "2.93"
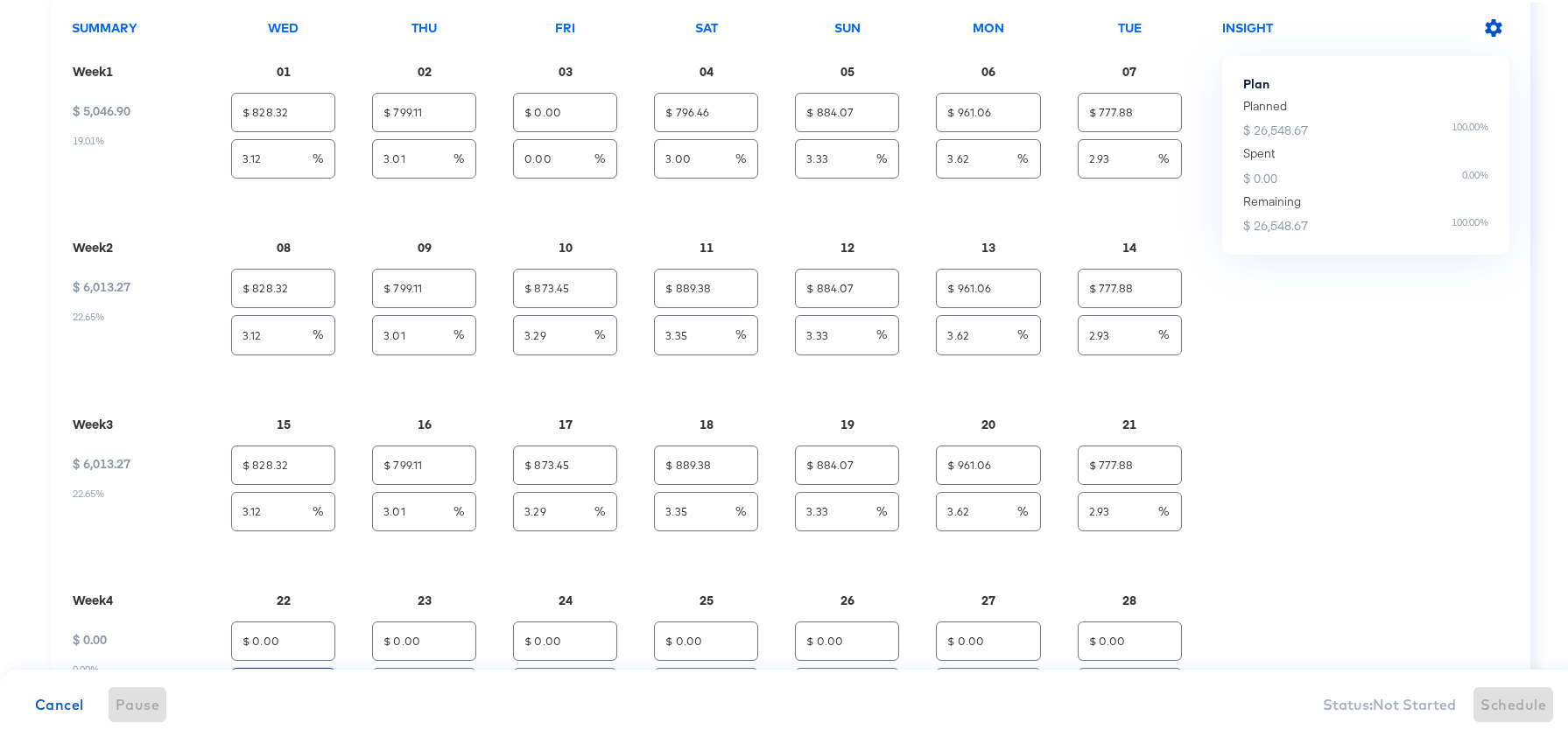
type input "3.12"
type input "3"
type input "$ 828.32"
type input "3.01"
type input "$ 0.00"
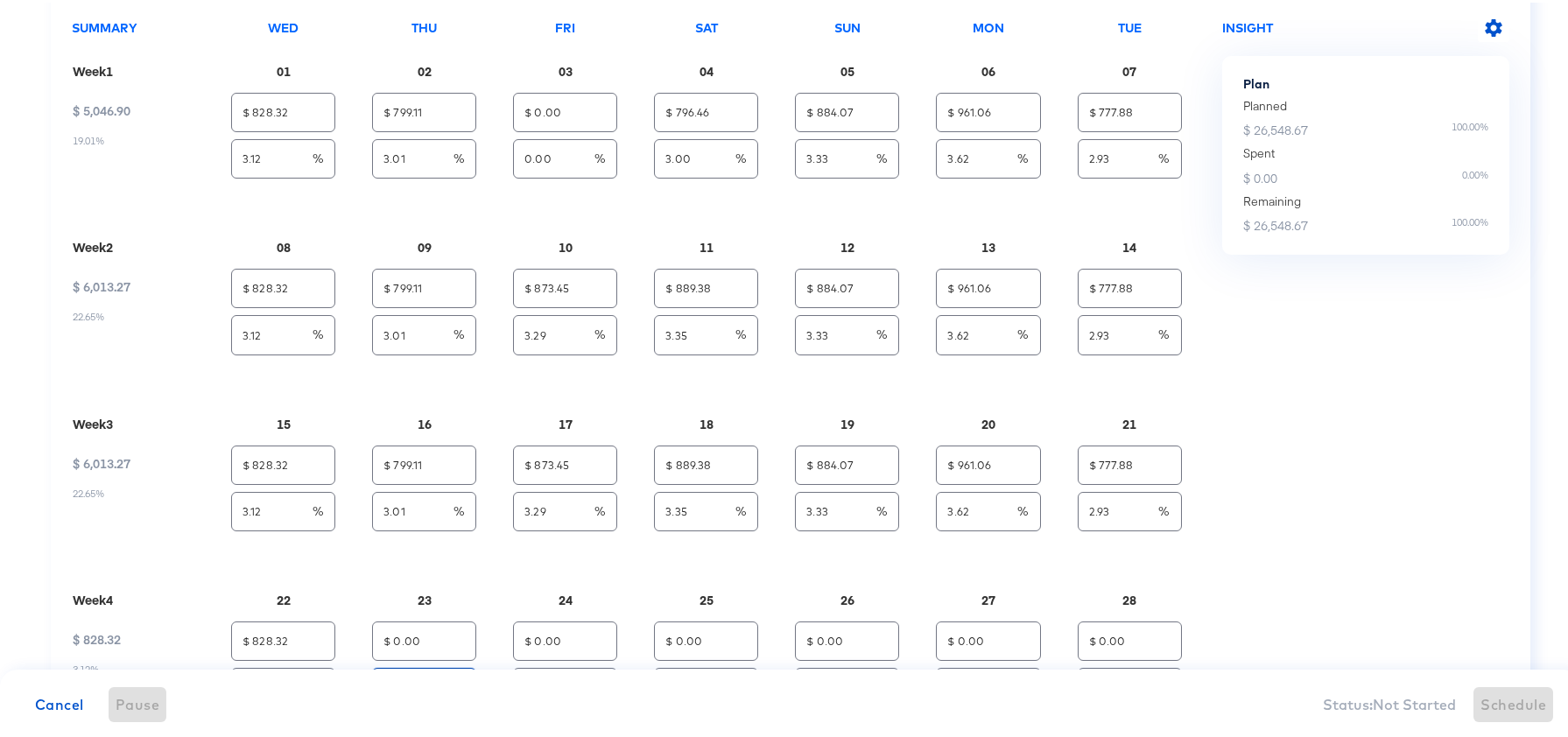
type input "0.00"
type input "$ 796.46"
type input "3.00"
type input "3"
type input "$ 828.32"
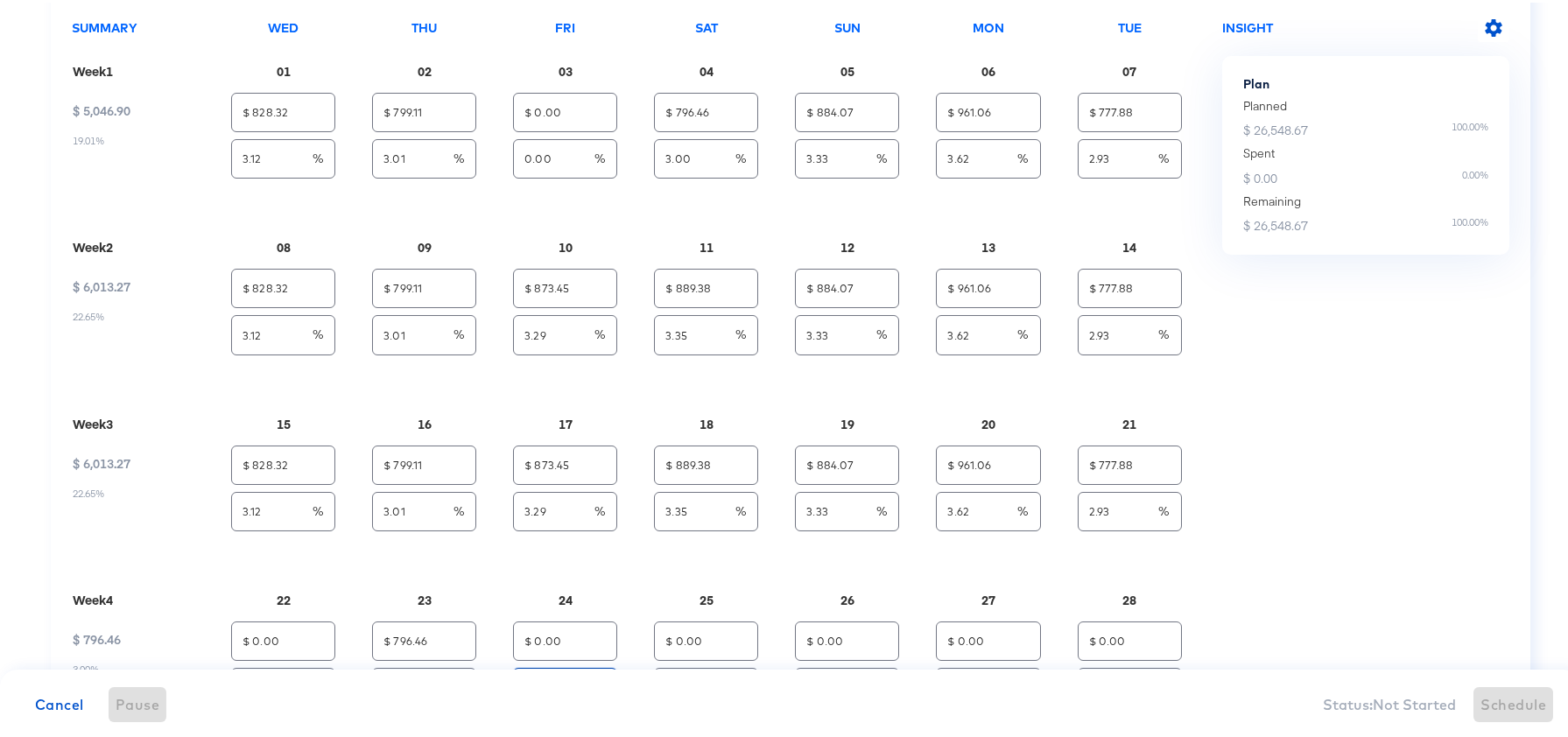
type input "3.12"
type input "$ 799.11"
type input "3.01"
type input "3.00"
type input "$ 0.00"
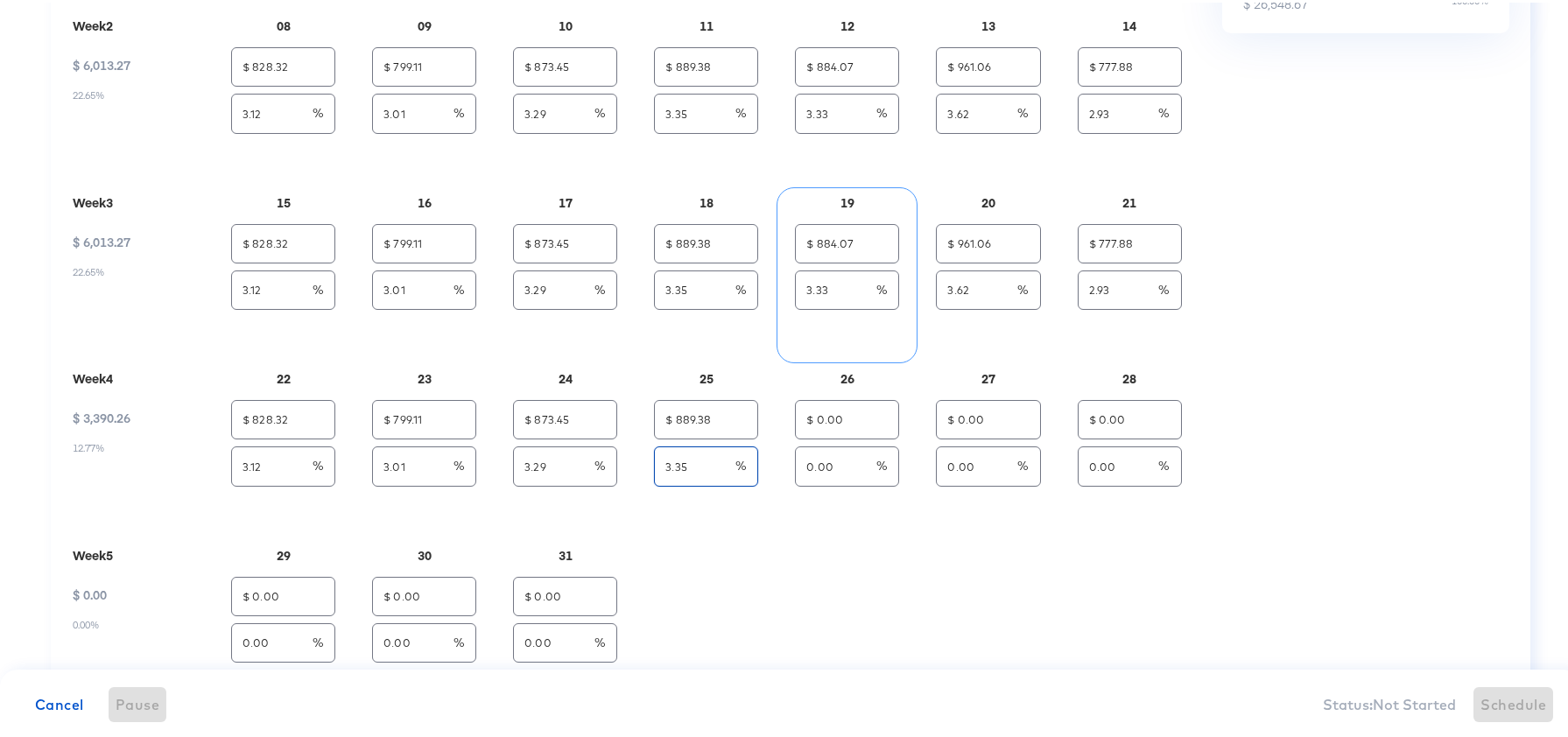
scroll to position [1487, 0]
click at [720, 642] on div "SUMMARY Wed Thu Fri Sat Sun Mon Tue Week 1 $ 5,046.90 19.01% 01 $ 828.32 3.12 %…" at bounding box center [647, 253] width 1150 height 917
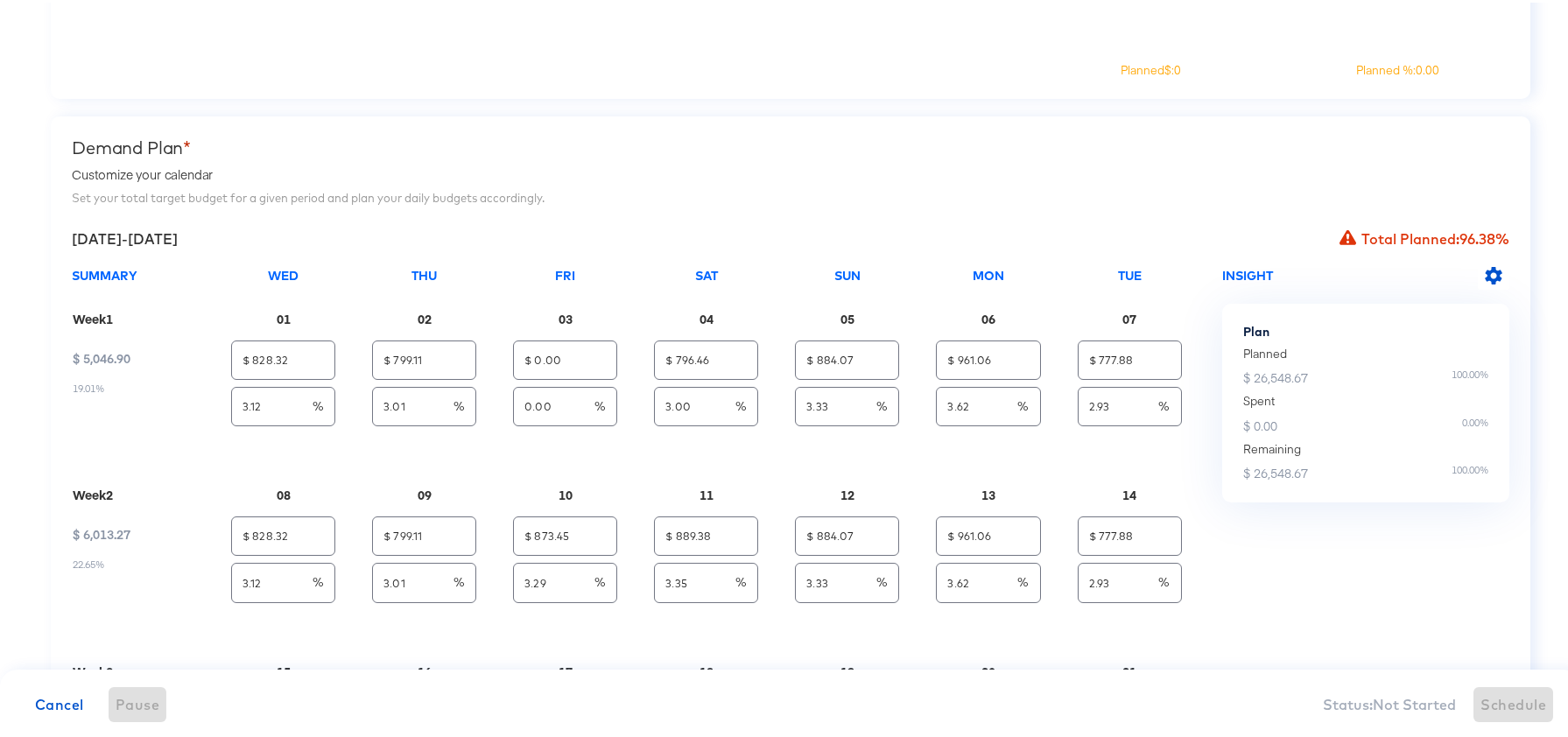
scroll to position [1041, 0]
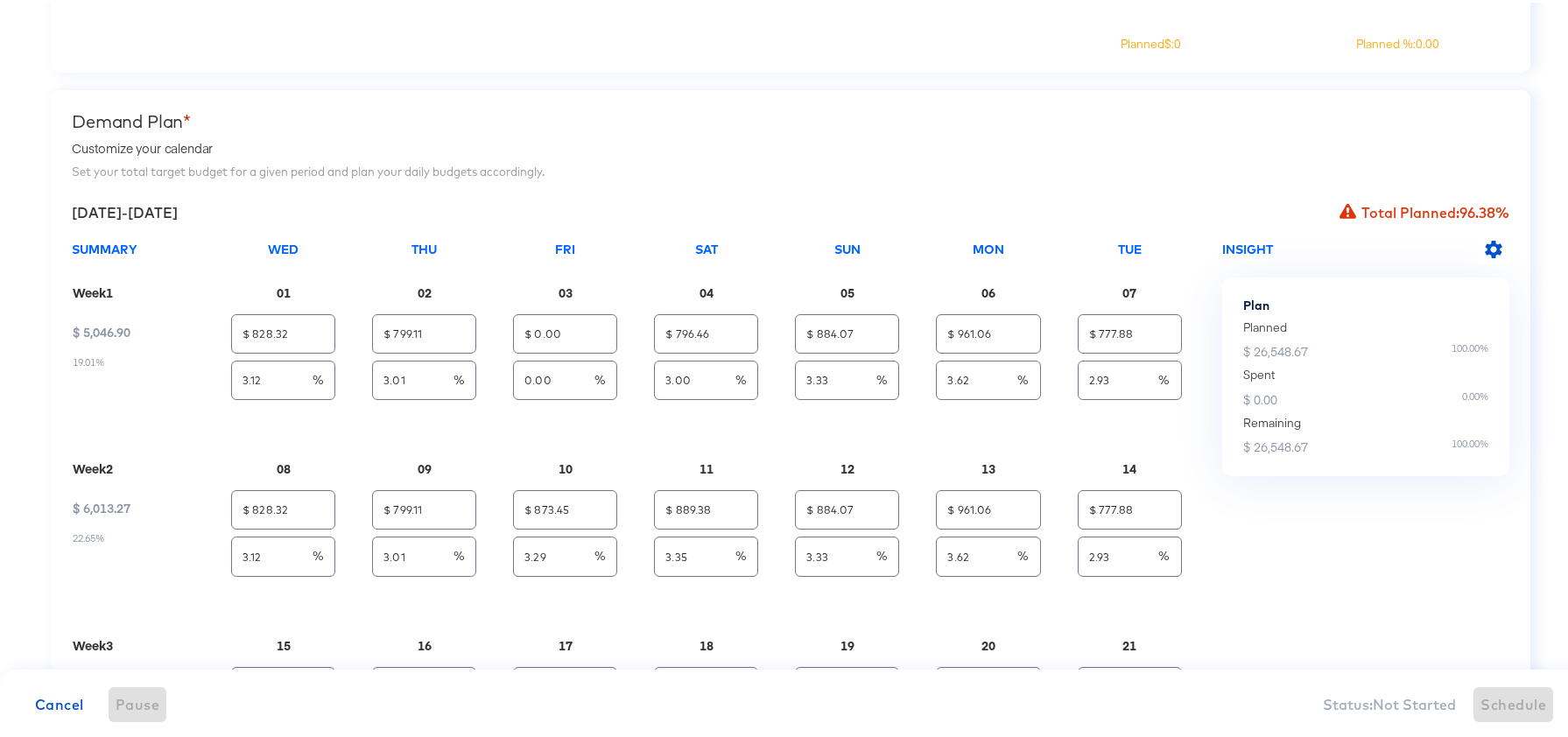
click at [1222, 129] on div "Demand Plan * Customize your calendar" at bounding box center [790, 135] width 1437 height 53
drag, startPoint x: 550, startPoint y: 371, endPoint x: 471, endPoint y: 371, distance: 79.0
click at [471, 371] on div "SUMMARY Wed Thu Fri Sat Sun Mon Tue Week 1 $ 5,046.90 19.01% 01 $ 828.32 3.12 %…" at bounding box center [647, 698] width 1150 height 917
click at [549, 376] on input "0.00" at bounding box center [554, 370] width 81 height 38
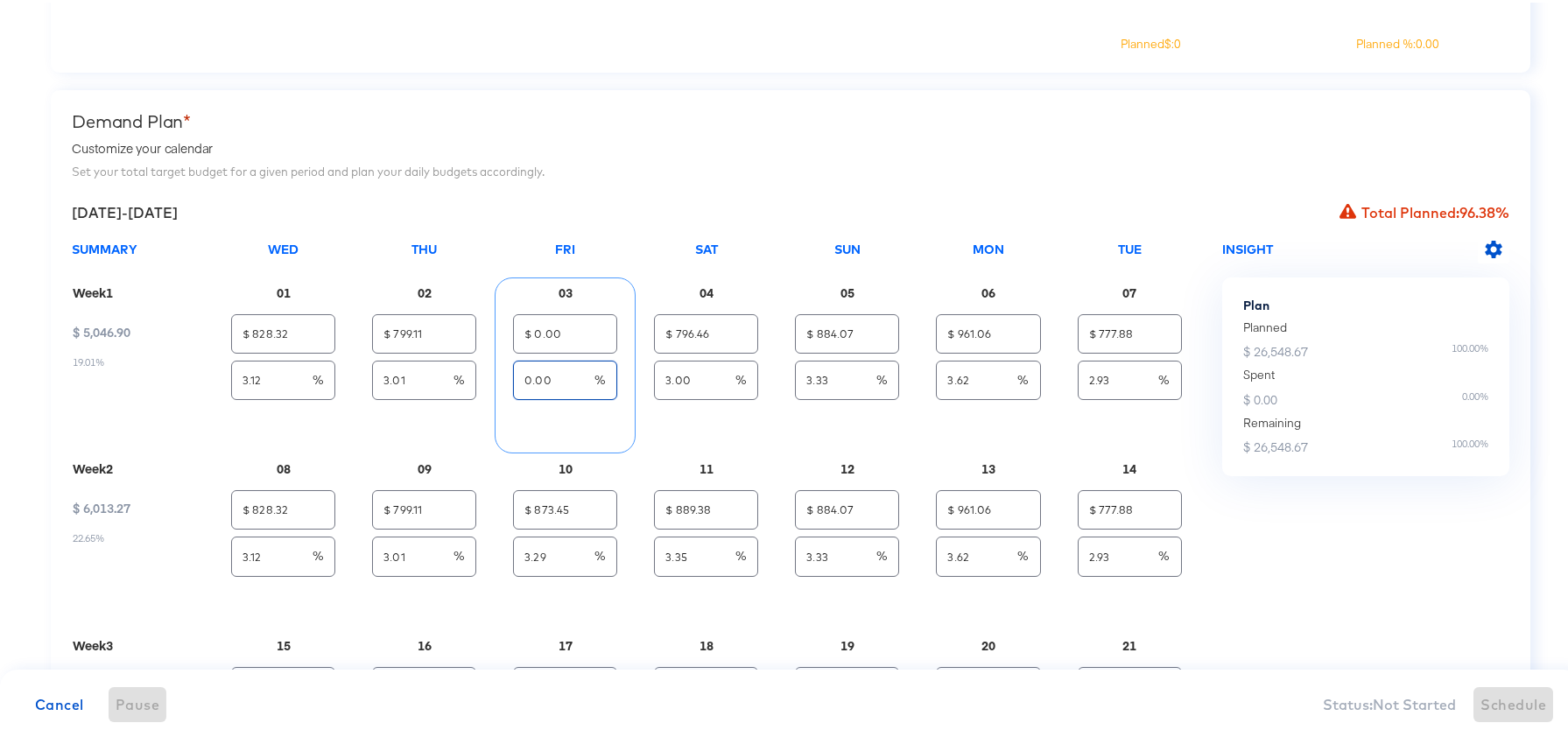
click at [540, 376] on input "0.00" at bounding box center [554, 370] width 81 height 38
click at [1452, 522] on div "INSIGHT Plan Planned $ 26,548.67 100.00% Spent $ 0.00 0.00% Remaining $ 26,548.…" at bounding box center [1365, 698] width 287 height 917
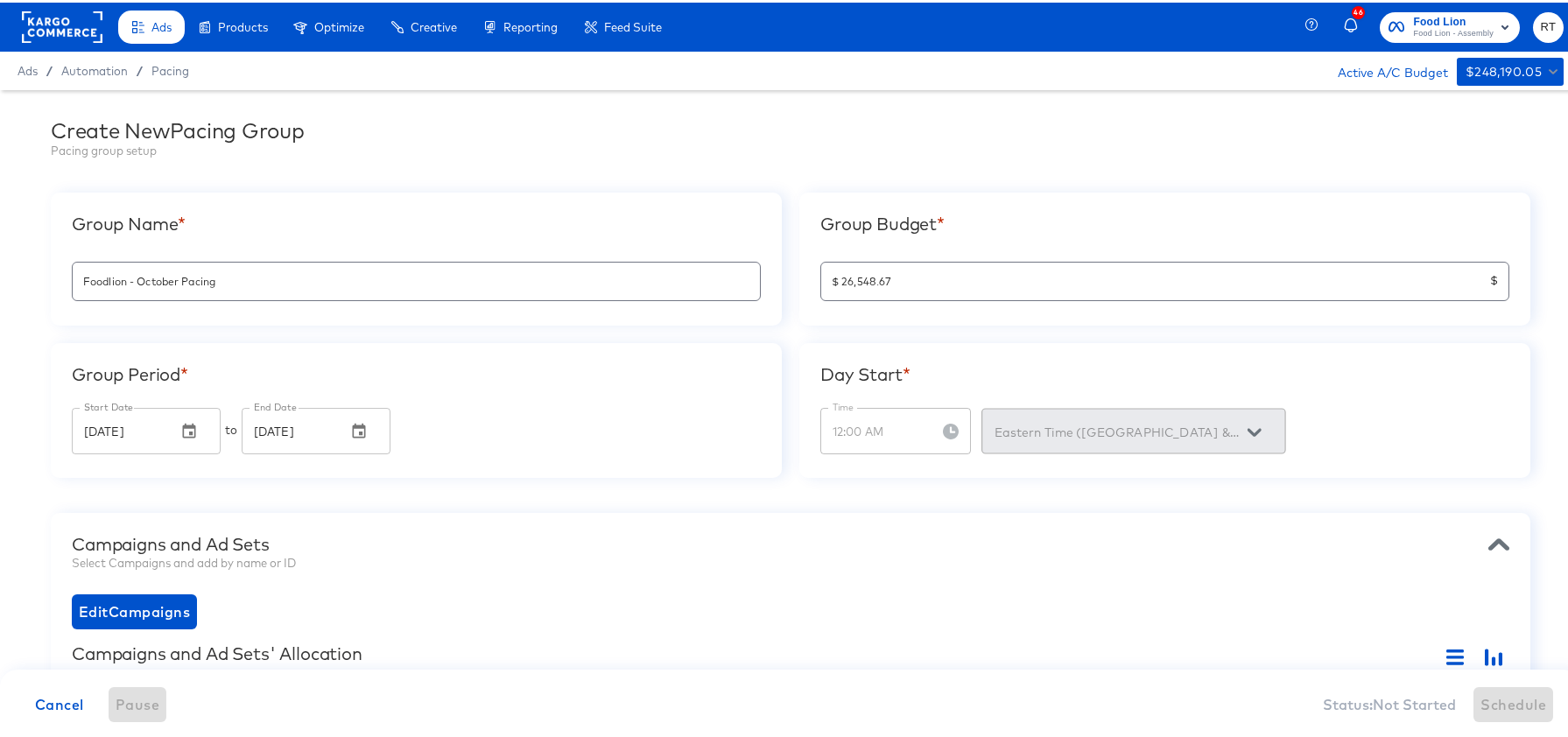
scroll to position [351, 0]
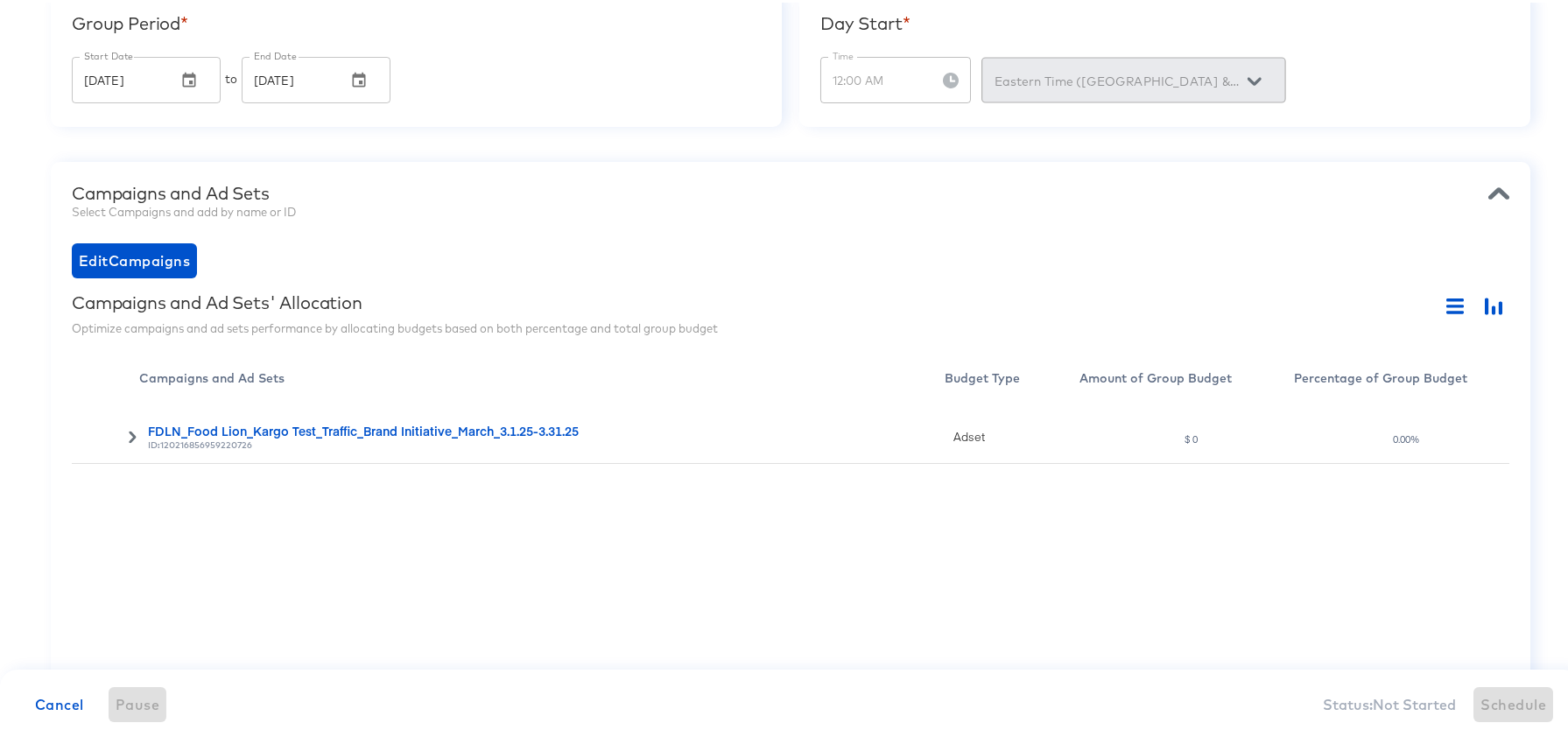
click at [132, 432] on icon at bounding box center [133, 434] width 7 height 12
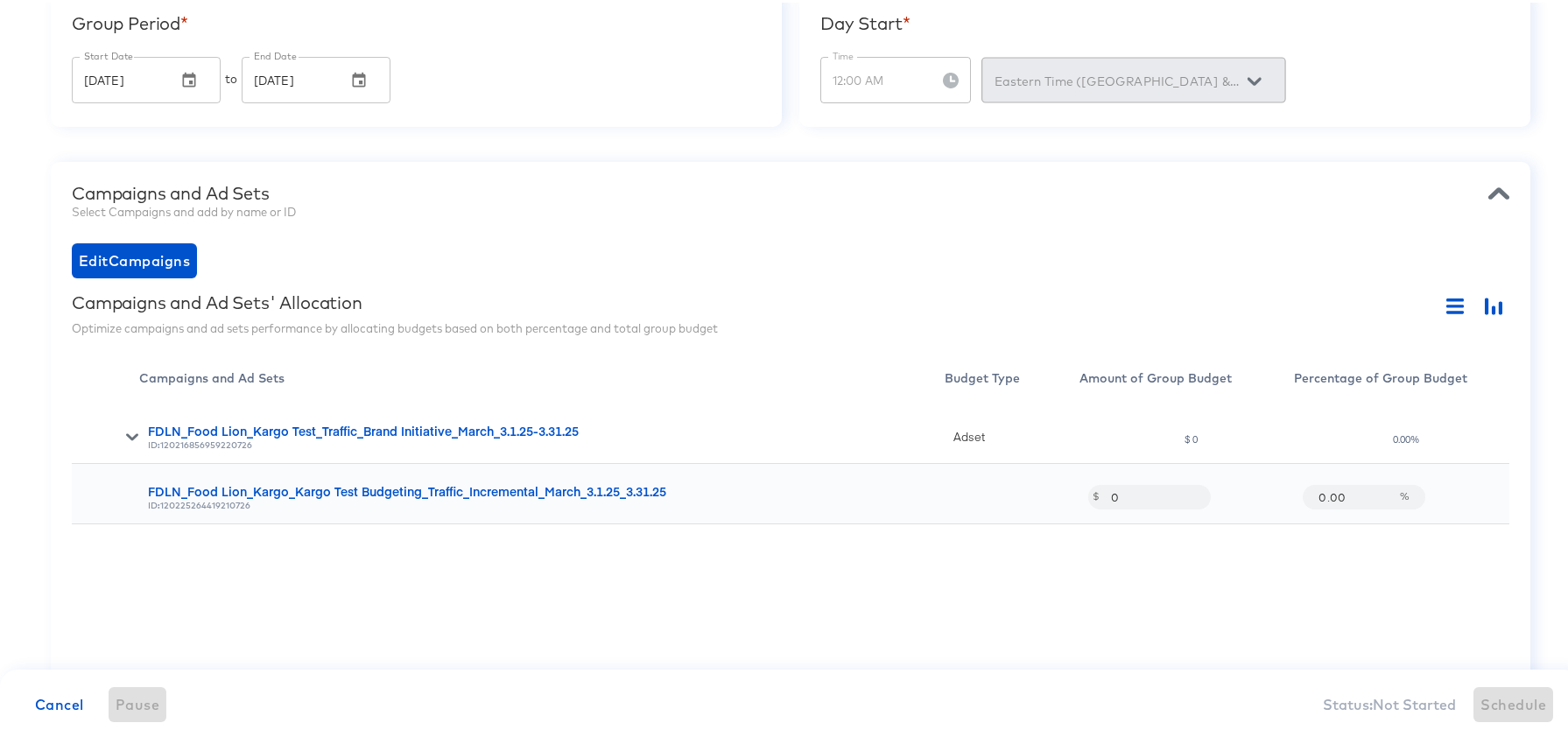
drag, startPoint x: 1336, startPoint y: 493, endPoint x: 1234, endPoint y: 481, distance: 102.7
click at [1234, 481] on div "FDLN_Food Lion_Kargo_Kargo Test Budgeting_Traffic_Incremental_March_3.1.25_3.31…" at bounding box center [790, 490] width 1437 height 61
click at [1273, 619] on div "FDLN_Food Lion_Kargo Test_Traffic_Brand Initiative_March_3.1.25-3.31.25 ID: 120…" at bounding box center [790, 554] width 1437 height 306
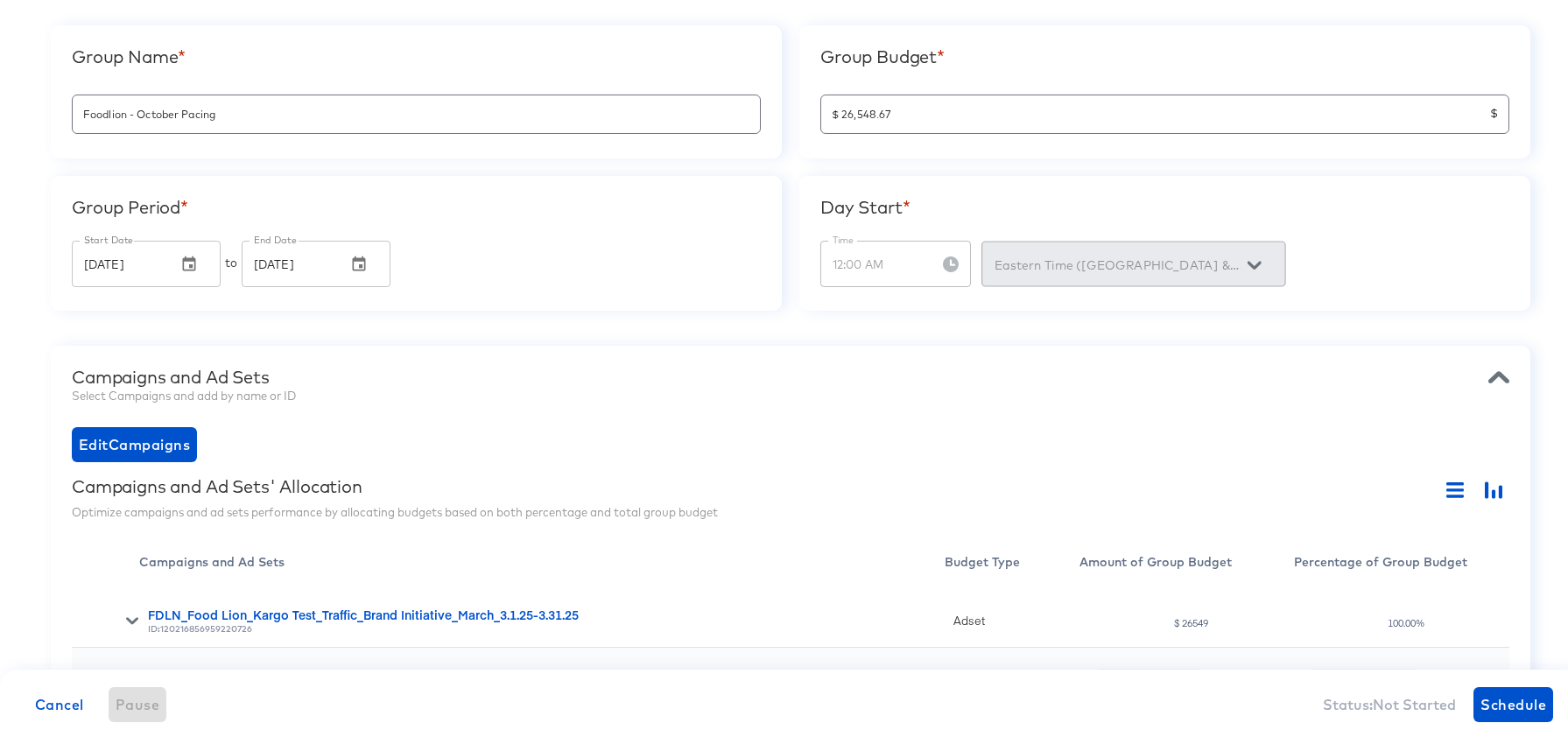
scroll to position [168, 0]
click at [1492, 705] on span "Schedule" at bounding box center [1513, 702] width 66 height 25
